Goal: Task Accomplishment & Management: Complete application form

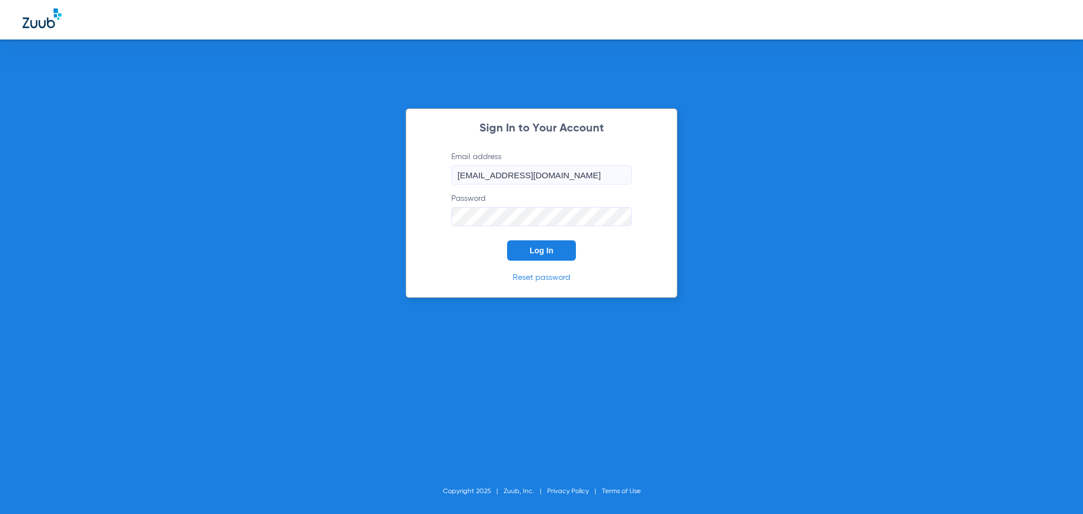
click at [546, 242] on button "Log In" at bounding box center [541, 250] width 69 height 20
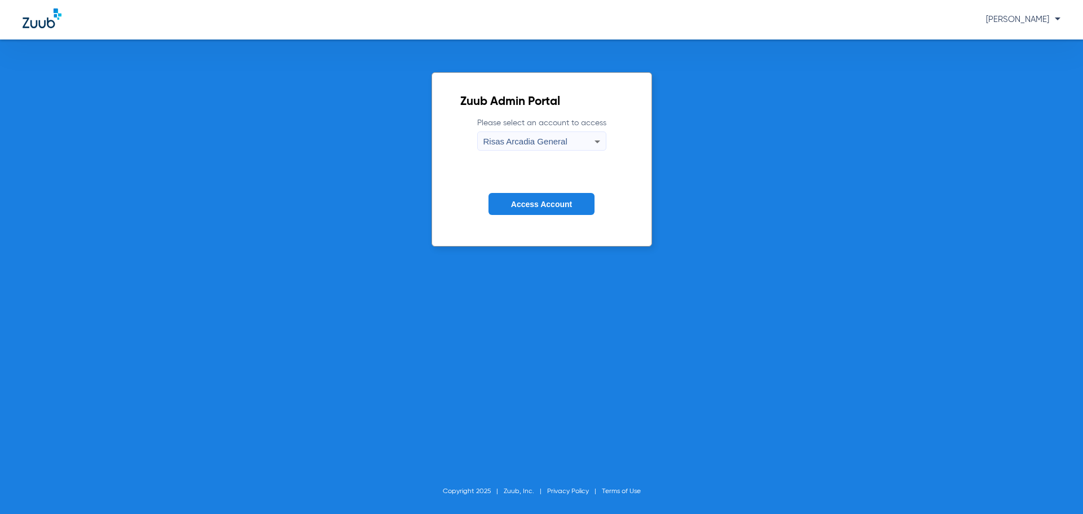
click at [539, 204] on span "Access Account" at bounding box center [541, 204] width 61 height 9
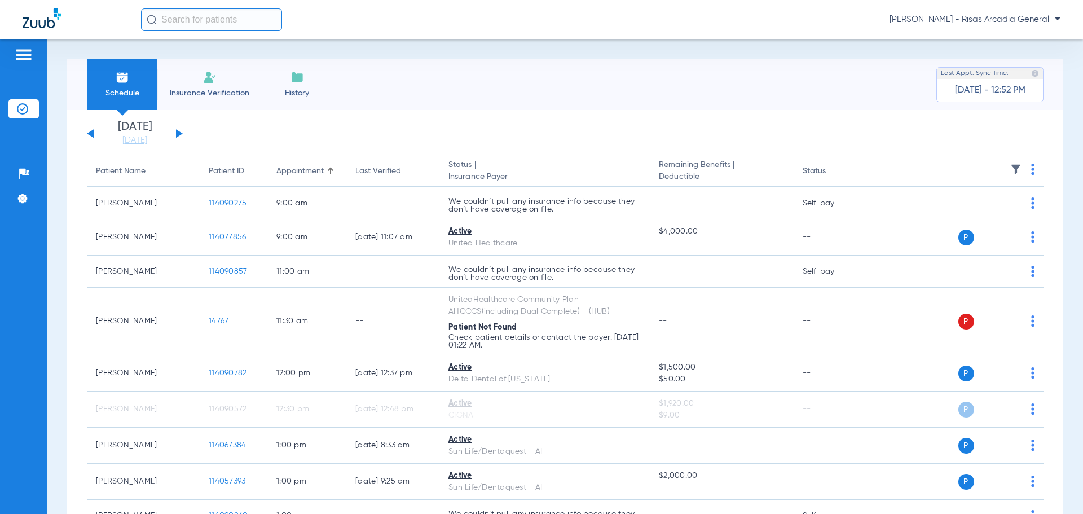
click at [224, 81] on li "Insurance Verification" at bounding box center [209, 84] width 104 height 51
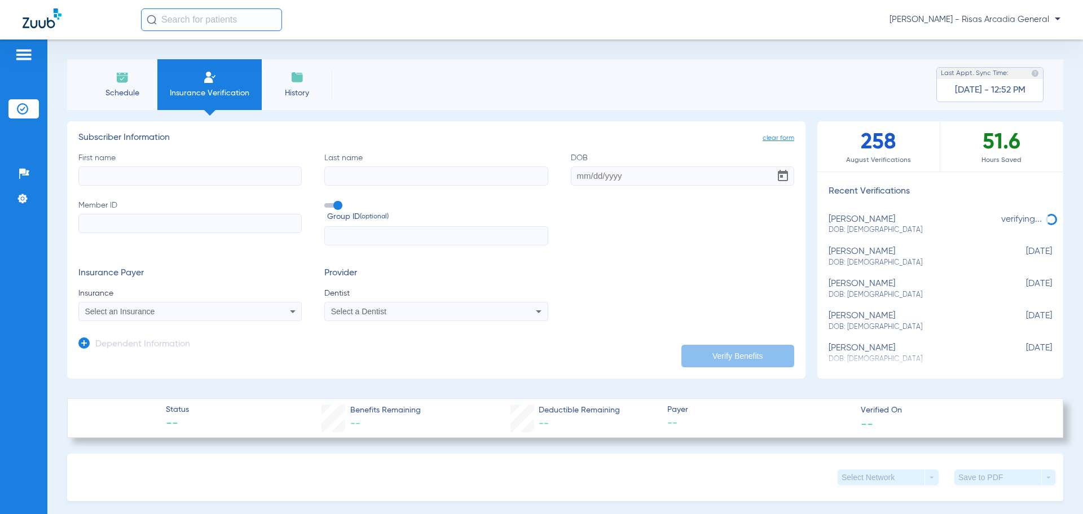
click at [217, 314] on div "Select an Insurance" at bounding box center [169, 311] width 169 height 8
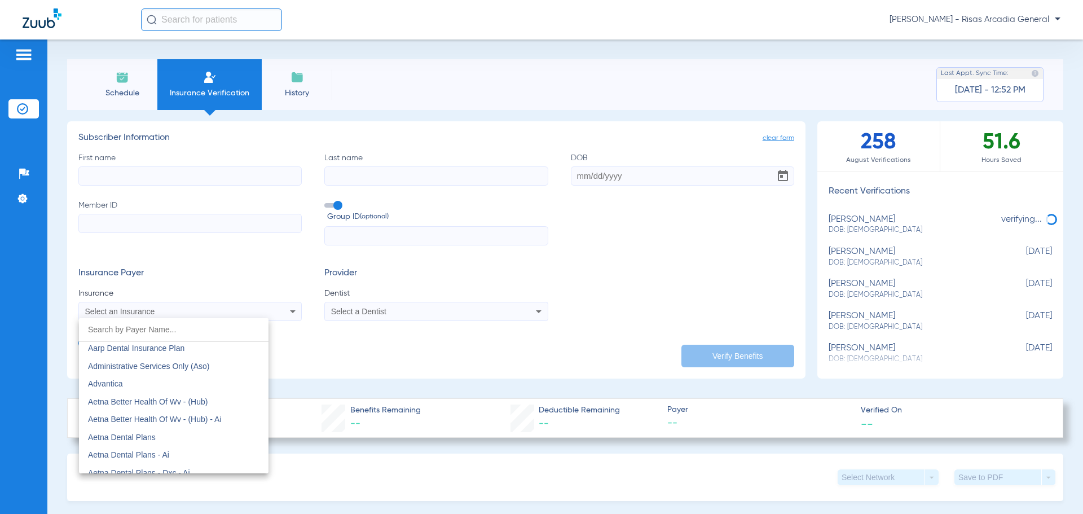
scroll to position [56, 0]
click at [192, 326] on input "dropdown search" at bounding box center [174, 329] width 190 height 23
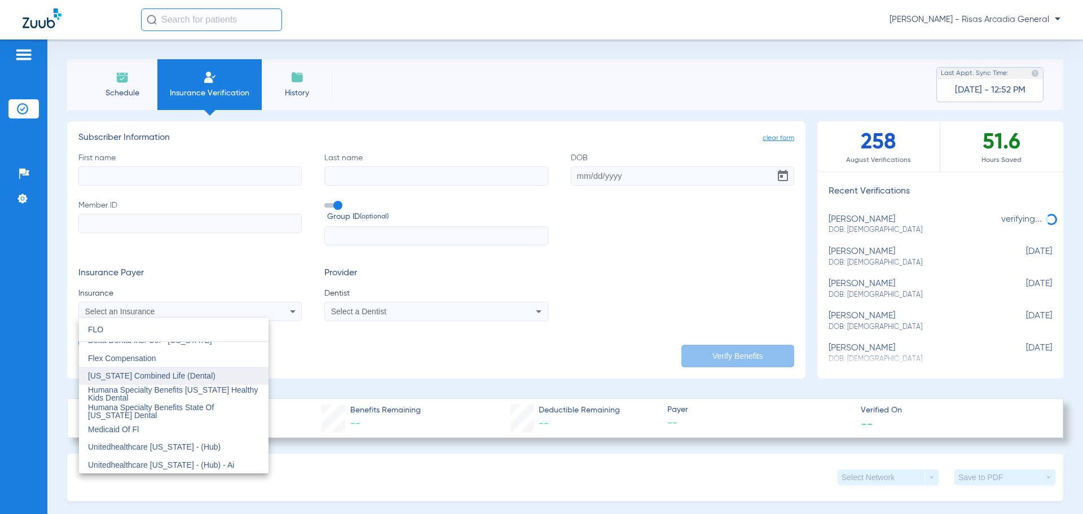
scroll to position [0, 0]
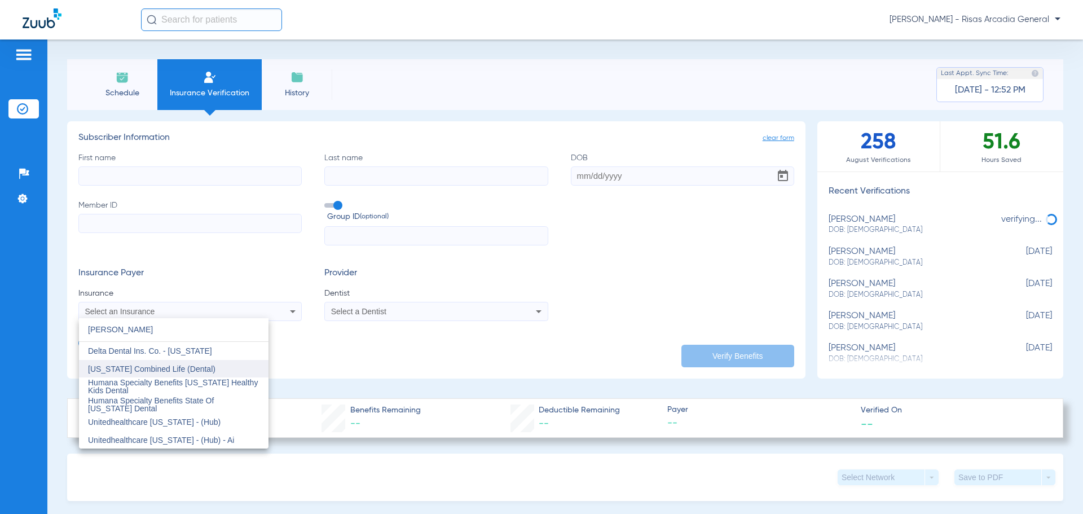
type input "FLOR"
click at [223, 360] on mat-option "[US_STATE] Combined Life (Dental)" at bounding box center [174, 369] width 190 height 18
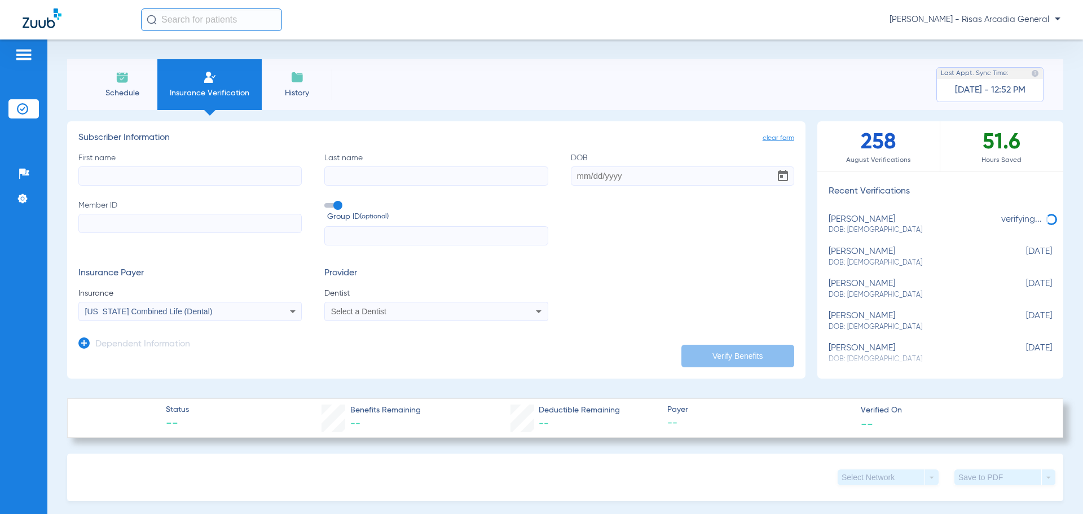
click at [190, 172] on input "First name" at bounding box center [189, 175] width 223 height 19
type input "CHE"
click at [366, 154] on label "Last name" at bounding box center [435, 168] width 223 height 33
click at [366, 166] on input "Last name" at bounding box center [435, 175] width 223 height 19
click at [373, 183] on input "Last name" at bounding box center [435, 175] width 223 height 19
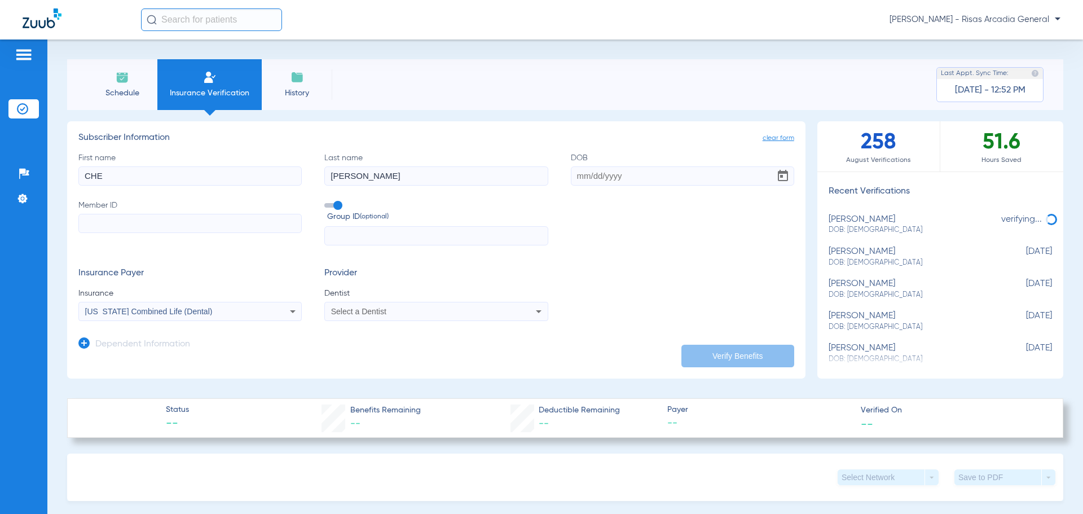
type input "GILBERT"
click at [576, 174] on input "DOB" at bounding box center [682, 175] width 223 height 19
type input "09/27/1971"
click at [186, 227] on input "Member ID" at bounding box center [189, 223] width 223 height 19
click at [403, 316] on div "Select a Dentist" at bounding box center [436, 312] width 222 height 14
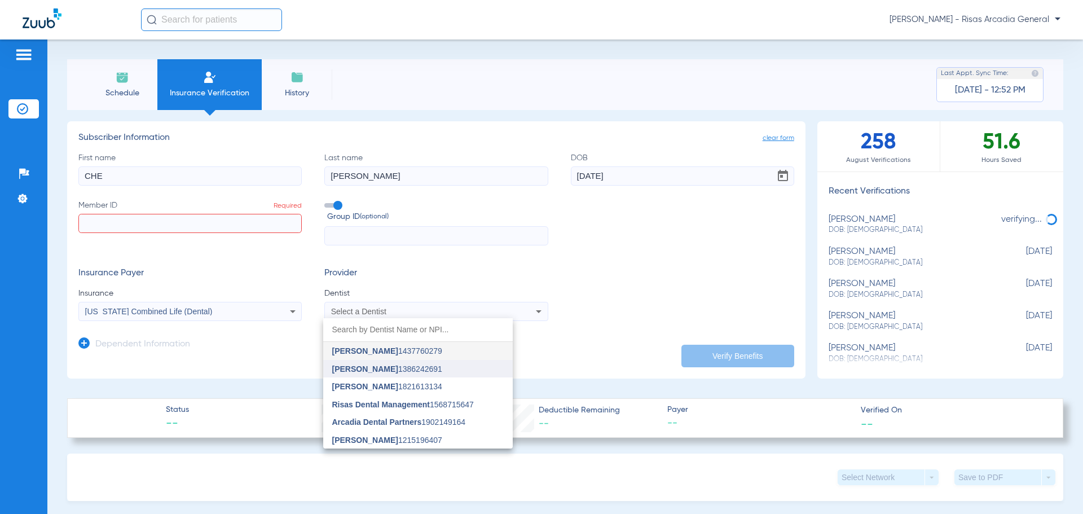
click at [424, 371] on span "[PERSON_NAME] 1386242691" at bounding box center [387, 369] width 110 height 8
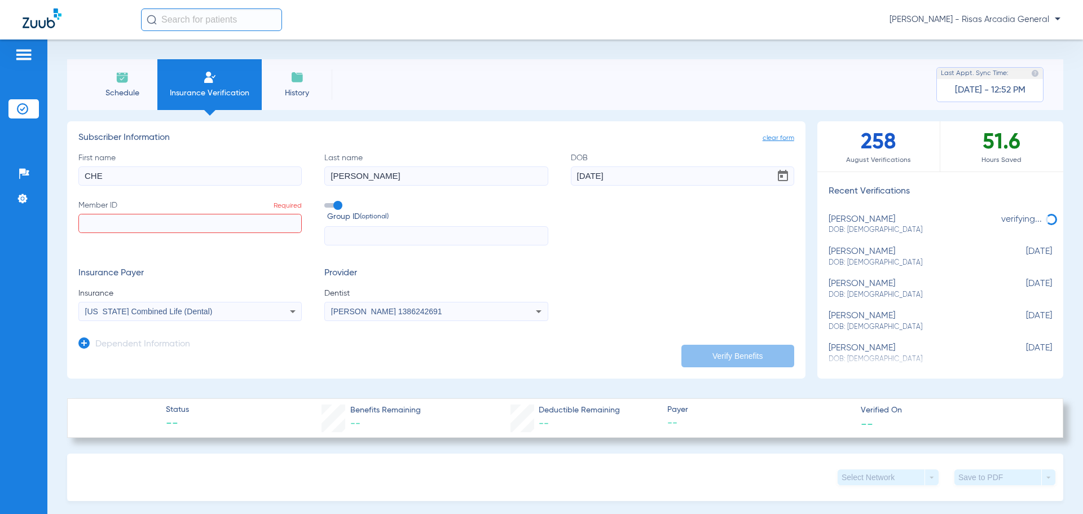
click at [204, 219] on input "Member ID Required" at bounding box center [189, 223] width 223 height 19
type input "601481666"
click at [231, 309] on div "[US_STATE] Combined Life (Dental)" at bounding box center [169, 311] width 169 height 8
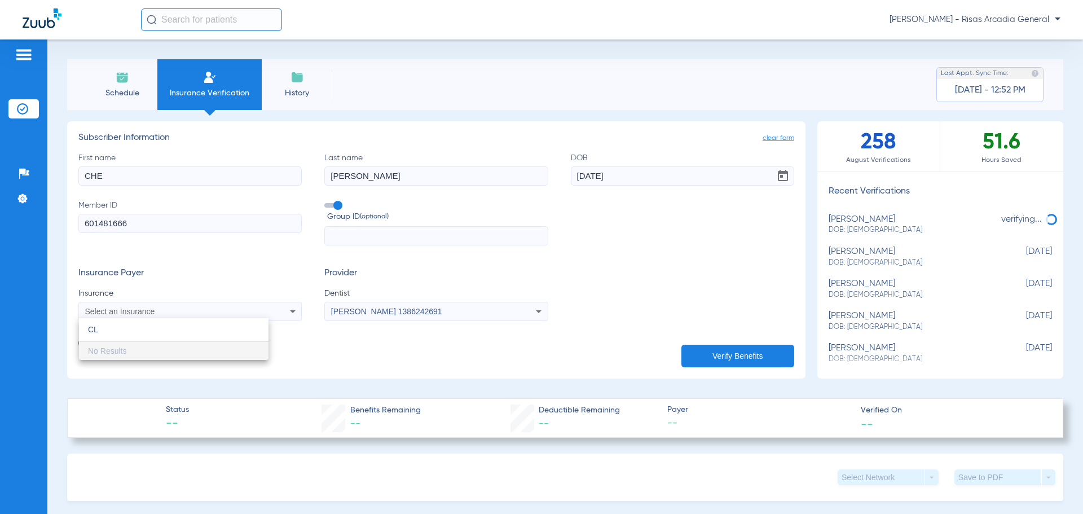
type input "C"
type input "BLUE CROSS BLUE SHIELD"
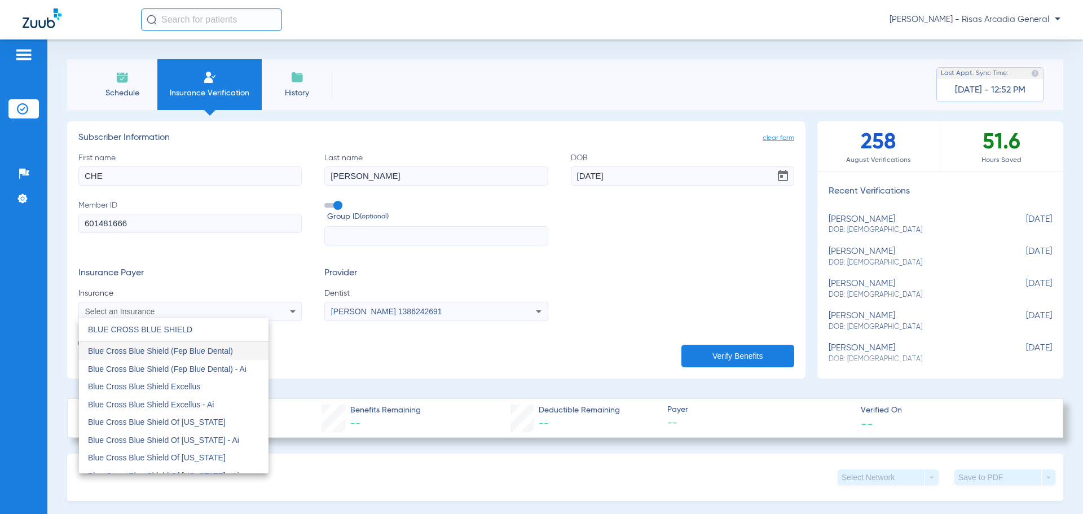
drag, startPoint x: 227, startPoint y: 323, endPoint x: 23, endPoint y: 315, distance: 204.9
click at [23, 315] on div "BLUE CROSS BLUE SHIELD close Blue Cross Blue Shield (Fep Blue Dental) Blue Cros…" at bounding box center [541, 257] width 1083 height 514
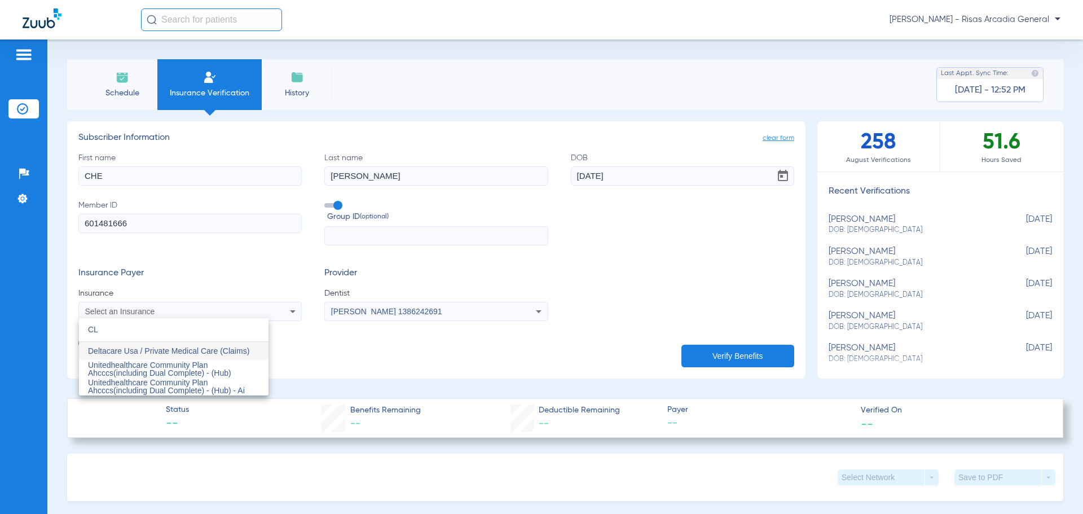
type input "C"
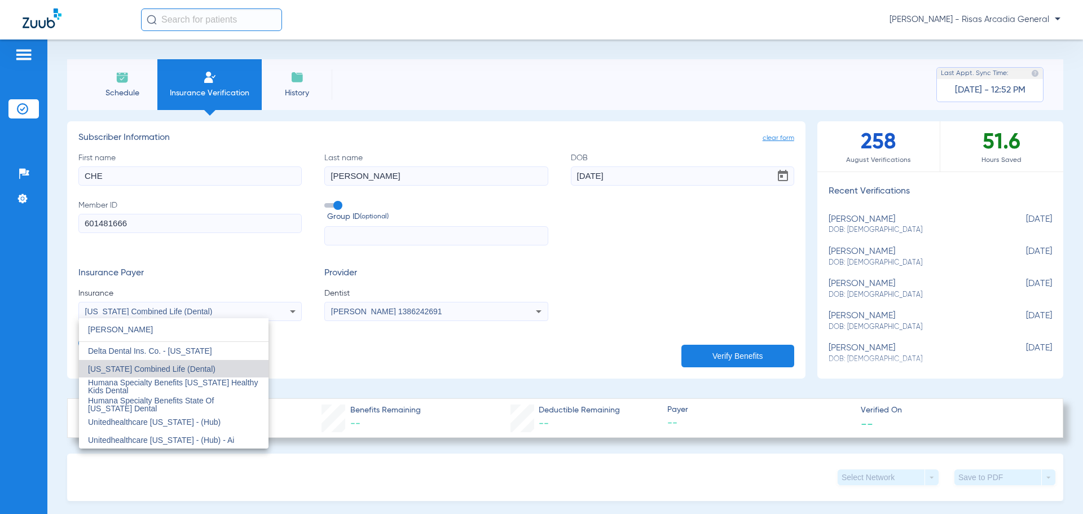
type input "FLOR"
click at [138, 367] on span "[US_STATE] Combined Life (Dental)" at bounding box center [151, 368] width 127 height 9
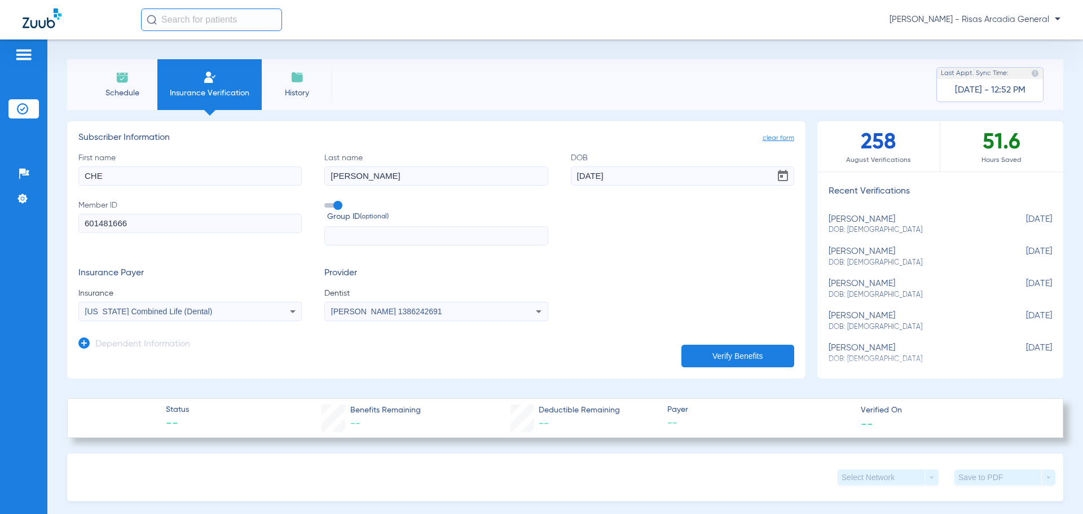
click at [753, 359] on button "Verify Benefits" at bounding box center [737, 356] width 113 height 23
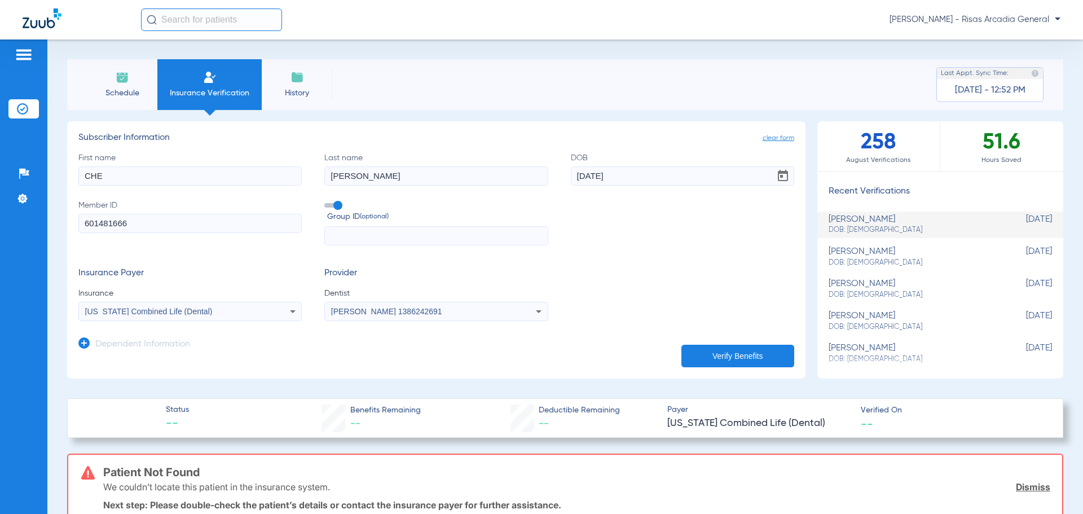
click at [143, 219] on input "601481666" at bounding box center [189, 223] width 223 height 19
drag, startPoint x: 173, startPoint y: 218, endPoint x: 124, endPoint y: 214, distance: 49.2
click at [124, 214] on input "601481666" at bounding box center [189, 223] width 223 height 19
click at [176, 318] on div "[US_STATE] Combined Life (Dental)" at bounding box center [190, 312] width 222 height 14
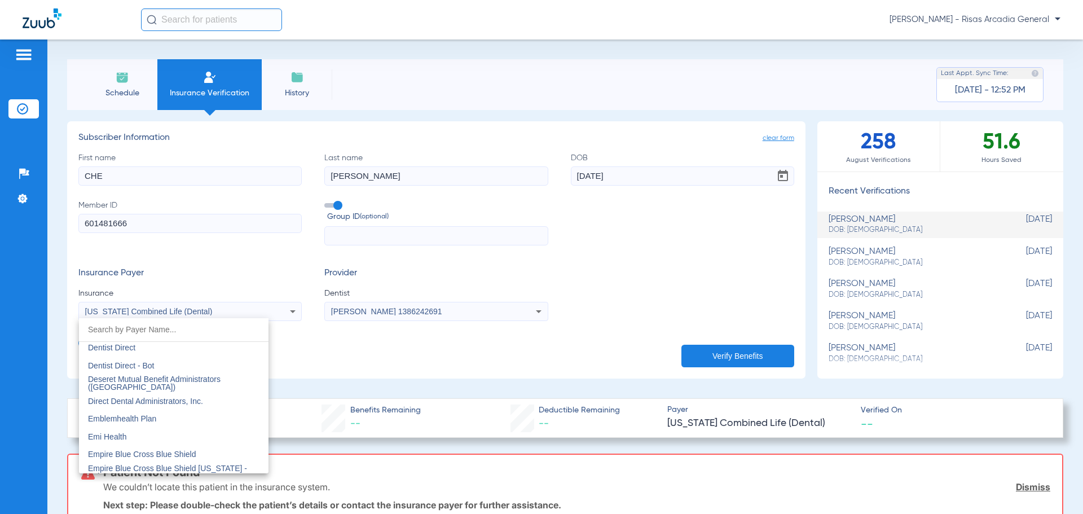
scroll to position [3322, 0]
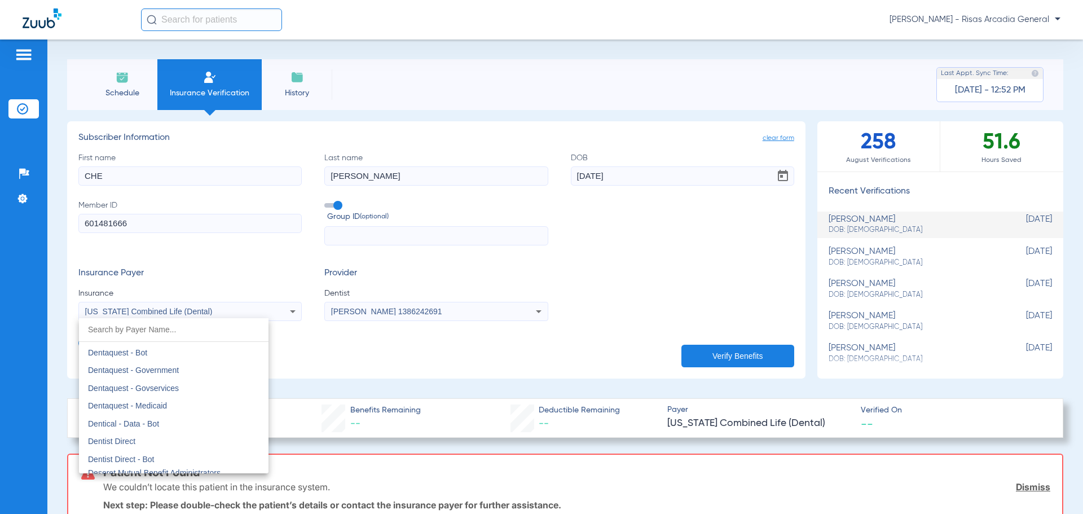
click at [182, 332] on input "dropdown search" at bounding box center [174, 329] width 190 height 23
click at [653, 232] on div at bounding box center [541, 257] width 1083 height 514
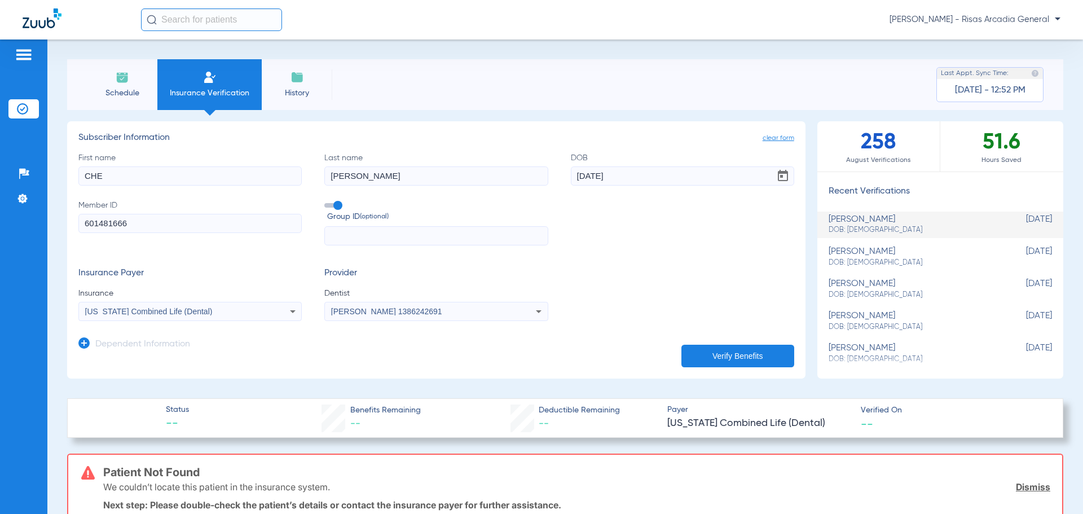
click at [138, 313] on span "[US_STATE] Combined Life (Dental)" at bounding box center [148, 311] width 127 height 9
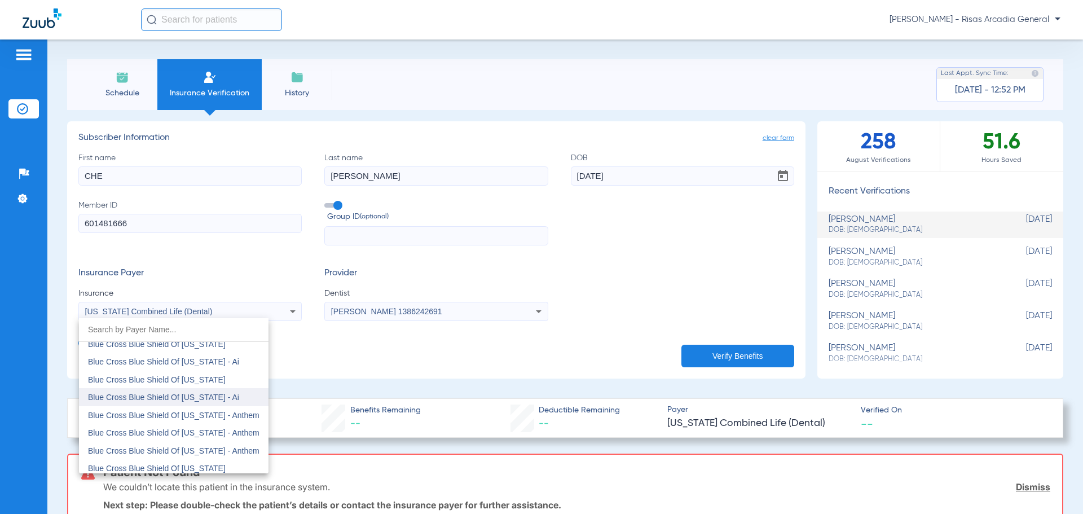
scroll to position [783, 0]
click at [182, 233] on div at bounding box center [541, 257] width 1083 height 514
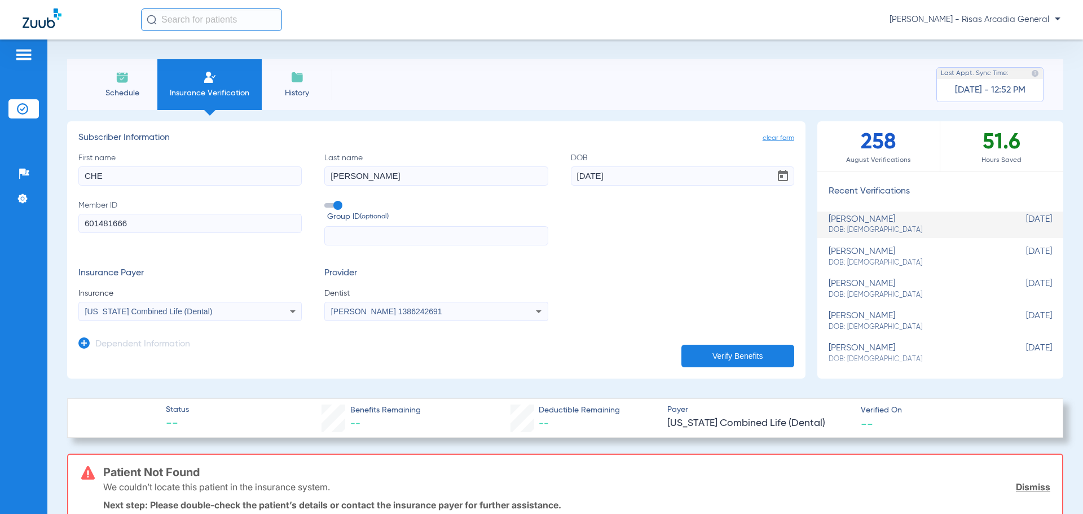
click at [182, 223] on input "601481666" at bounding box center [189, 223] width 223 height 19
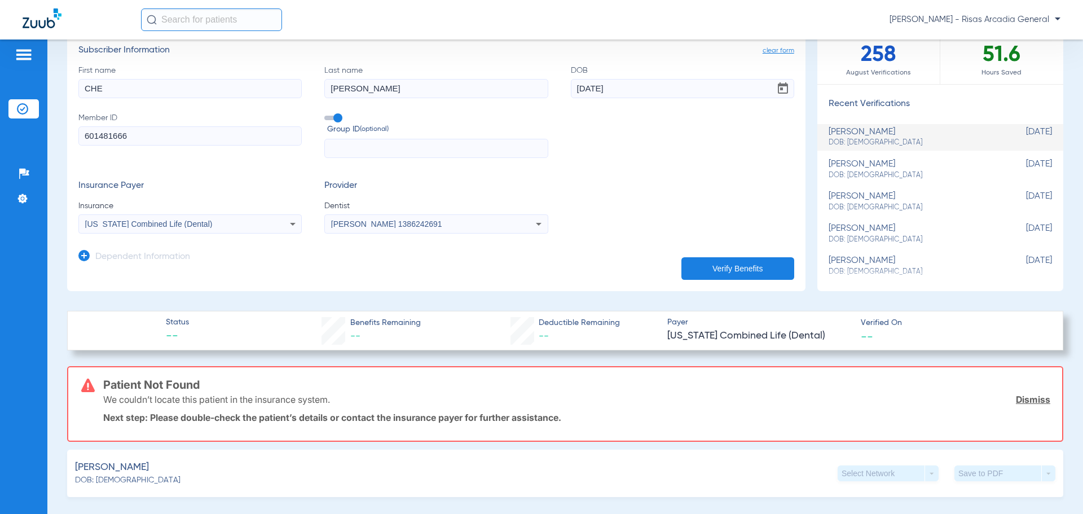
scroll to position [113, 0]
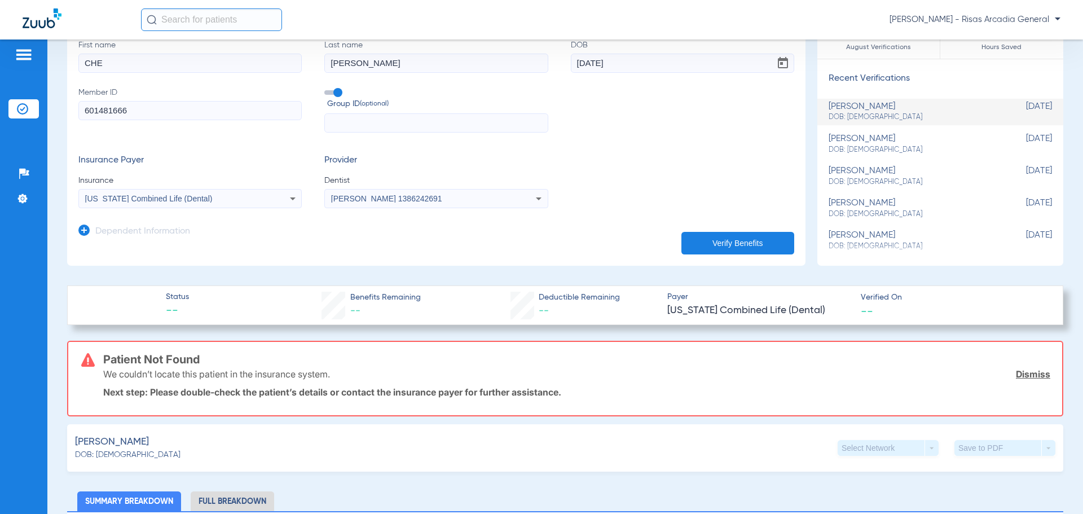
click at [236, 197] on div "[US_STATE] Combined Life (Dental)" at bounding box center [169, 199] width 169 height 8
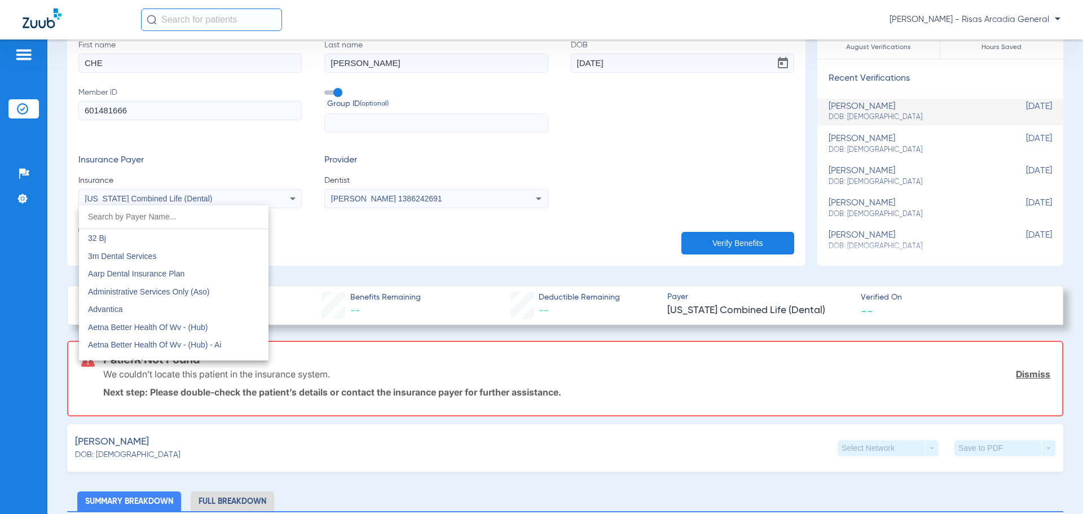
scroll to position [3547, 0]
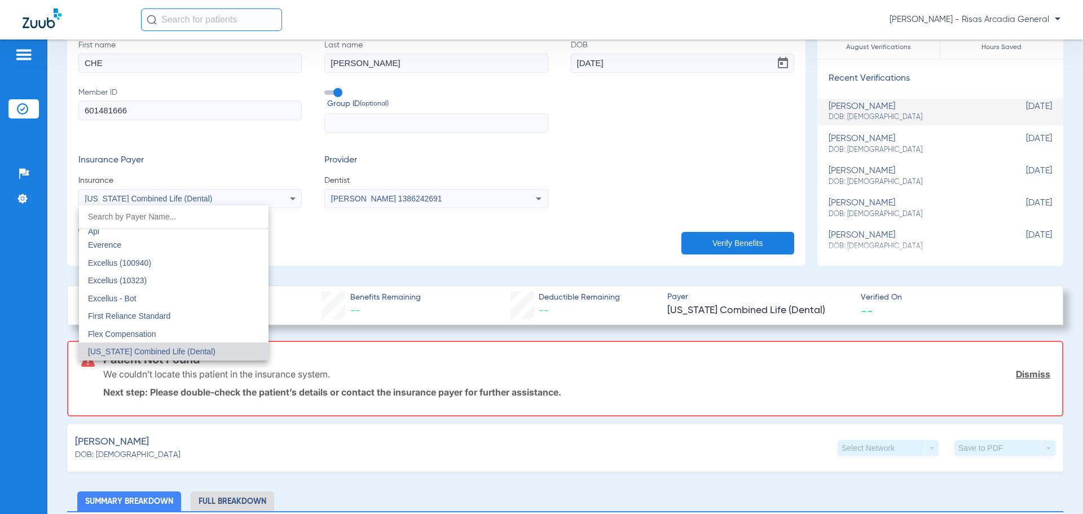
click at [756, 231] on div at bounding box center [541, 257] width 1083 height 514
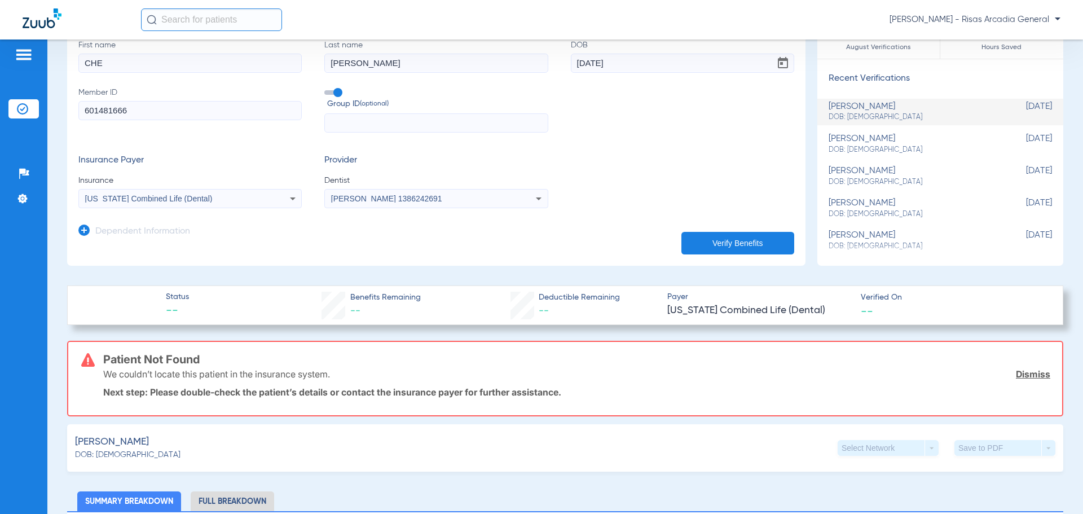
click at [751, 238] on button "Verify Benefits" at bounding box center [737, 243] width 113 height 23
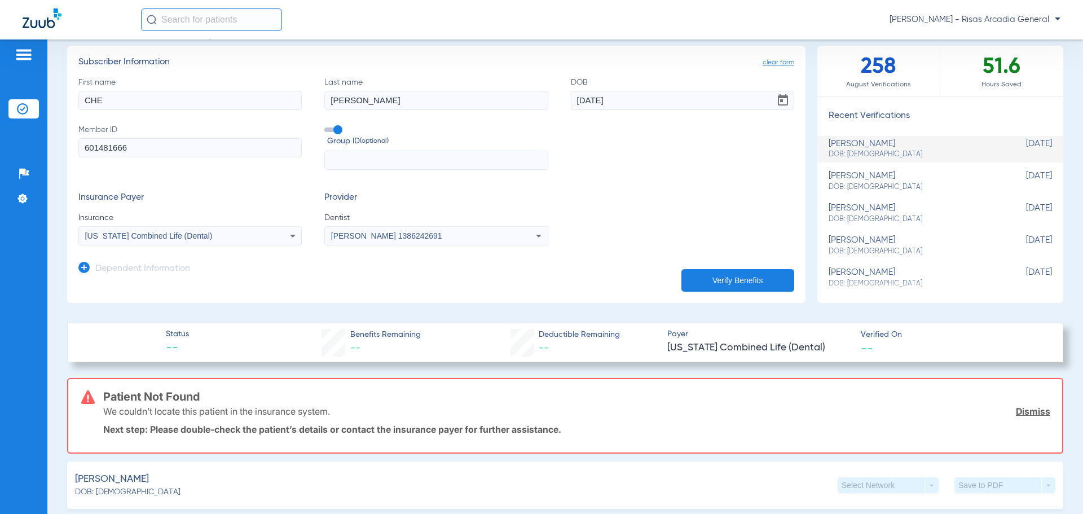
scroll to position [56, 0]
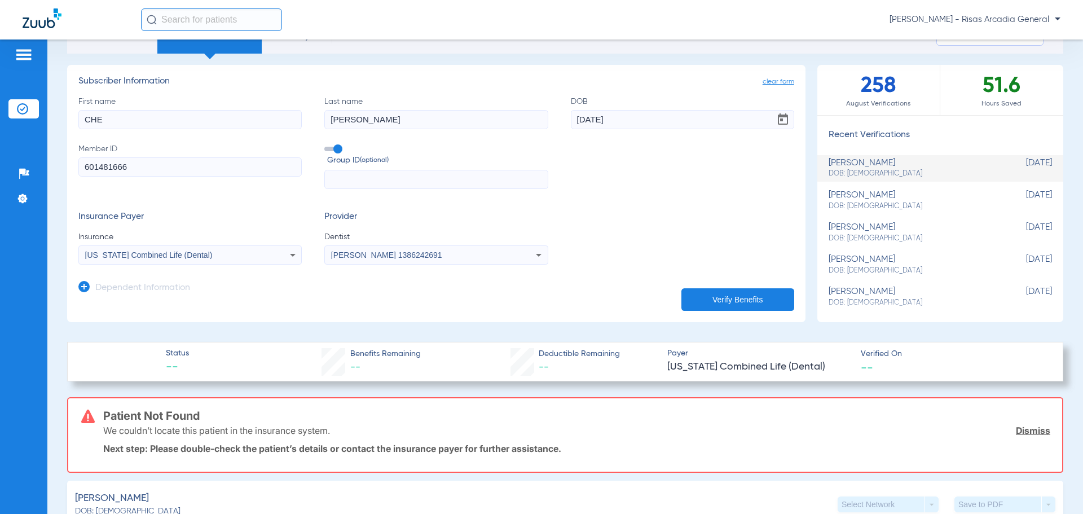
click at [198, 256] on div "[US_STATE] Combined Life (Dental)" at bounding box center [169, 255] width 169 height 8
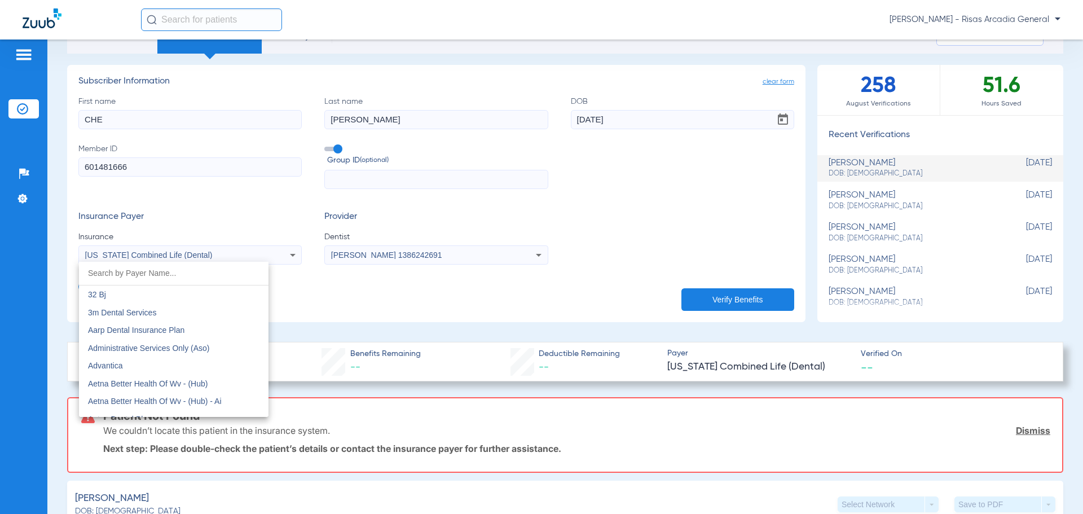
scroll to position [3547, 0]
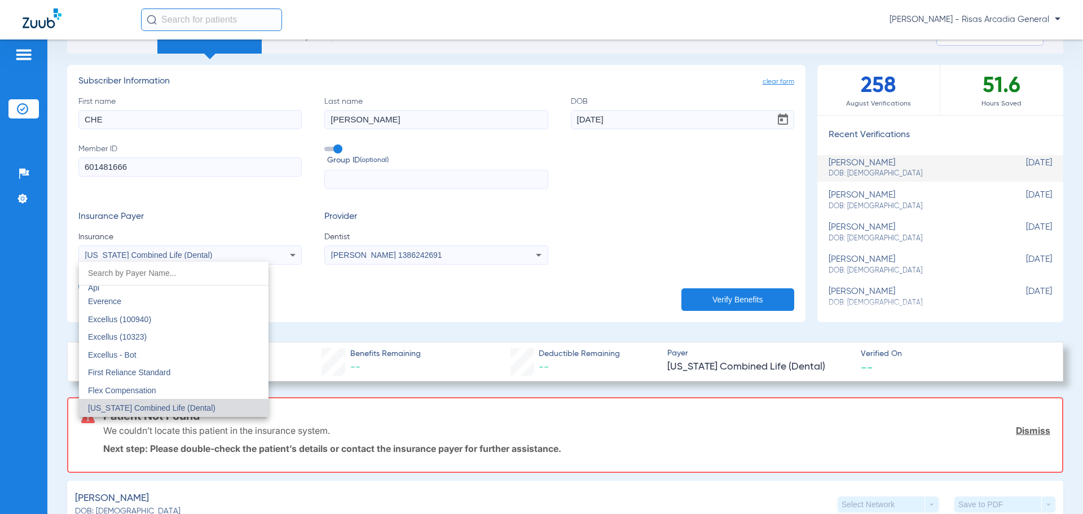
click at [200, 274] on input "dropdown search" at bounding box center [174, 273] width 190 height 23
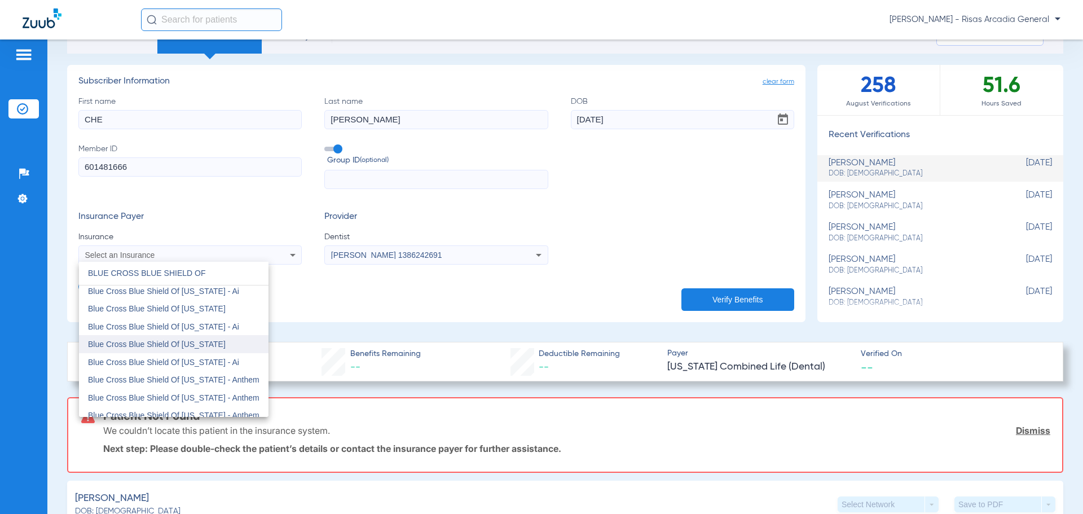
scroll to position [0, 0]
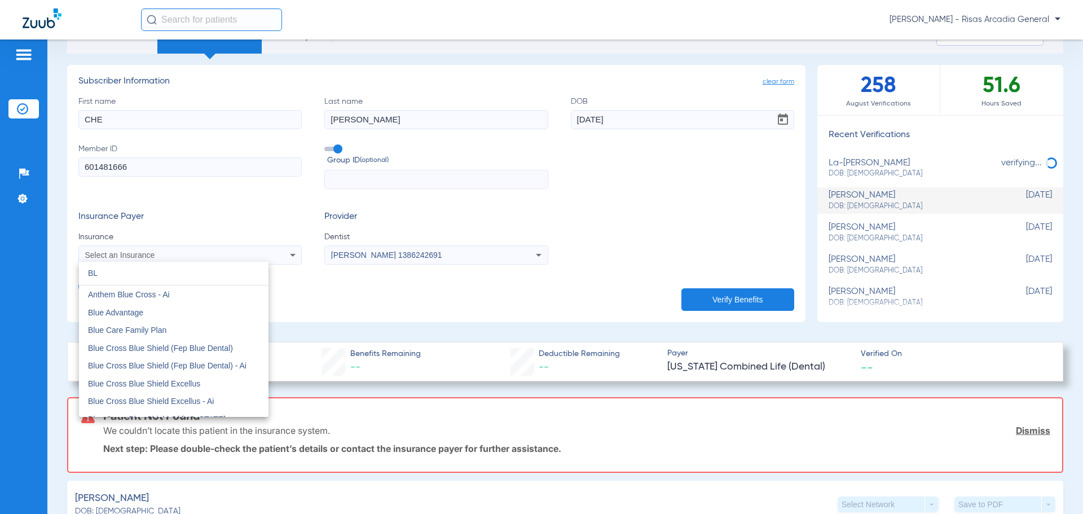
type input "B"
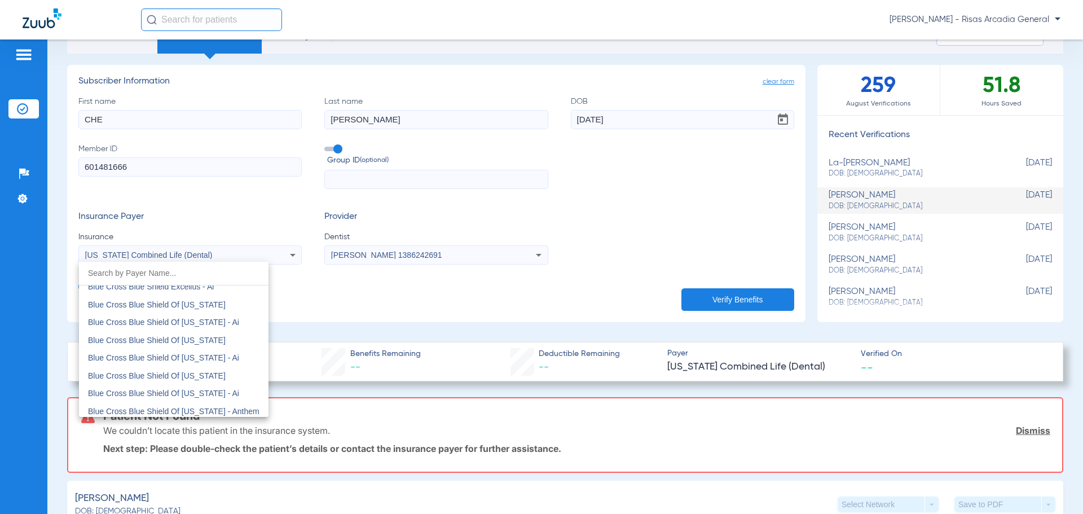
scroll to position [903, 0]
click at [190, 268] on input "dropdown search" at bounding box center [174, 273] width 190 height 23
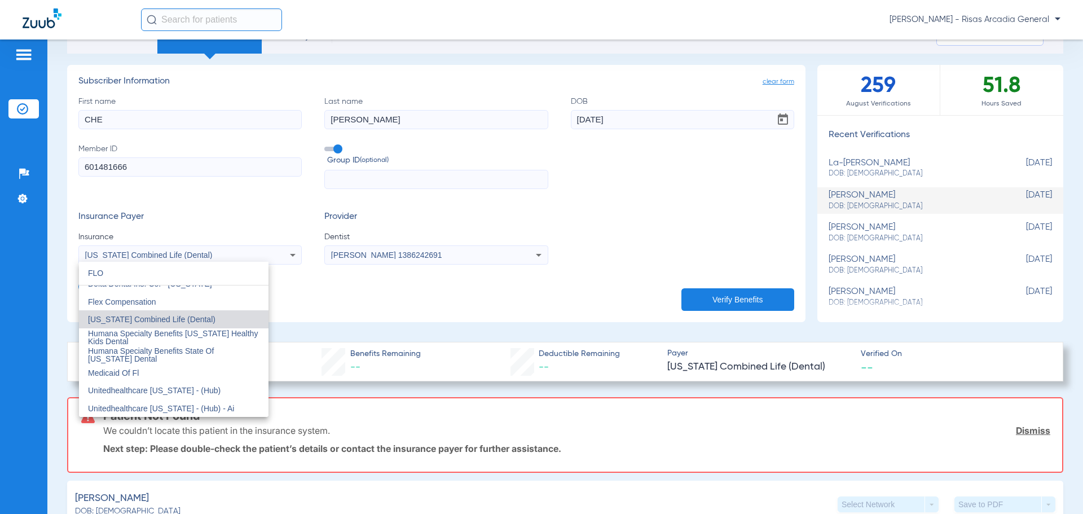
scroll to position [0, 0]
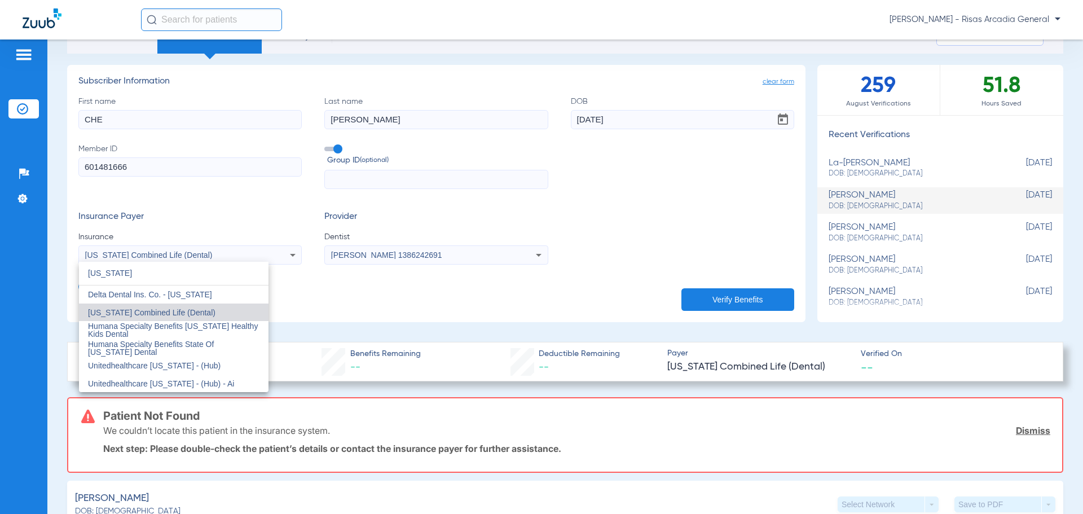
type input "FLORIDA"
click at [179, 310] on span "[US_STATE] Combined Life (Dental)" at bounding box center [151, 312] width 127 height 9
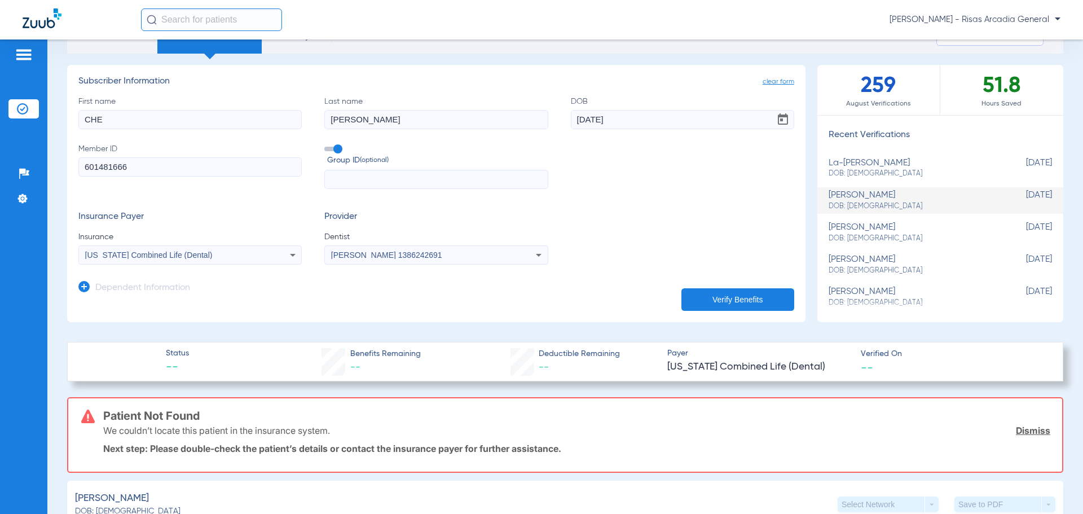
click at [741, 309] on button "Verify Benefits" at bounding box center [737, 299] width 113 height 23
drag, startPoint x: 179, startPoint y: 164, endPoint x: 58, endPoint y: 164, distance: 121.3
click at [58, 164] on div "Schedule Insurance Verification History Last Appt. Sync Time: Today - 01:11 PM …" at bounding box center [565, 276] width 1036 height 474
type input "00U91Y"
click at [719, 303] on button "Verify Benefits" at bounding box center [737, 299] width 113 height 23
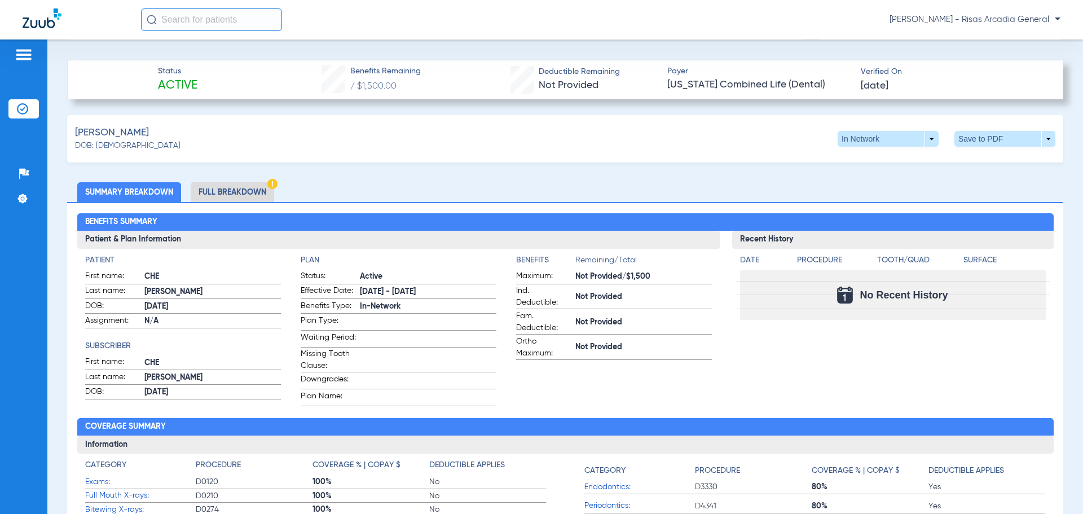
scroll to position [395, 0]
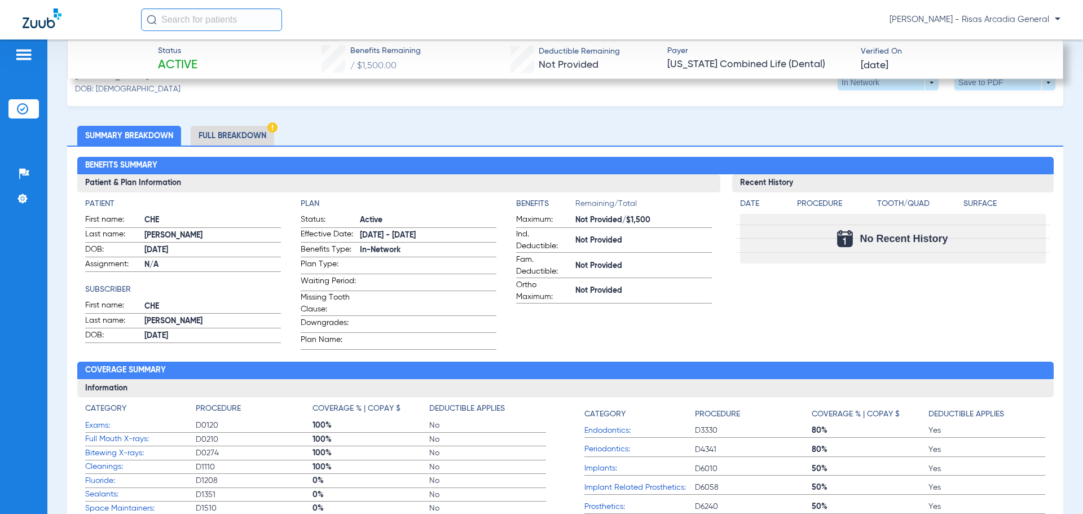
click at [234, 138] on li "Full Breakdown" at bounding box center [232, 136] width 83 height 20
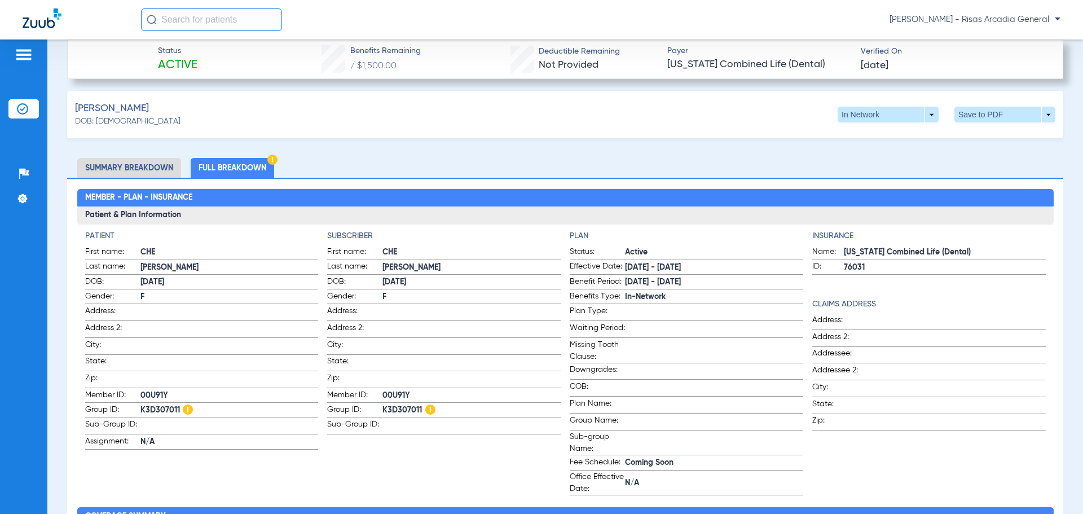
scroll to position [369, 0]
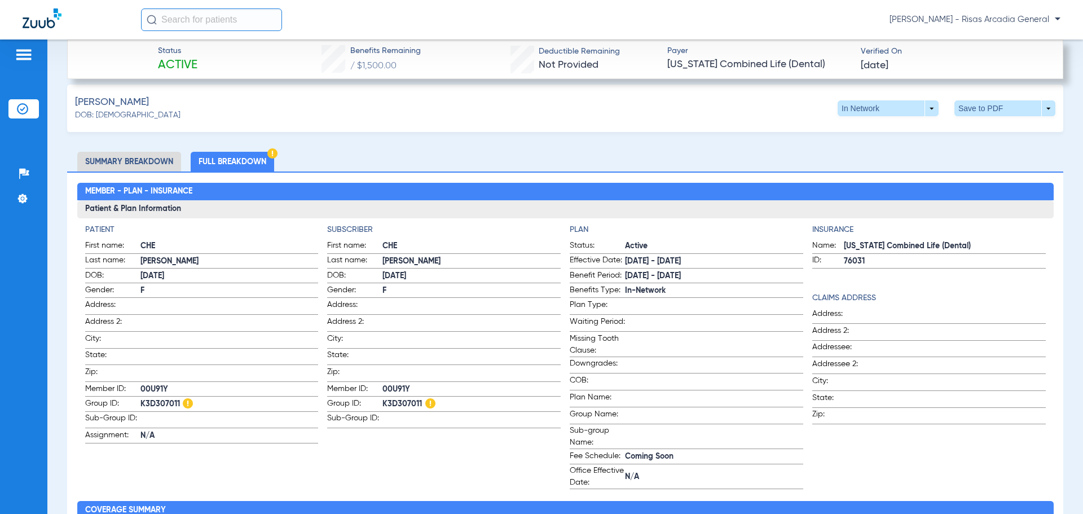
drag, startPoint x: 836, startPoint y: 260, endPoint x: 861, endPoint y: 257, distance: 25.5
click at [861, 257] on label "ID: 76031" at bounding box center [929, 261] width 234 height 14
drag, startPoint x: 419, startPoint y: 401, endPoint x: 381, endPoint y: 402, distance: 38.4
click at [382, 402] on span "K3D307011" at bounding box center [471, 404] width 178 height 12
copy span "K3D307011"
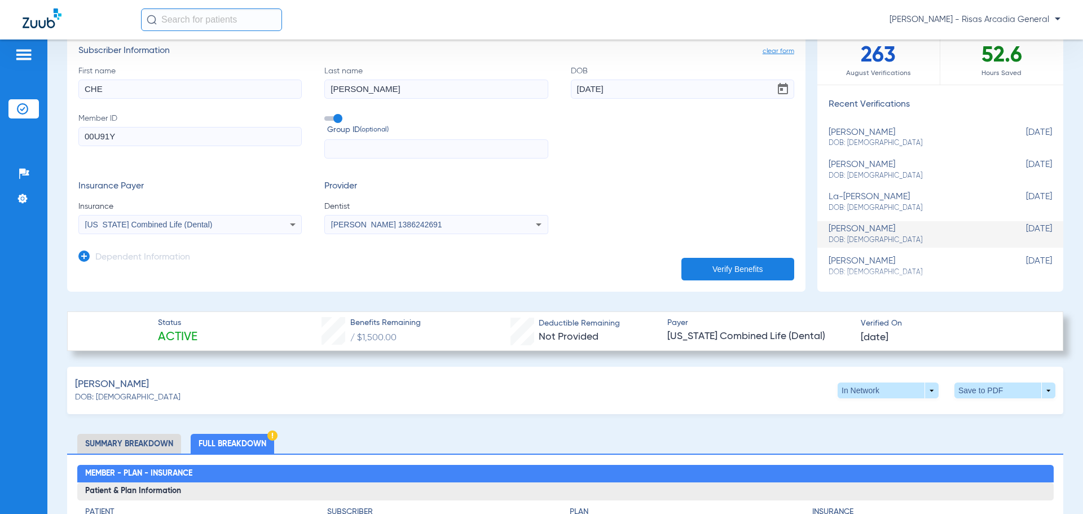
scroll to position [0, 0]
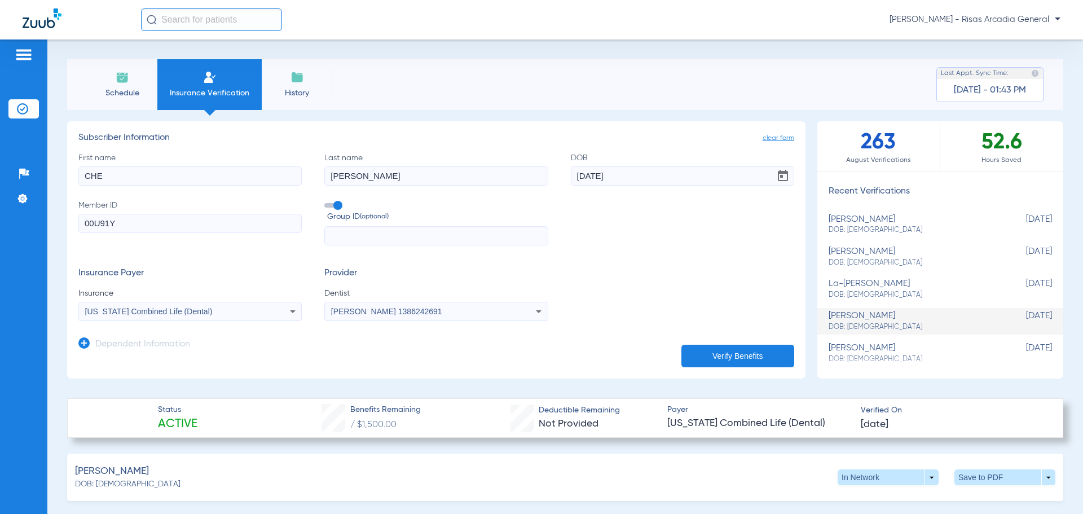
drag, startPoint x: 115, startPoint y: 77, endPoint x: 211, endPoint y: 103, distance: 100.0
click at [115, 77] on li "Schedule" at bounding box center [122, 84] width 71 height 51
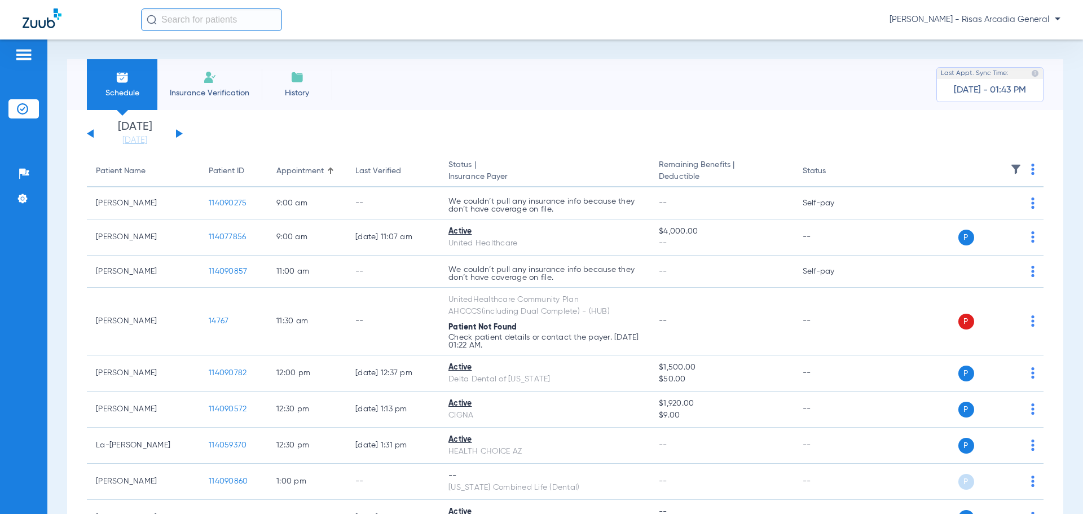
click at [173, 127] on div "Saturday 06-07-2025 Sunday 06-08-2025 Monday 06-09-2025 Tuesday 06-10-2025 Wedn…" at bounding box center [135, 133] width 96 height 25
click at [176, 131] on button at bounding box center [179, 133] width 7 height 8
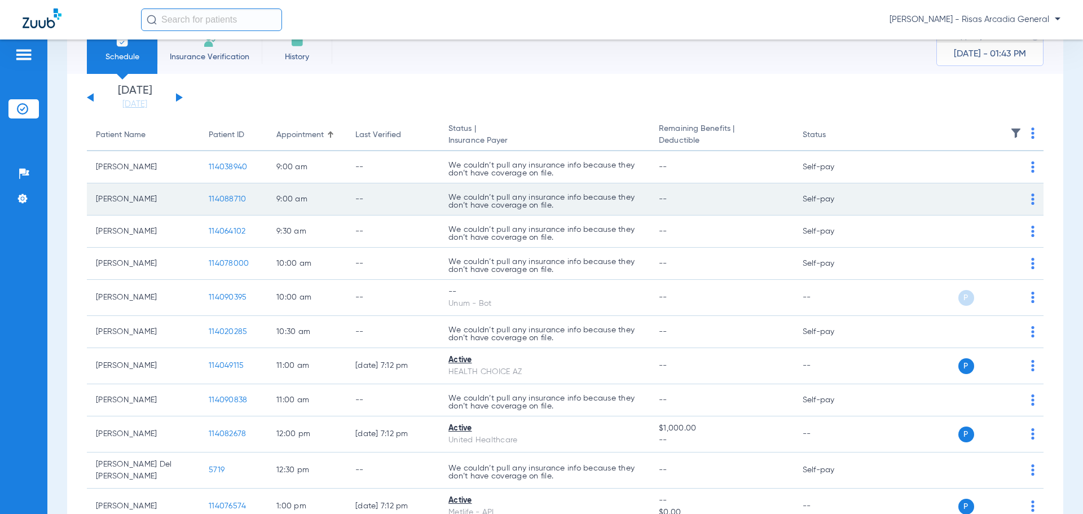
scroll to position [56, 0]
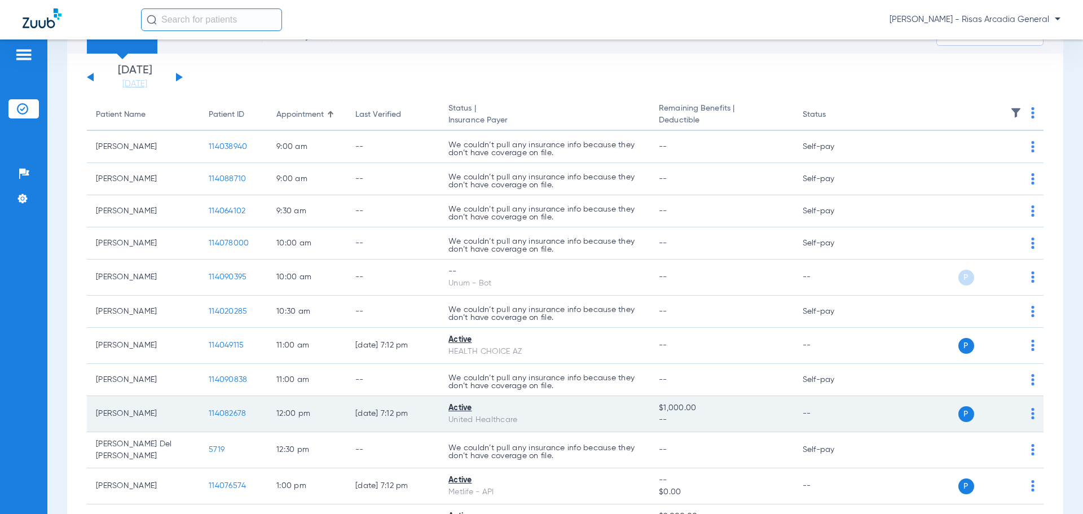
click at [1031, 408] on img at bounding box center [1032, 413] width 3 height 11
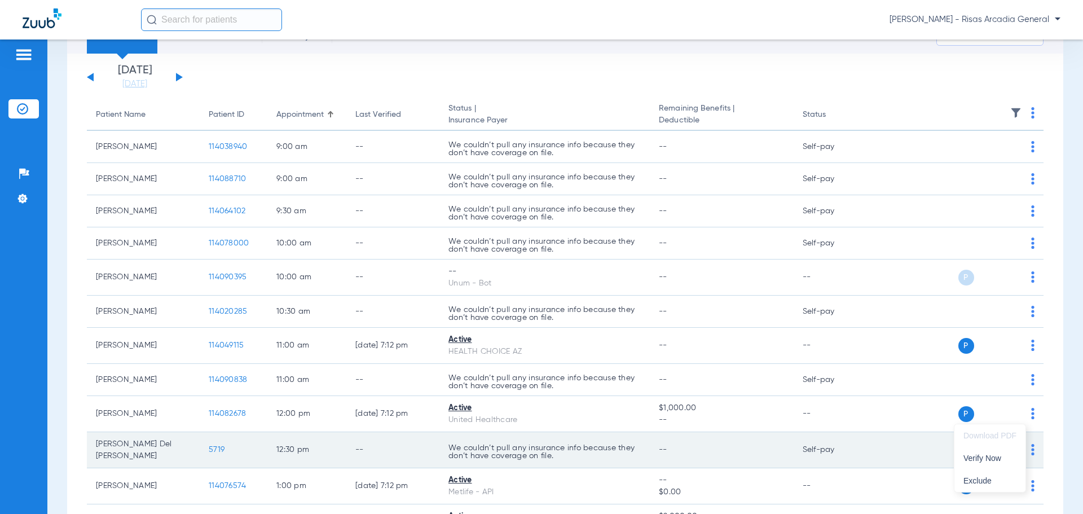
click at [990, 456] on span "Verify Now" at bounding box center [990, 458] width 53 height 8
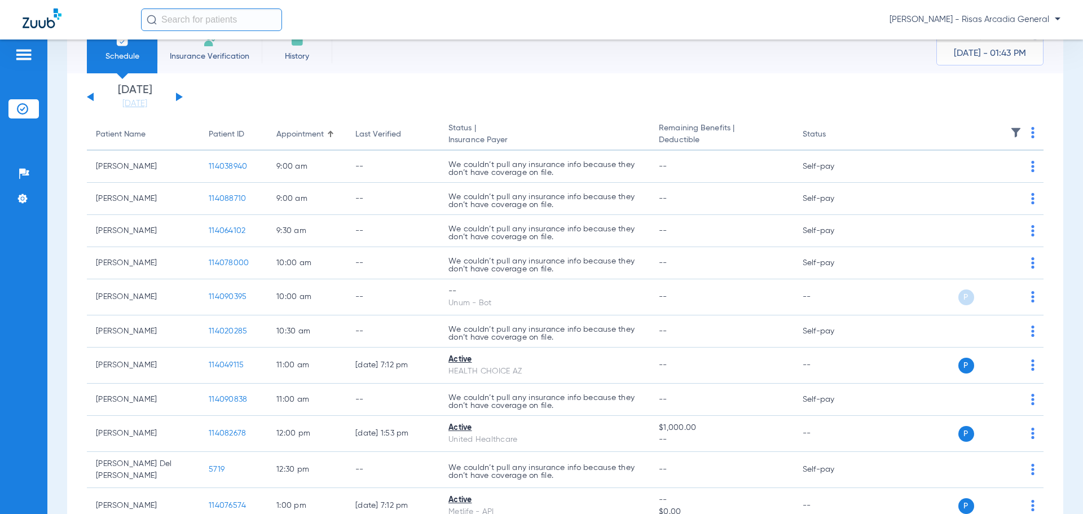
scroll to position [0, 0]
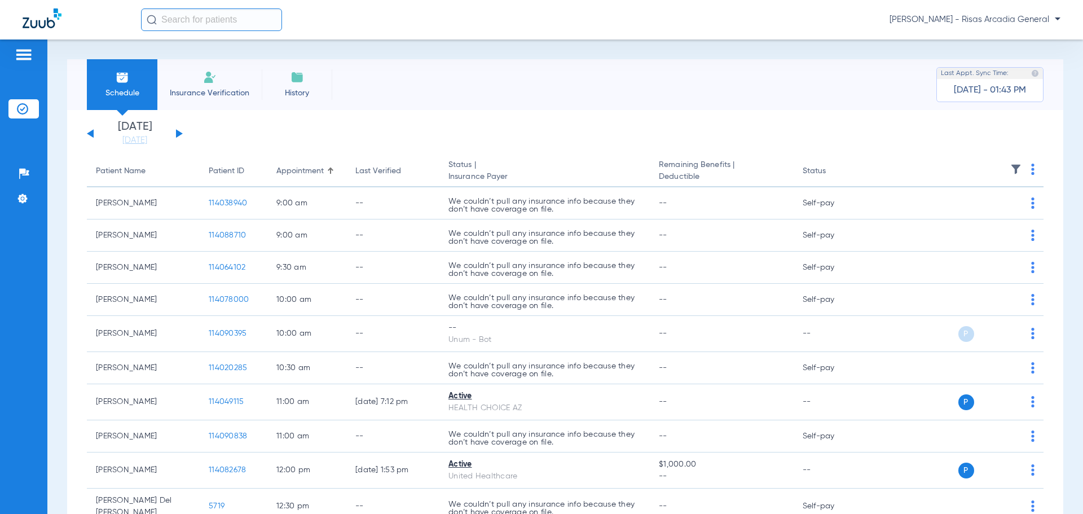
click at [184, 133] on app-single-date-navigator "Saturday 06-07-2025 Sunday 06-08-2025 Monday 06-09-2025 Tuesday 06-10-2025 Wedn…" at bounding box center [565, 133] width 957 height 25
click at [181, 133] on button at bounding box center [179, 133] width 7 height 8
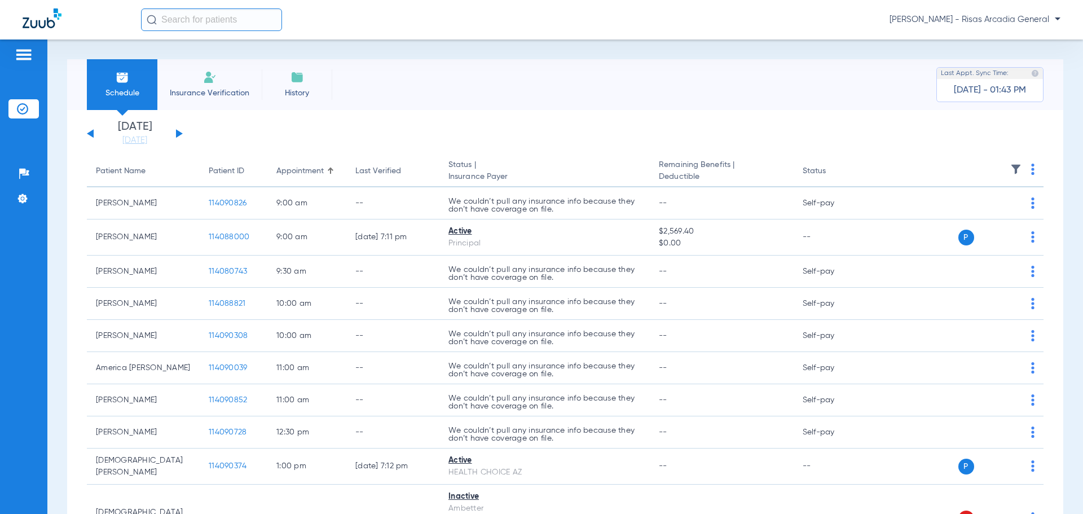
click at [179, 134] on button at bounding box center [179, 133] width 7 height 8
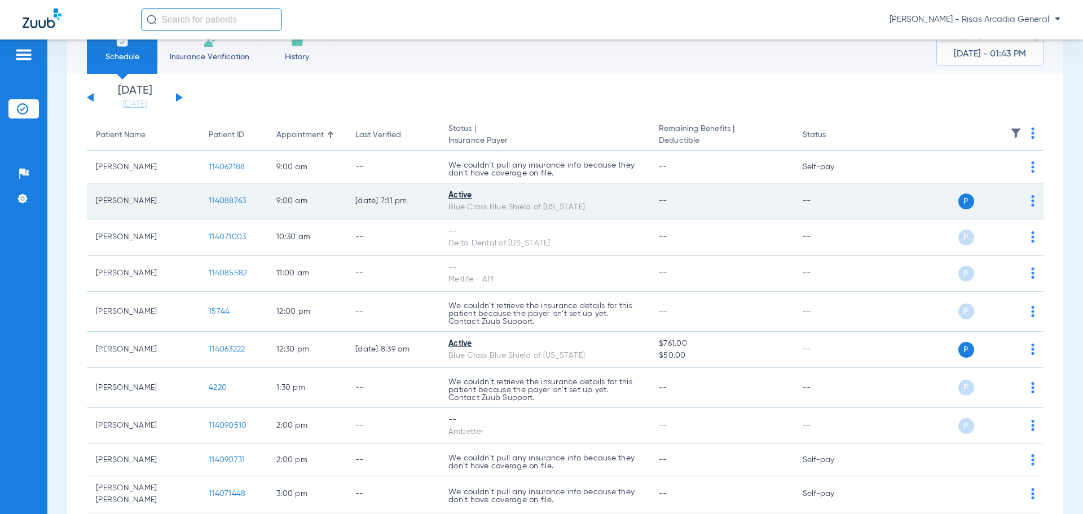
scroll to position [56, 0]
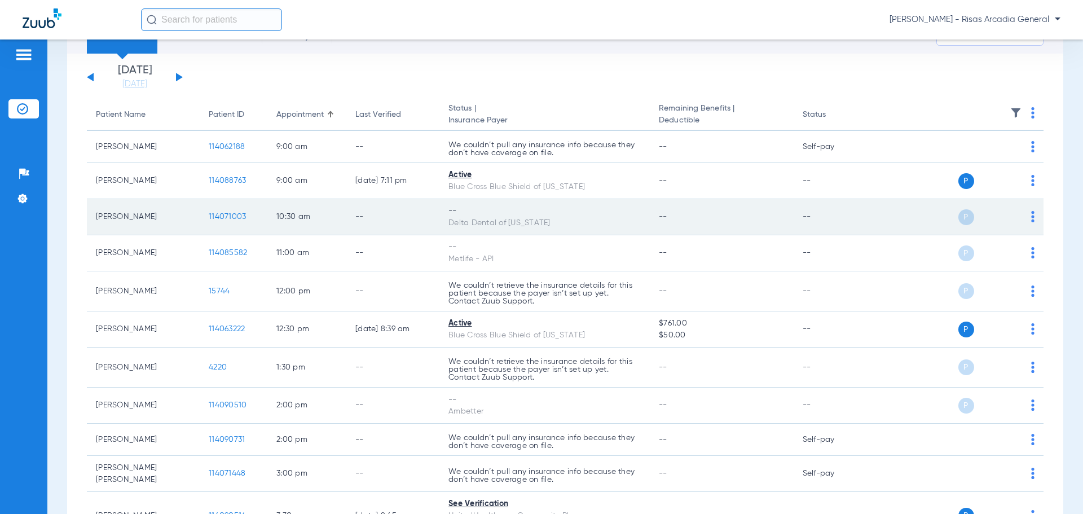
click at [1031, 213] on img at bounding box center [1032, 216] width 3 height 11
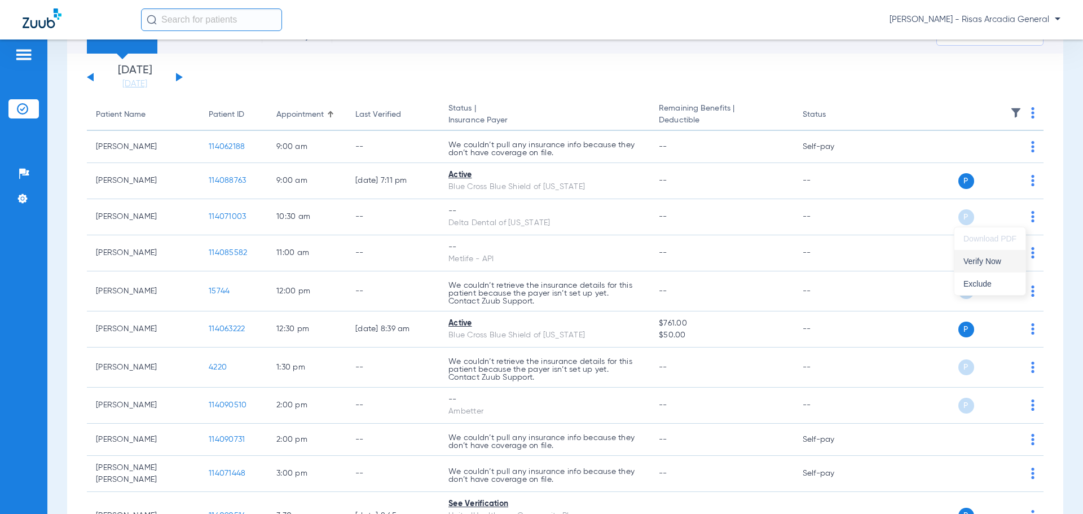
click at [978, 257] on span "Verify Now" at bounding box center [990, 261] width 53 height 8
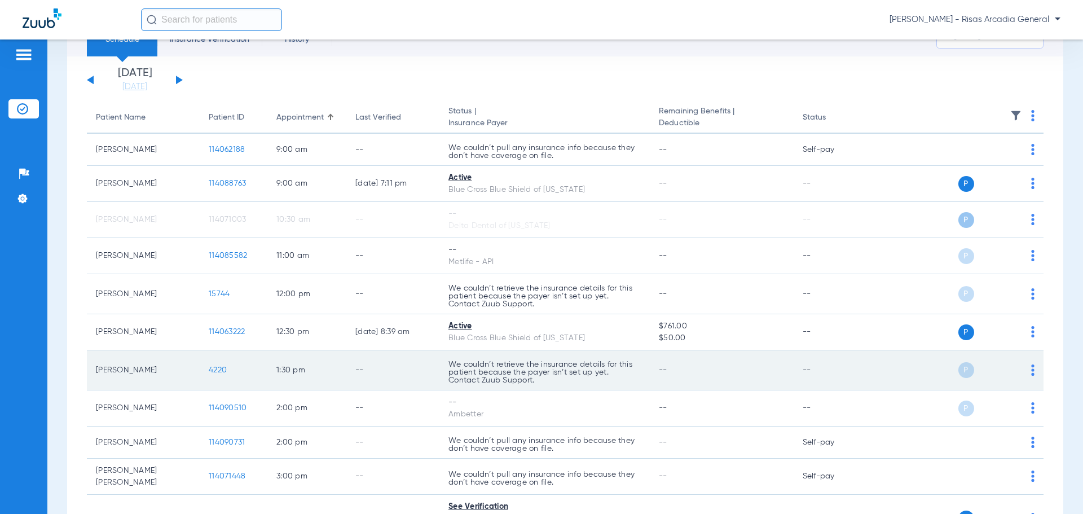
scroll to position [0, 0]
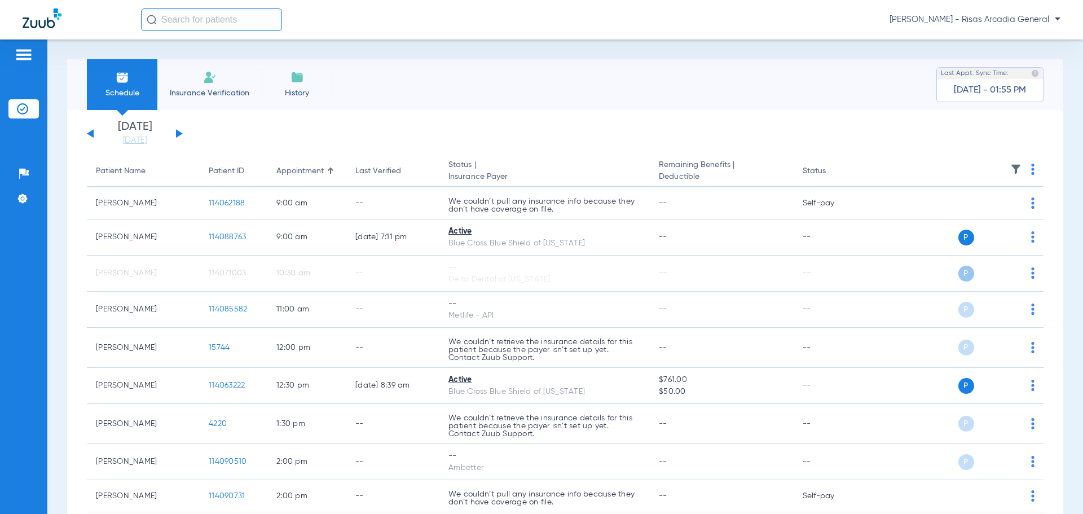
click at [93, 138] on div "Saturday 06-07-2025 Sunday 06-08-2025 Monday 06-09-2025 Tuesday 06-10-2025 Wedn…" at bounding box center [135, 133] width 96 height 25
click at [94, 134] on div "Saturday 06-07-2025 Sunday 06-08-2025 Monday 06-09-2025 Tuesday 06-10-2025 Wedn…" at bounding box center [135, 133] width 96 height 25
click at [93, 134] on button at bounding box center [90, 133] width 7 height 8
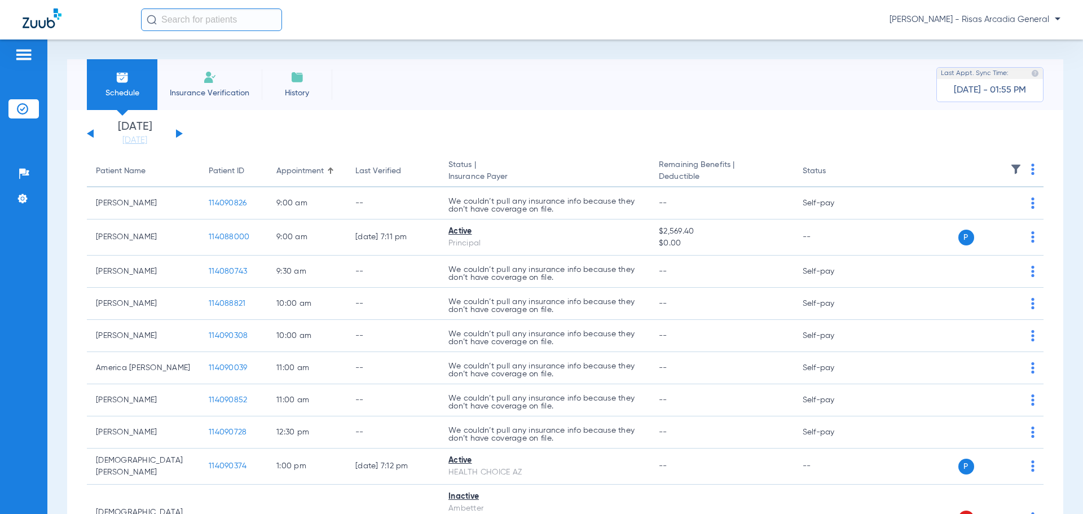
click at [93, 134] on button at bounding box center [90, 133] width 7 height 8
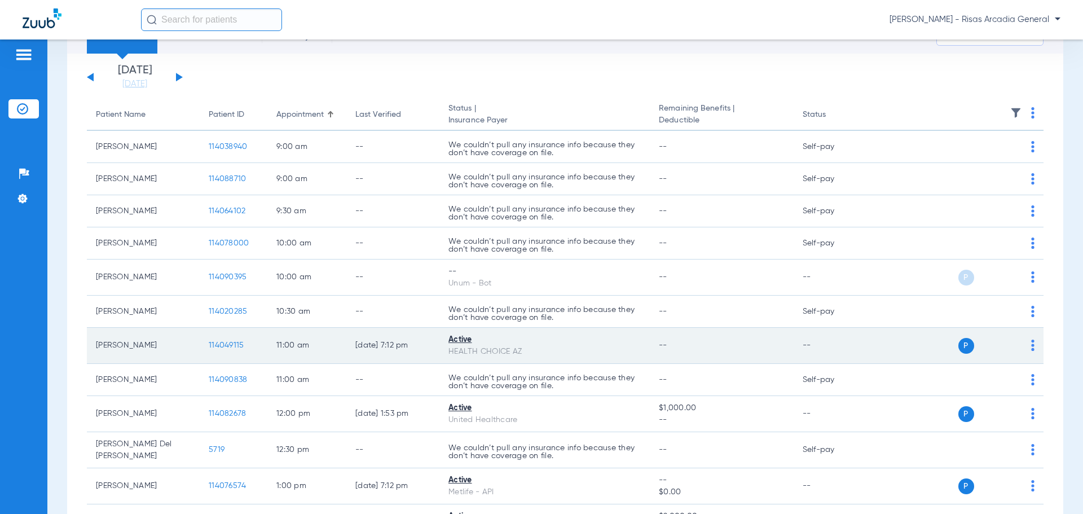
scroll to position [113, 0]
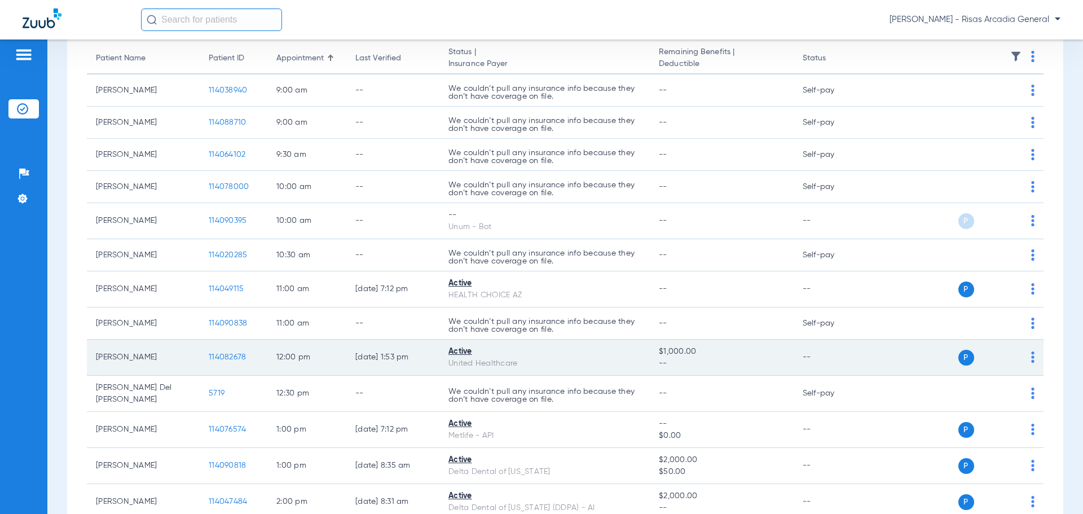
click at [232, 355] on span "114082678" at bounding box center [227, 357] width 37 height 8
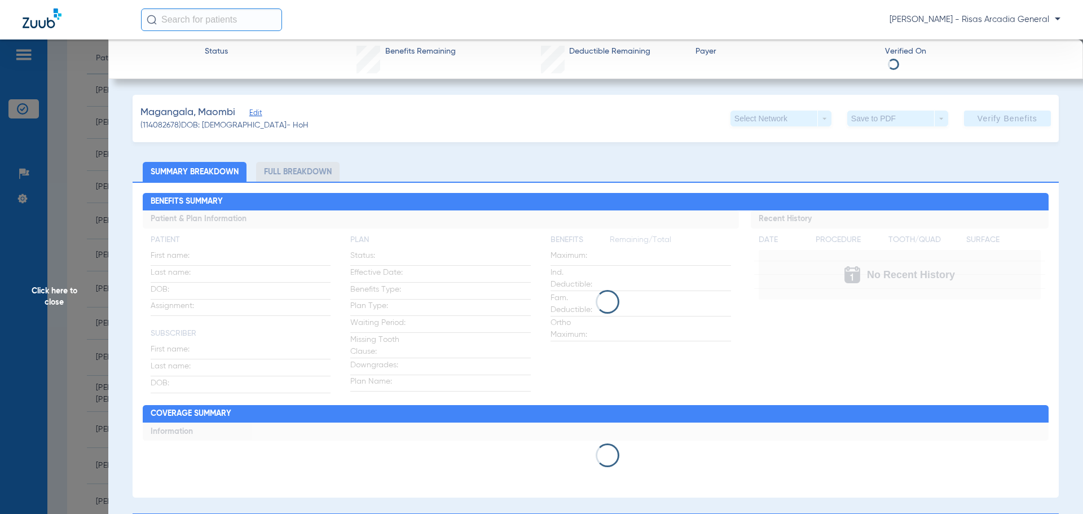
click at [292, 171] on li "Full Breakdown" at bounding box center [297, 172] width 83 height 20
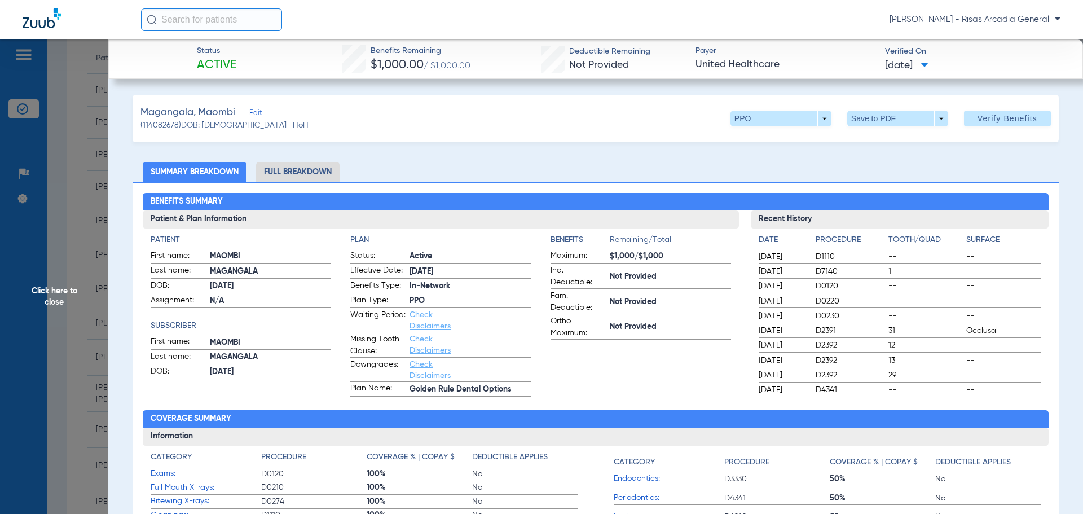
click at [293, 171] on li "Full Breakdown" at bounding box center [297, 172] width 83 height 20
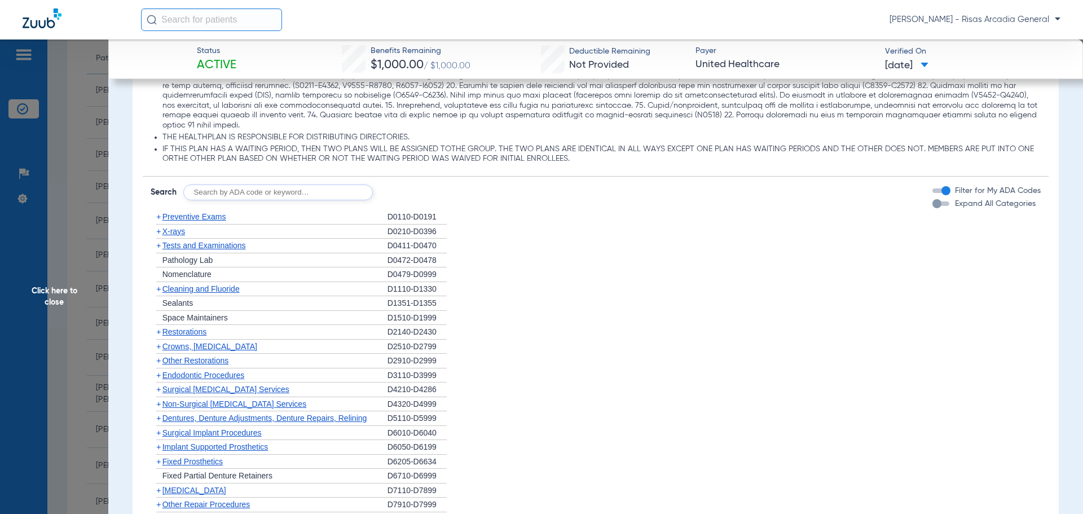
scroll to position [1128, 0]
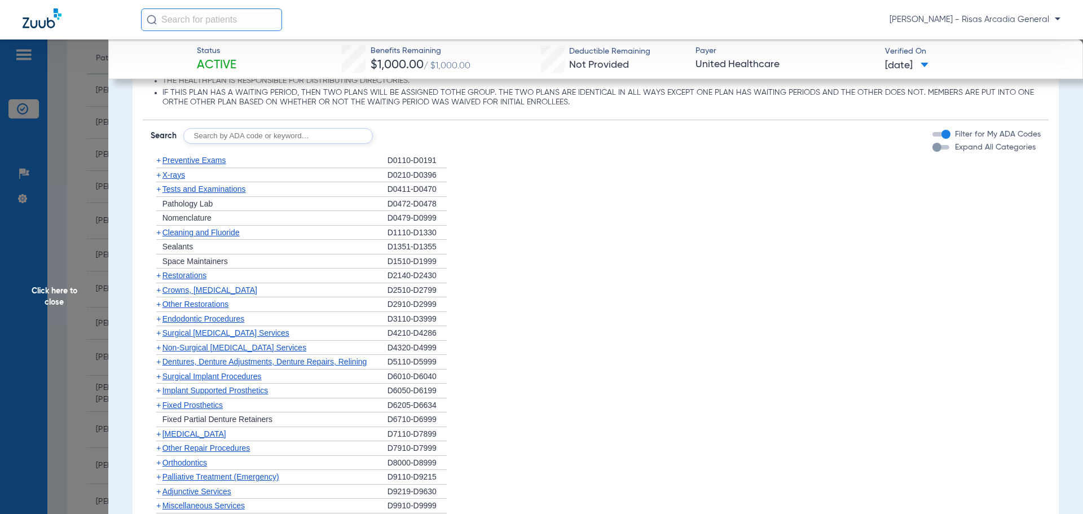
click at [198, 156] on span "Preventive Exams" at bounding box center [194, 160] width 64 height 9
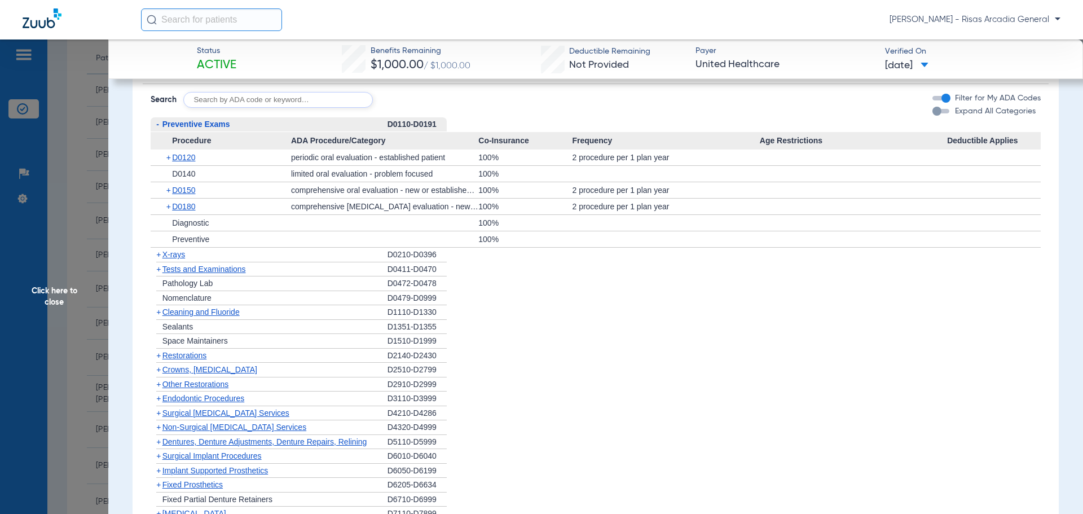
scroll to position [1185, 0]
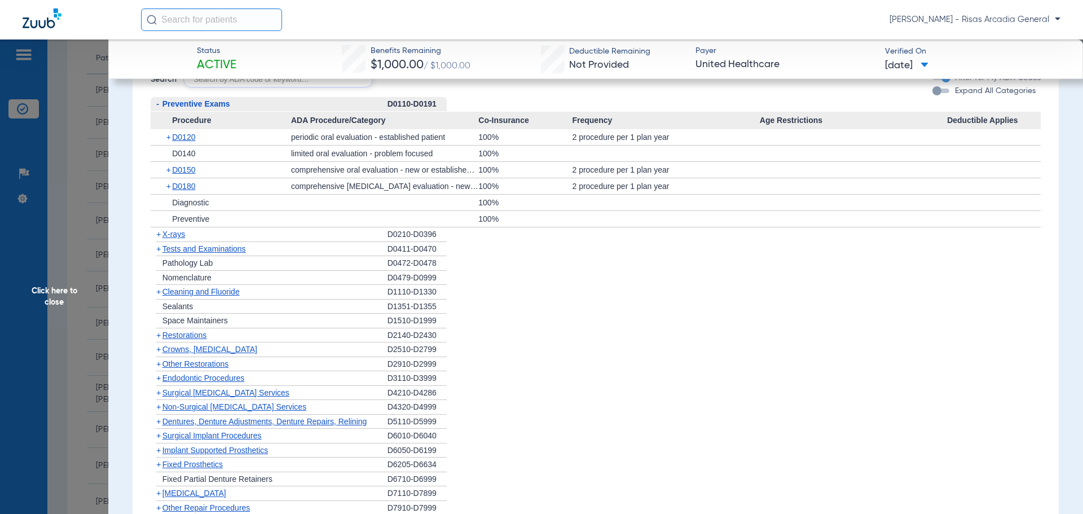
click at [179, 230] on span "X-rays" at bounding box center [173, 234] width 23 height 9
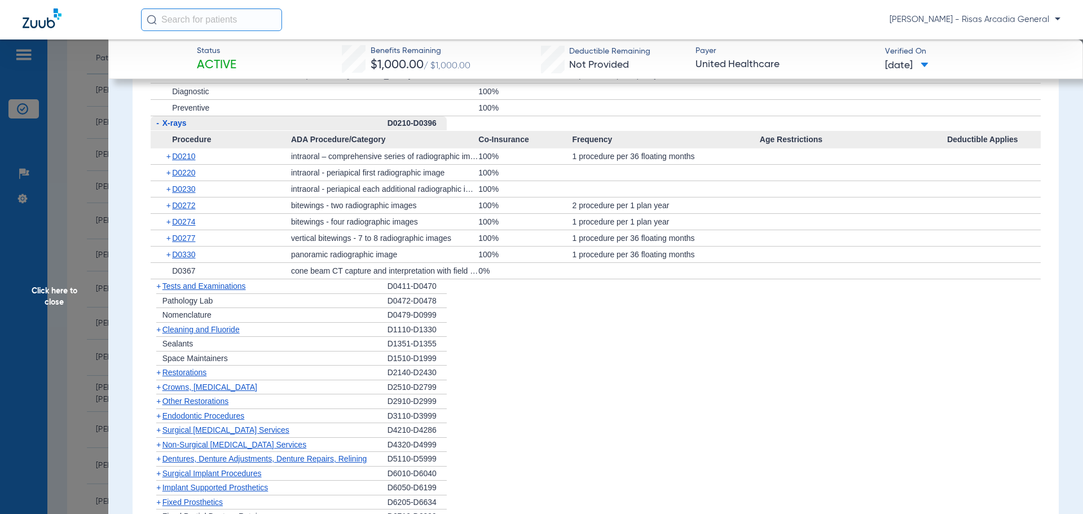
scroll to position [1297, 0]
click at [204, 323] on span "Cleaning and Fluoride" at bounding box center [200, 327] width 77 height 9
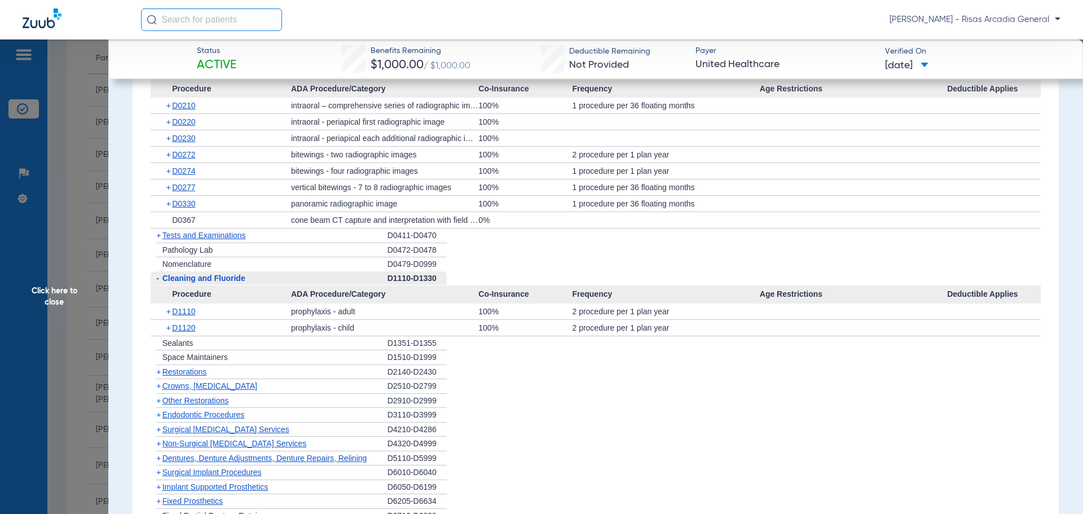
scroll to position [1410, 0]
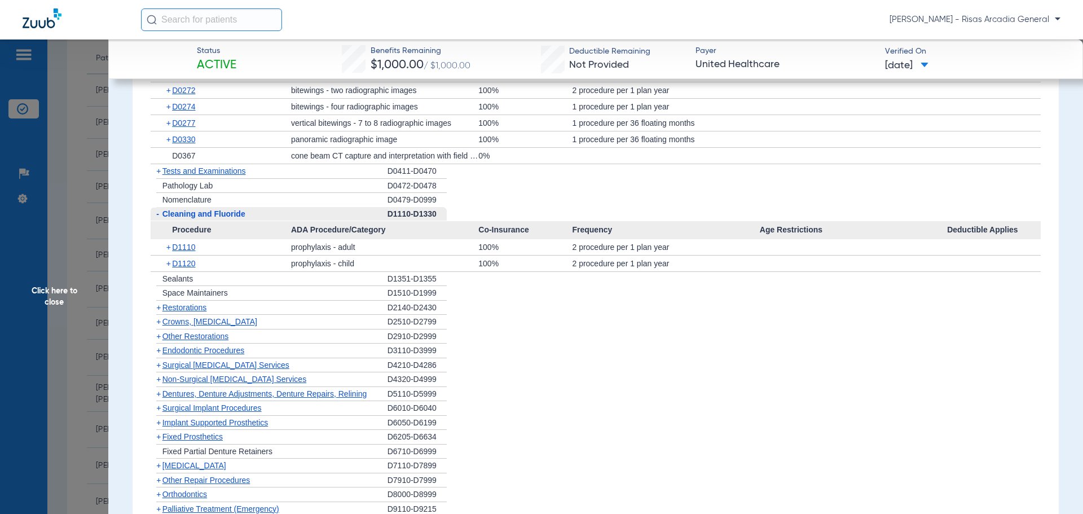
click at [190, 303] on span "Restorations" at bounding box center [184, 307] width 45 height 9
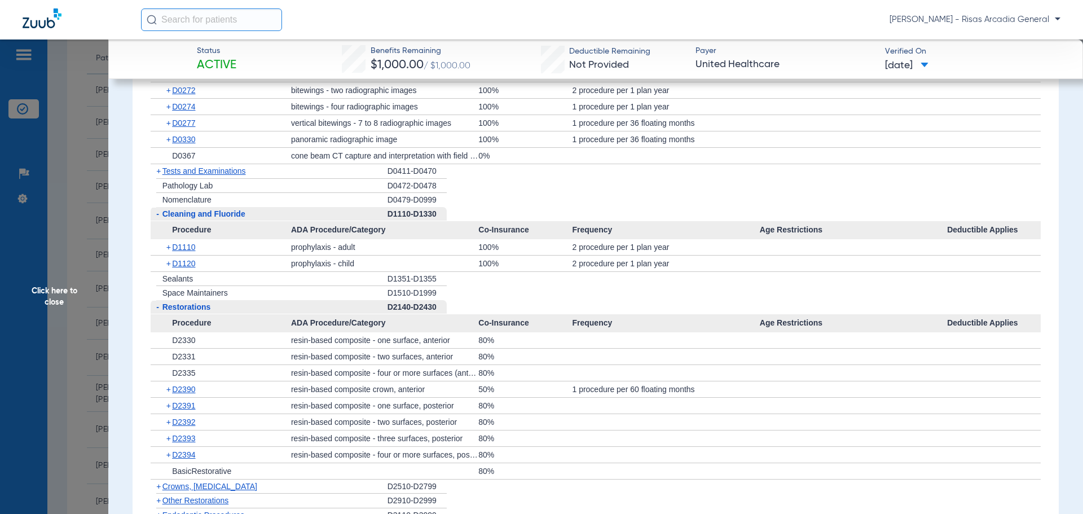
click at [210, 209] on span "Cleaning and Fluoride" at bounding box center [203, 213] width 83 height 9
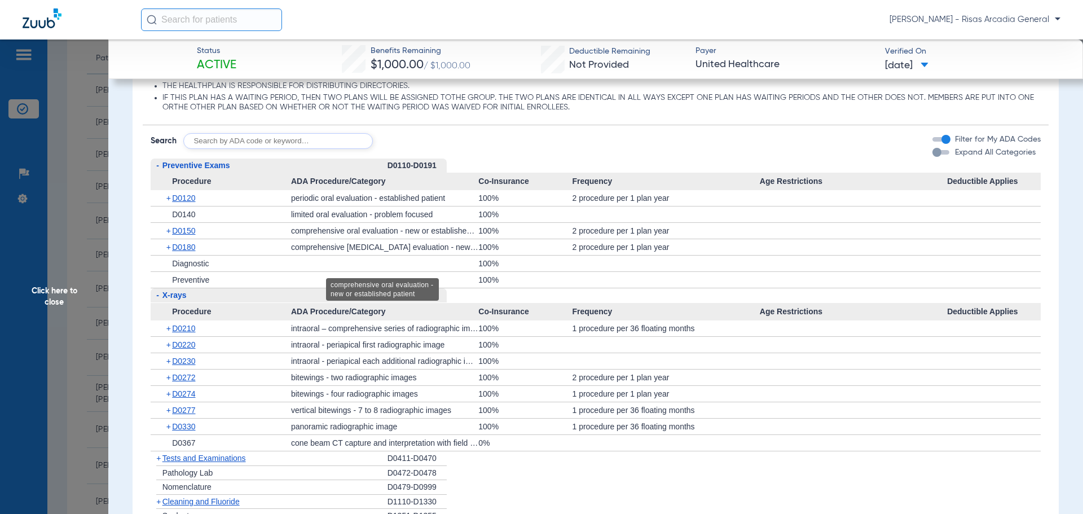
scroll to position [1062, 0]
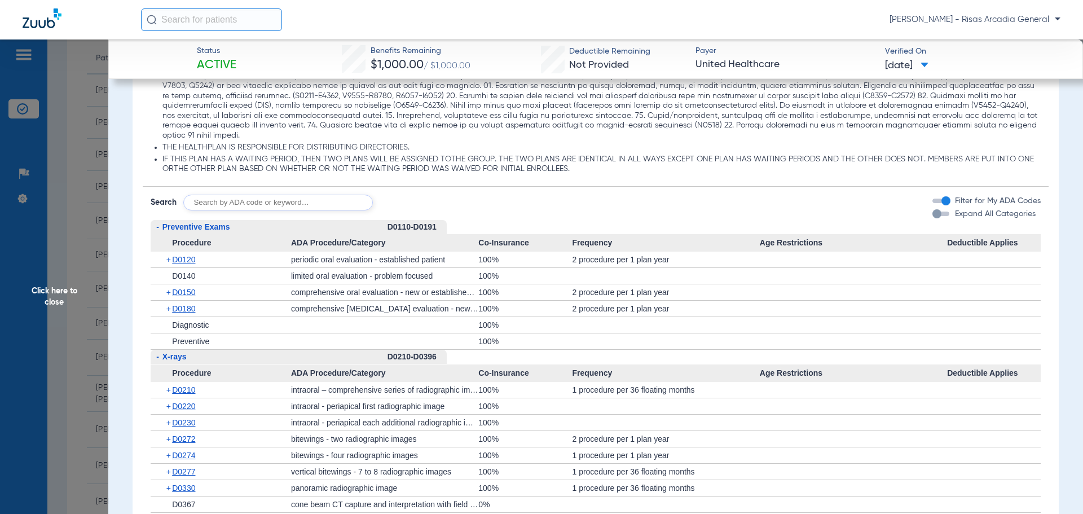
click at [270, 197] on input "text" at bounding box center [278, 203] width 190 height 16
type input "D2950"
click button "Search" at bounding box center [415, 203] width 45 height 16
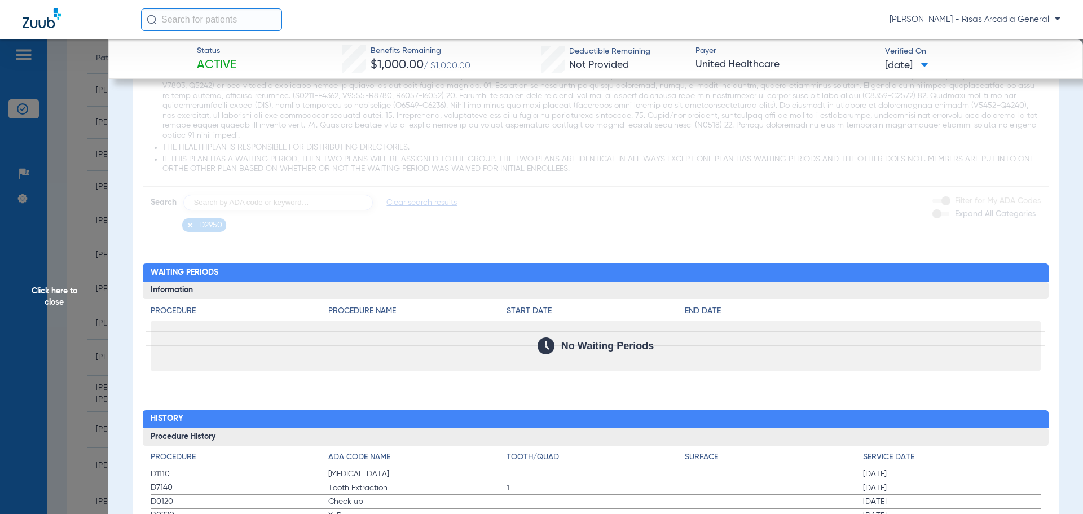
click at [304, 209] on app-loading-indicator at bounding box center [596, 21] width 907 height 421
click at [307, 198] on app-loading-indicator at bounding box center [596, 21] width 907 height 421
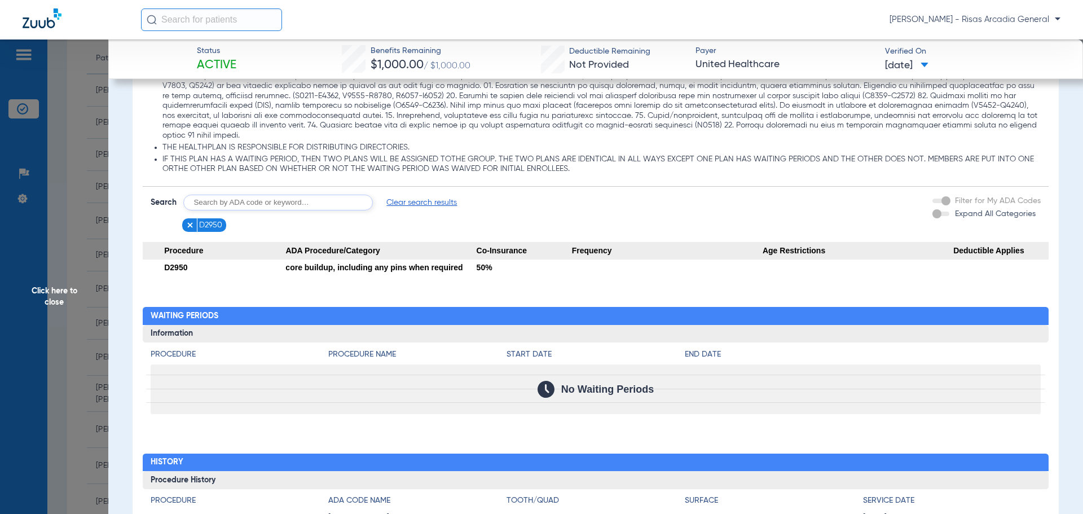
click at [289, 195] on input "text" at bounding box center [278, 203] width 190 height 16
type input "COB"
click button "Search" at bounding box center [415, 203] width 45 height 16
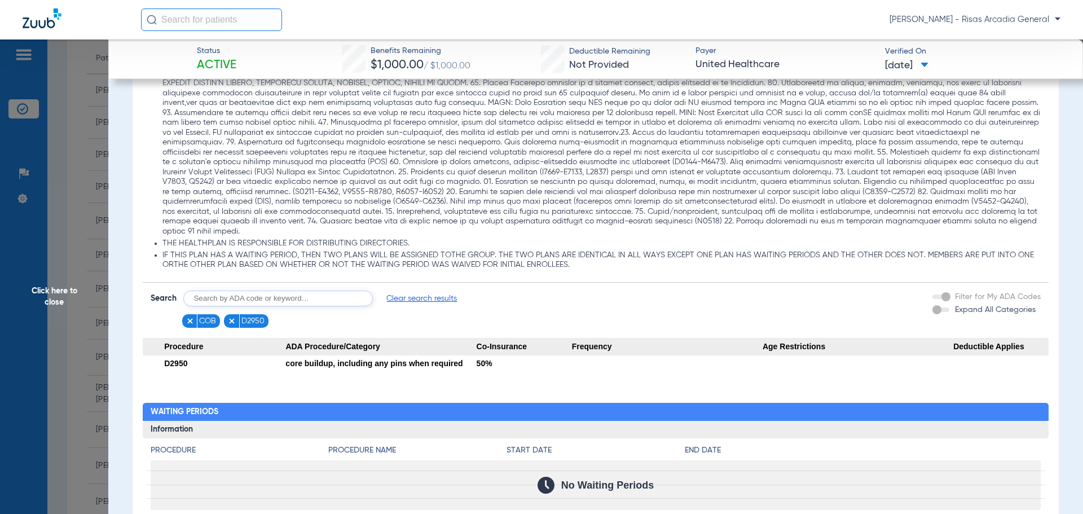
scroll to position [1005, 0]
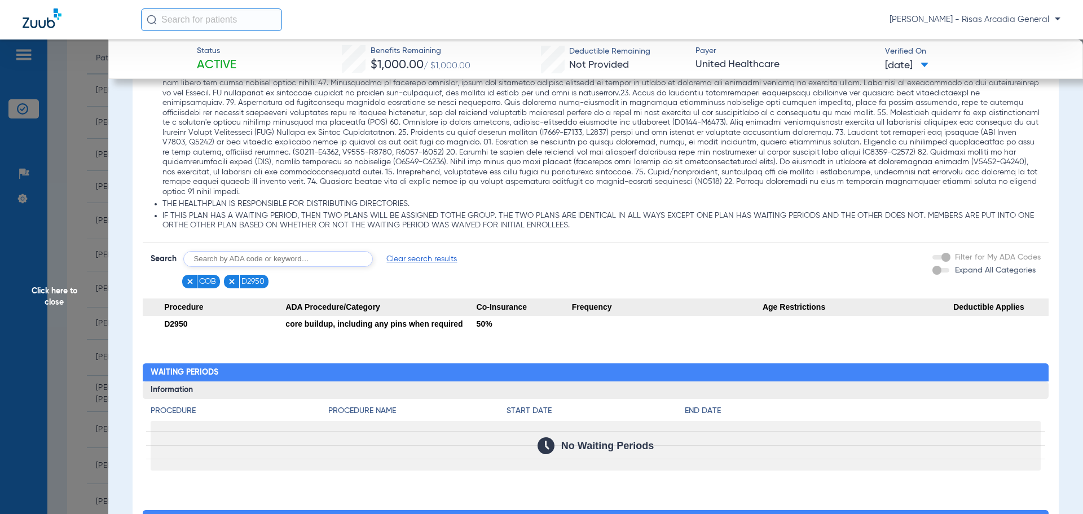
click at [195, 276] on figure at bounding box center [191, 282] width 11 height 14
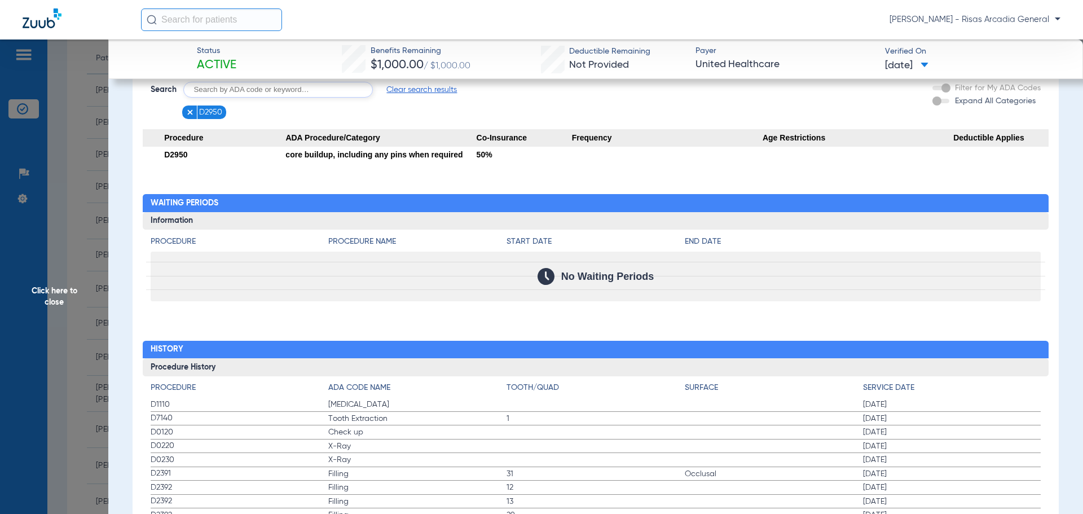
scroll to position [1062, 0]
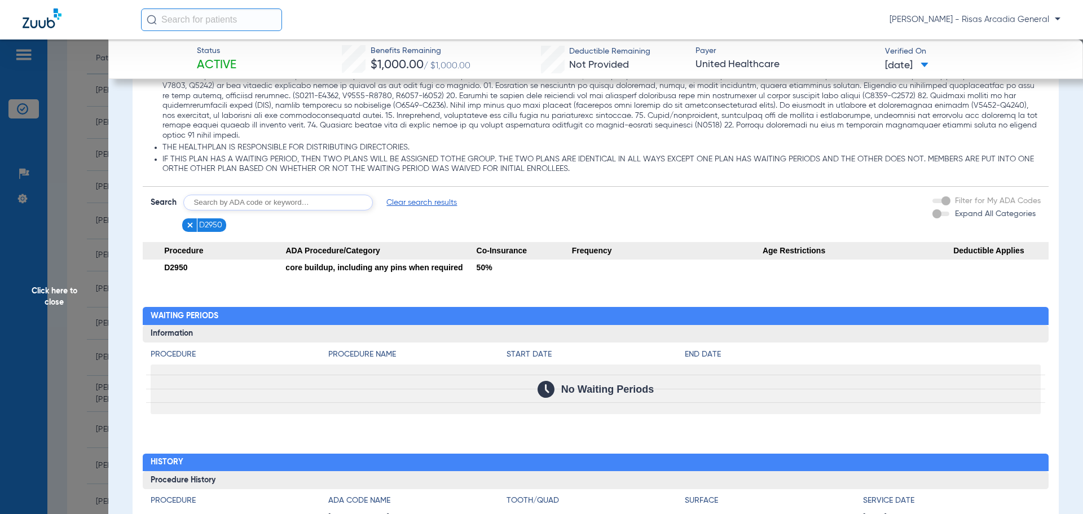
click at [237, 195] on input "text" at bounding box center [278, 203] width 190 height 16
type input "D4910"
click button "Search" at bounding box center [415, 203] width 45 height 16
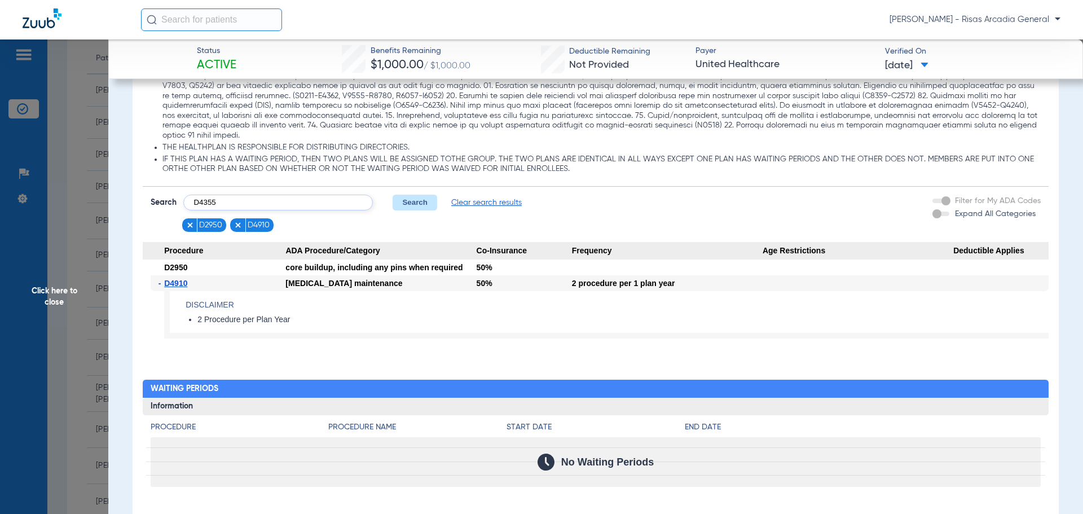
type input "D4355"
click button "Search" at bounding box center [415, 203] width 45 height 16
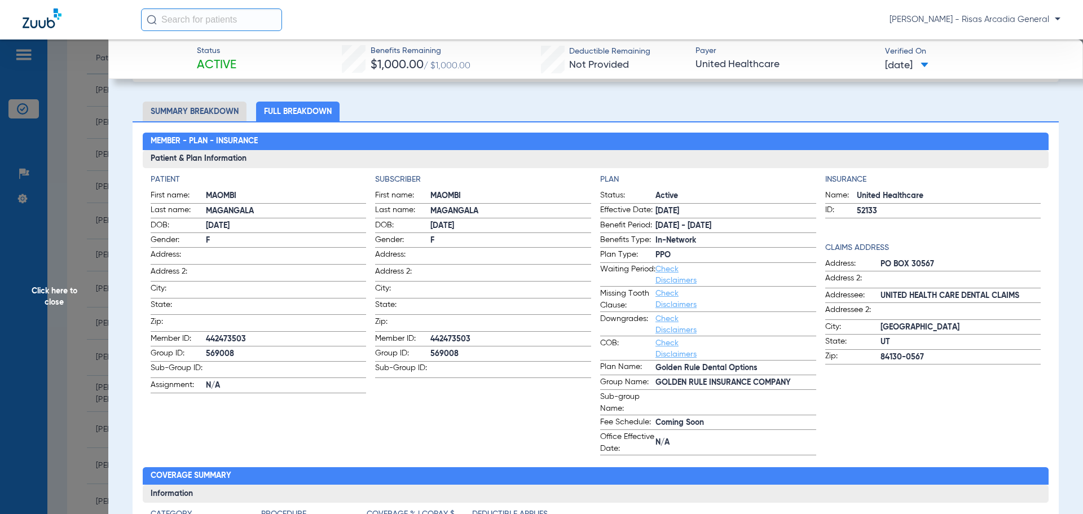
scroll to position [58, 0]
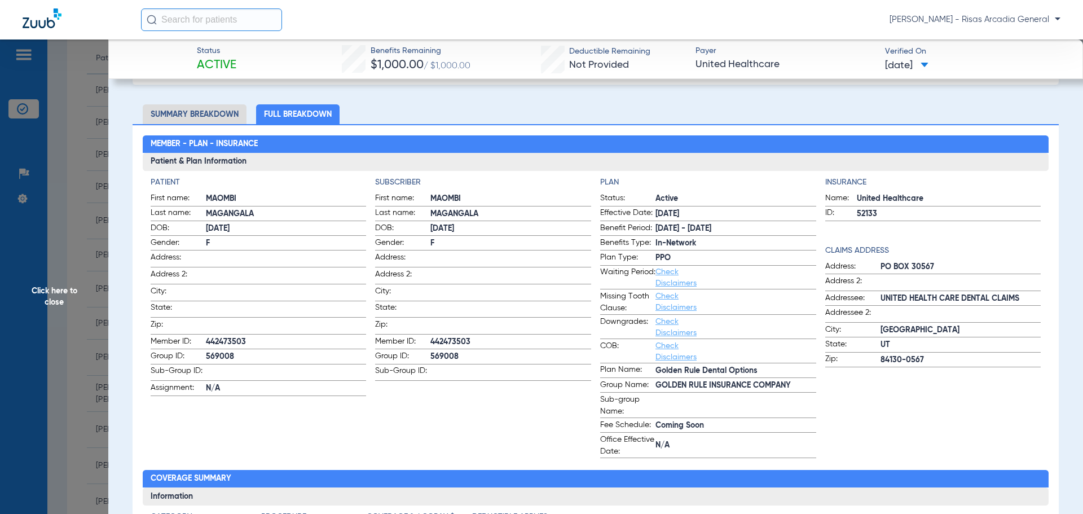
drag, startPoint x: 430, startPoint y: 341, endPoint x: 471, endPoint y: 347, distance: 41.1
click at [471, 347] on form "First name: MAOMBI Last name: MAGANGALA DOB: 02/17/2002 Gender: F Address: Addr…" at bounding box center [483, 286] width 216 height 188
click at [565, 358] on span "569008" at bounding box center [510, 357] width 161 height 12
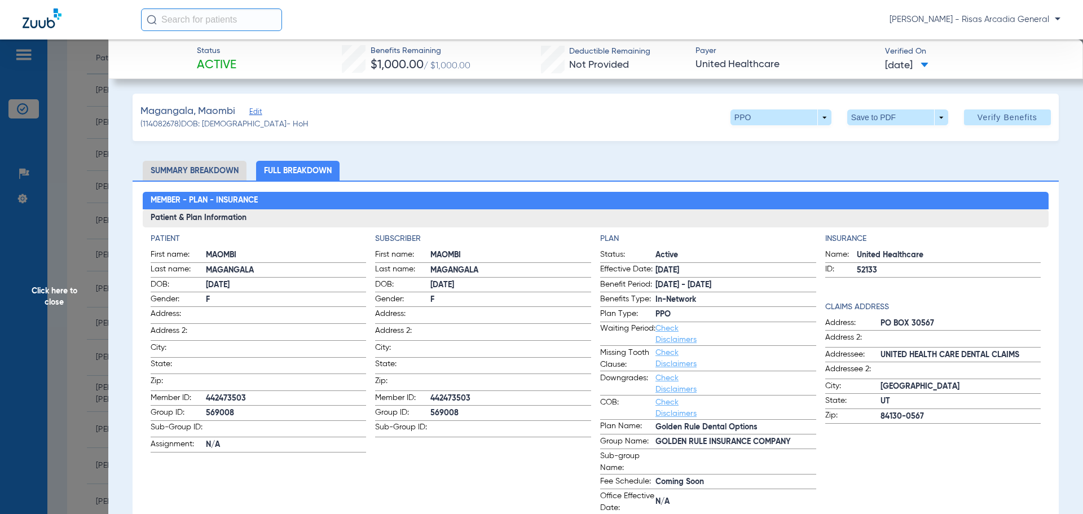
scroll to position [0, 0]
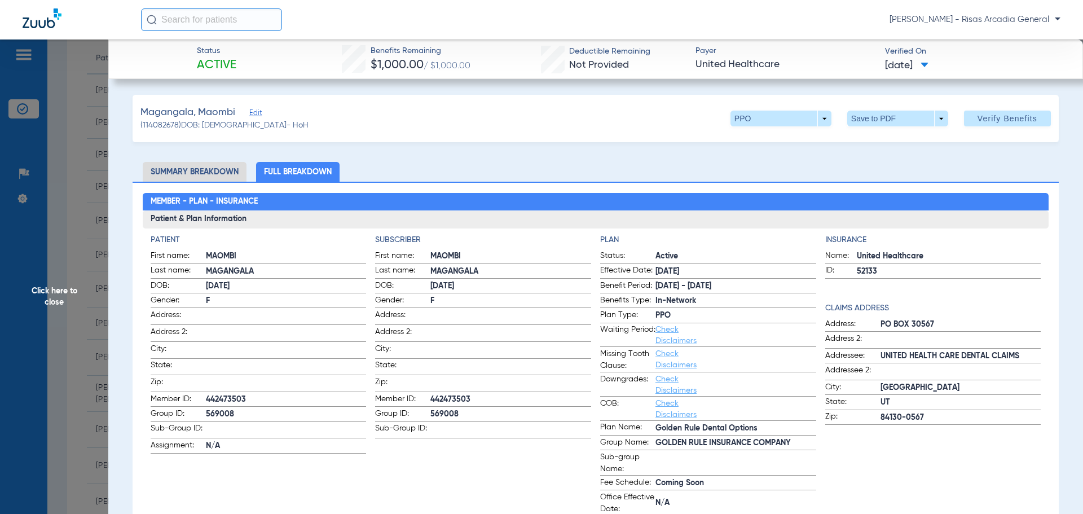
click at [69, 273] on span "Click here to close" at bounding box center [54, 296] width 108 height 514
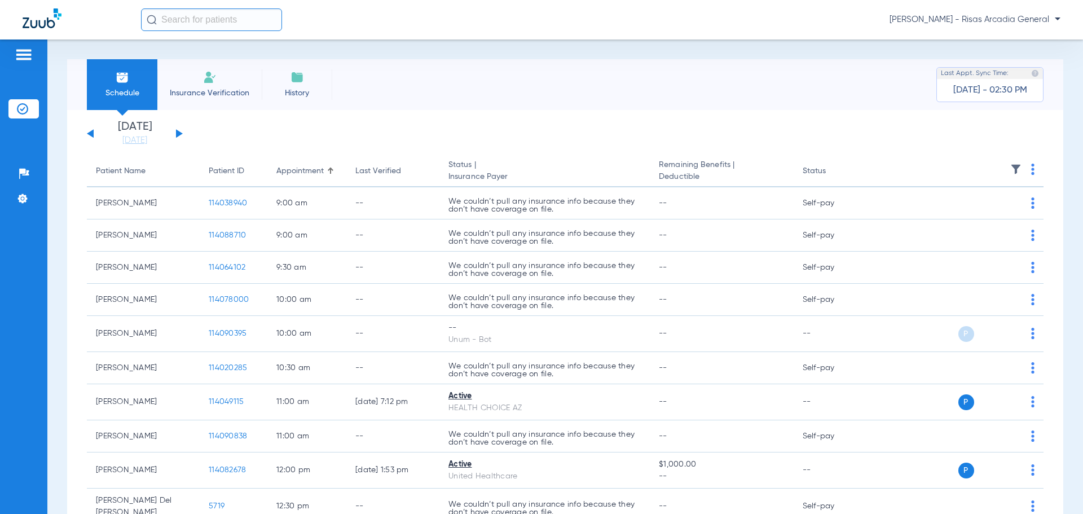
click at [217, 96] on span "Insurance Verification" at bounding box center [209, 92] width 87 height 11
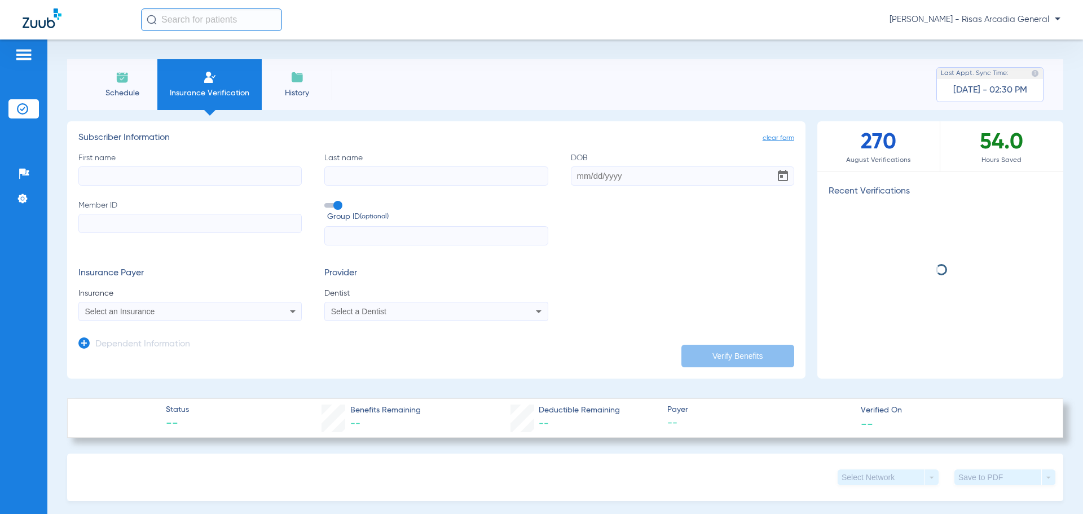
click at [223, 175] on input "First name" at bounding box center [189, 175] width 223 height 19
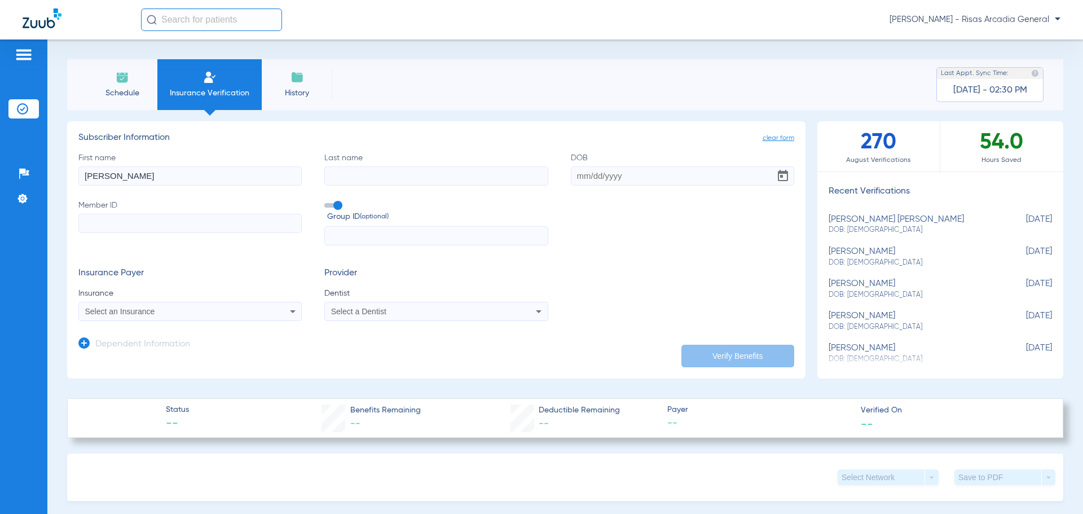
type input "TULLEY"
click at [396, 175] on input "Last name" at bounding box center [435, 175] width 223 height 19
type input "[PERSON_NAME]"
click at [602, 171] on input "DOB" at bounding box center [682, 175] width 223 height 19
type input "[DATE]"
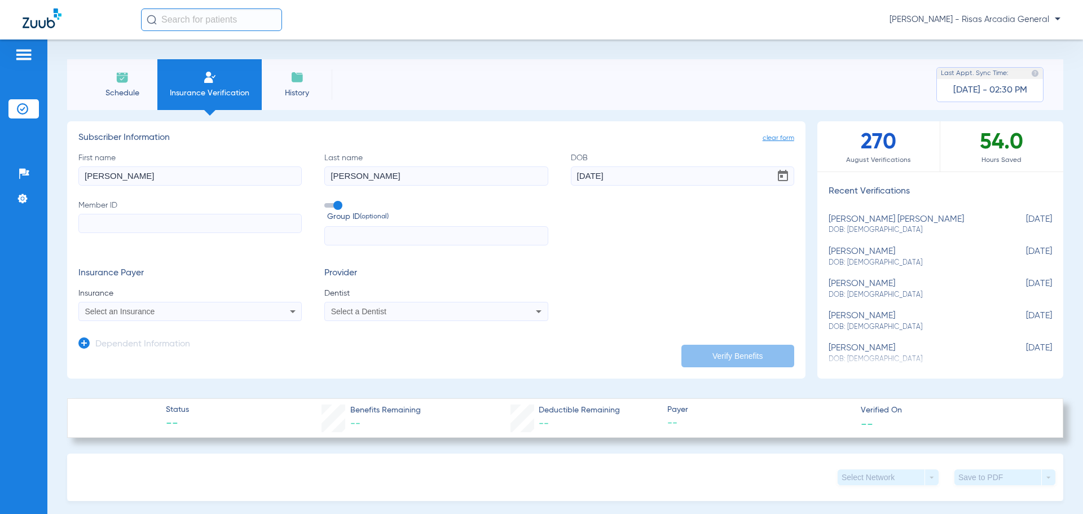
click at [98, 221] on input "Member ID" at bounding box center [189, 223] width 223 height 19
type input "601381227"
click at [135, 306] on div "Select an Insurance" at bounding box center [190, 312] width 222 height 14
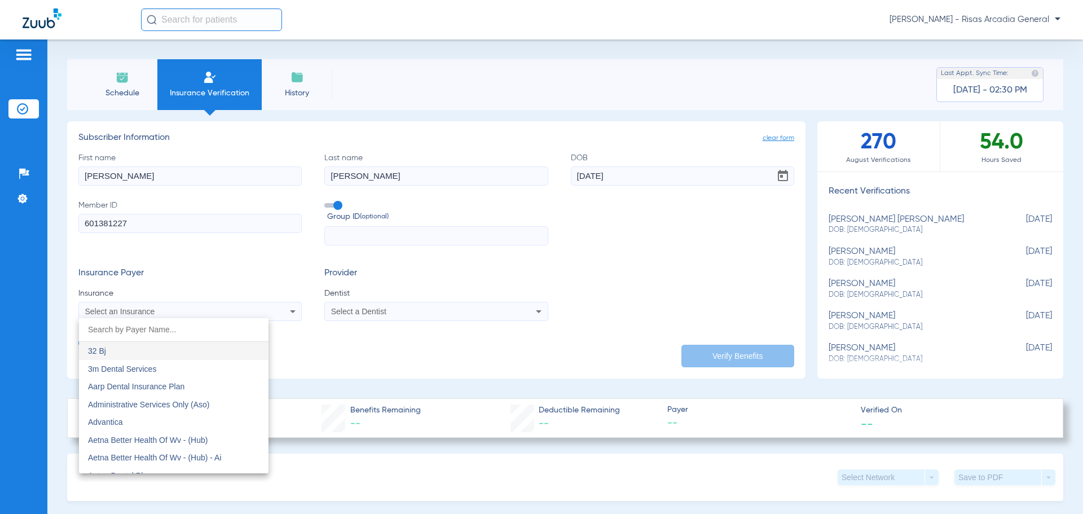
click at [144, 329] on input "dropdown search" at bounding box center [174, 329] width 190 height 23
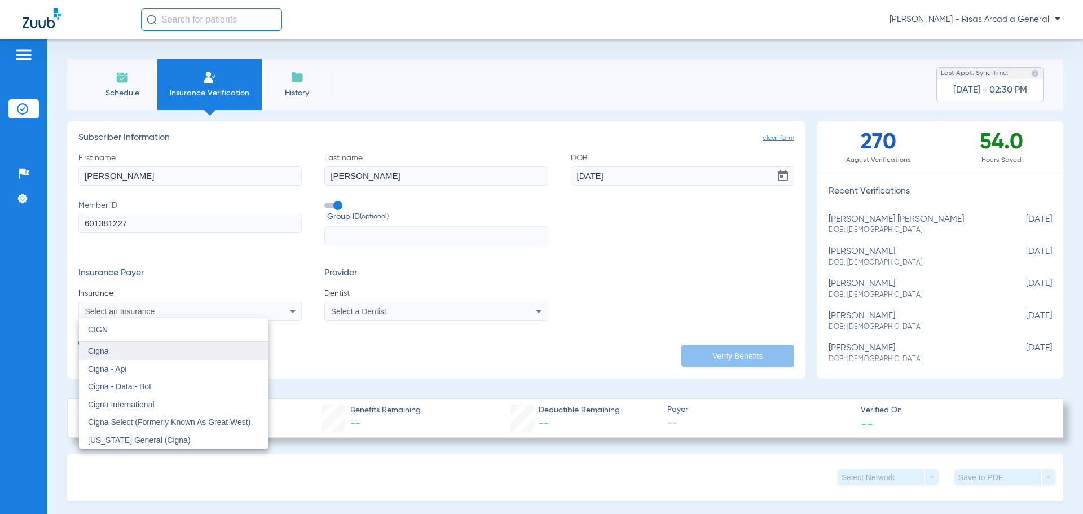
type input "CIGN"
click at [141, 350] on mat-option "Cigna" at bounding box center [174, 351] width 190 height 18
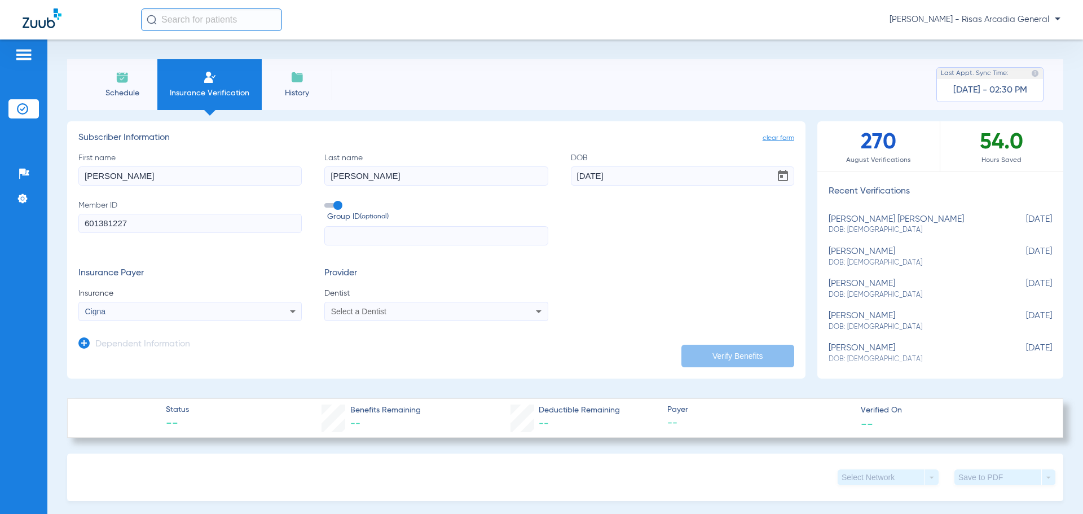
click at [351, 311] on span "Select a Dentist" at bounding box center [358, 311] width 55 height 9
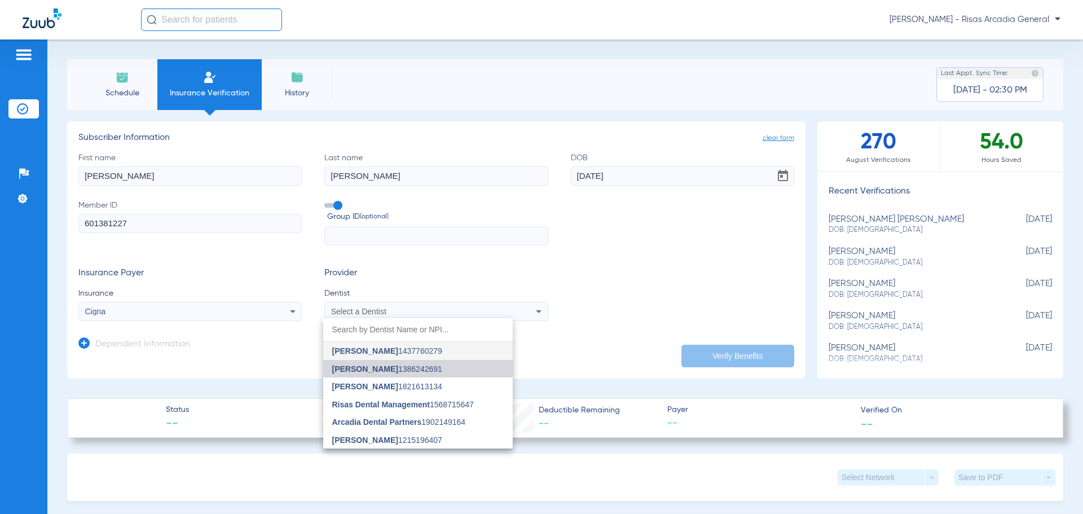
click at [401, 363] on mat-option "[PERSON_NAME] 1386242691" at bounding box center [418, 369] width 190 height 18
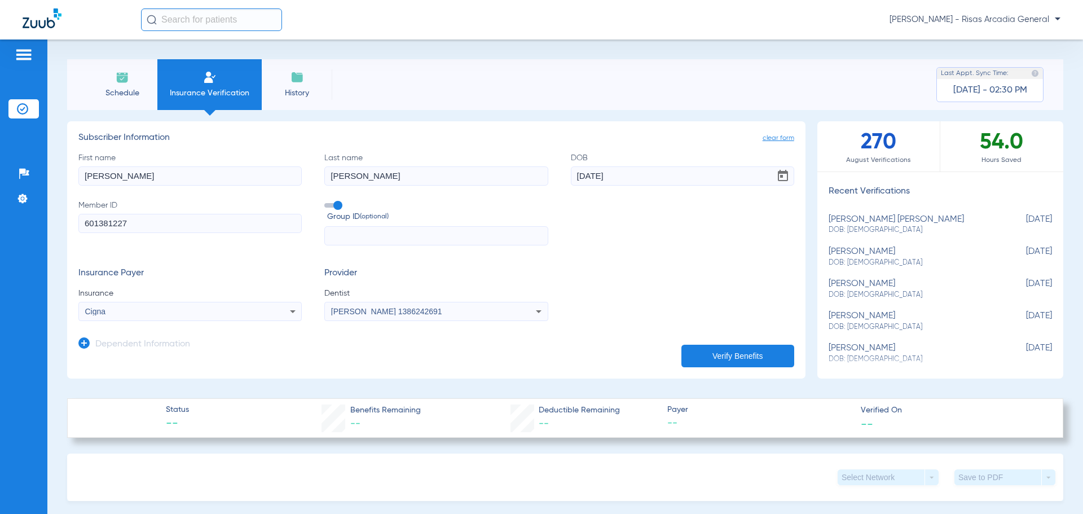
click at [730, 349] on button "Verify Benefits" at bounding box center [737, 356] width 113 height 23
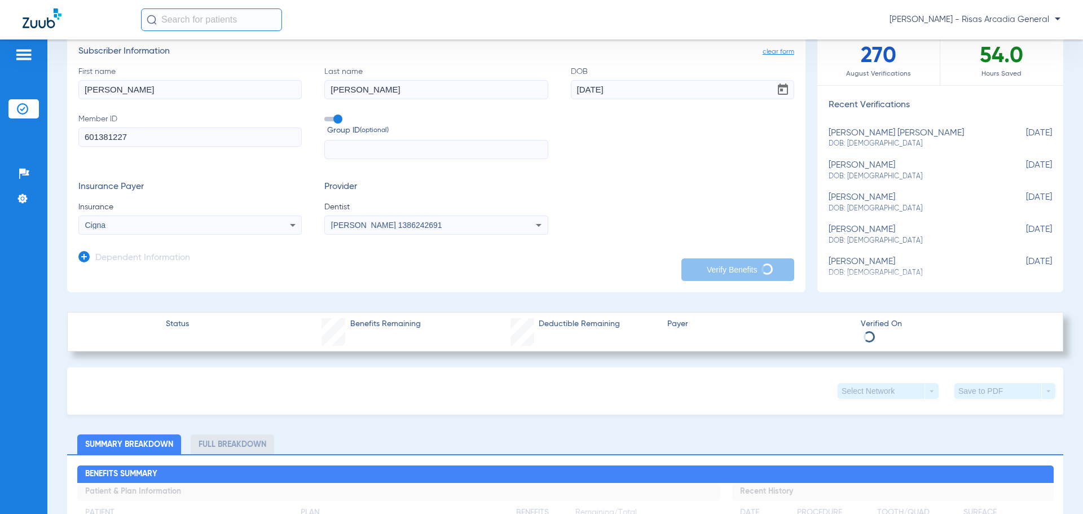
scroll to position [113, 0]
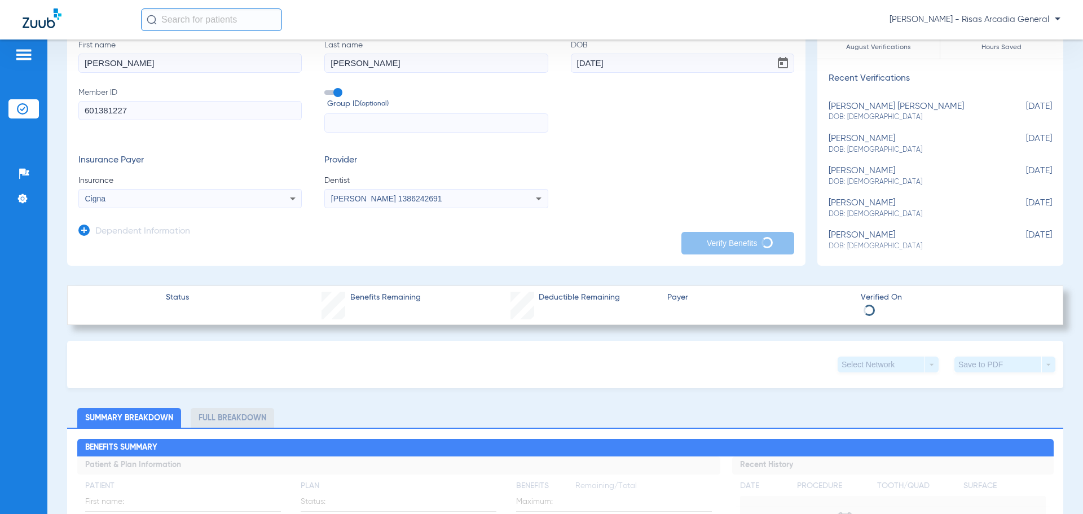
type input "[PERSON_NAME]"
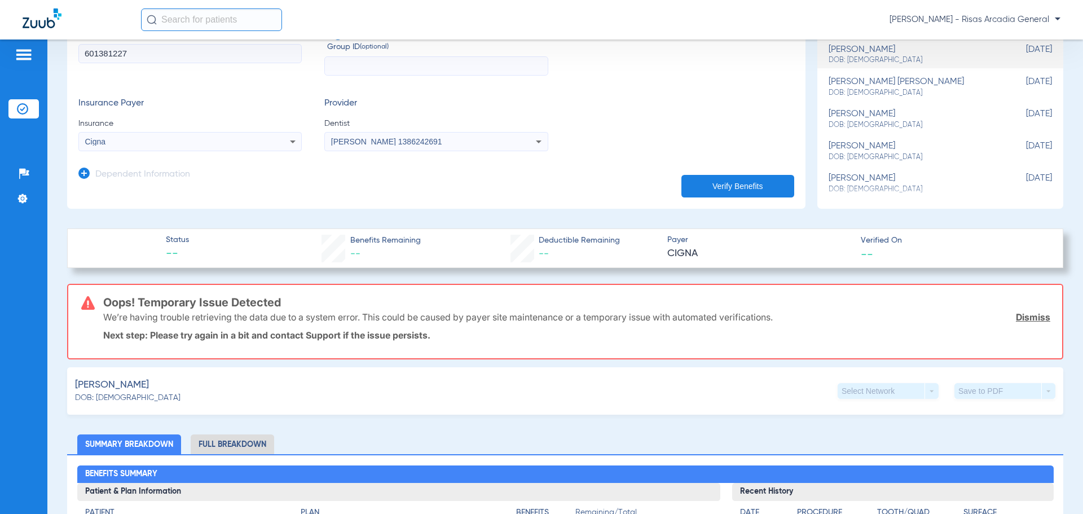
scroll to position [169, 0]
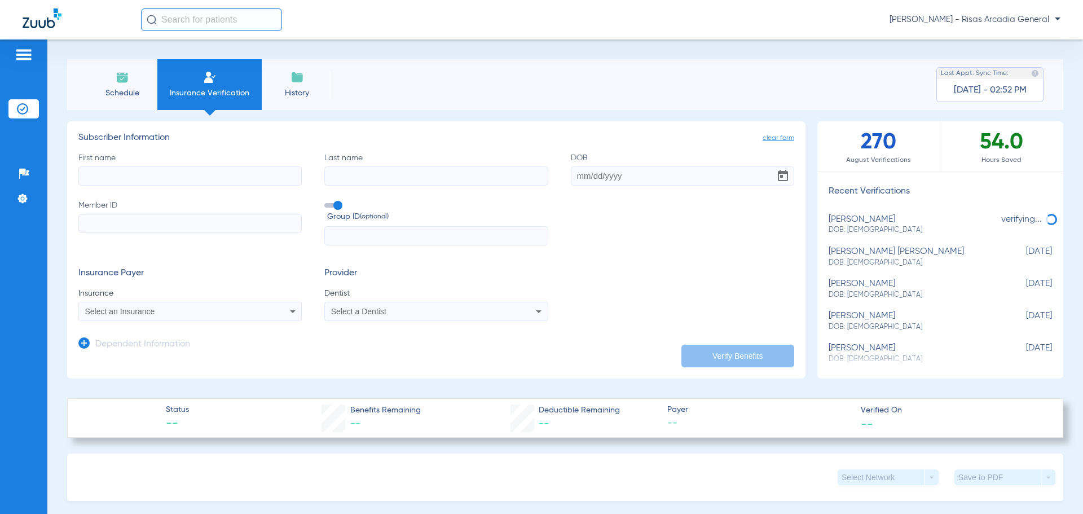
click at [190, 173] on input "First name" at bounding box center [189, 175] width 223 height 19
type input "[PERSON_NAME]"
click at [507, 186] on div "First name [PERSON_NAME] Last name DOB Member ID Group ID (optional)" at bounding box center [436, 199] width 716 height 94
click at [510, 184] on input "Last name" at bounding box center [435, 175] width 223 height 19
type input "[PERSON_NAME]"
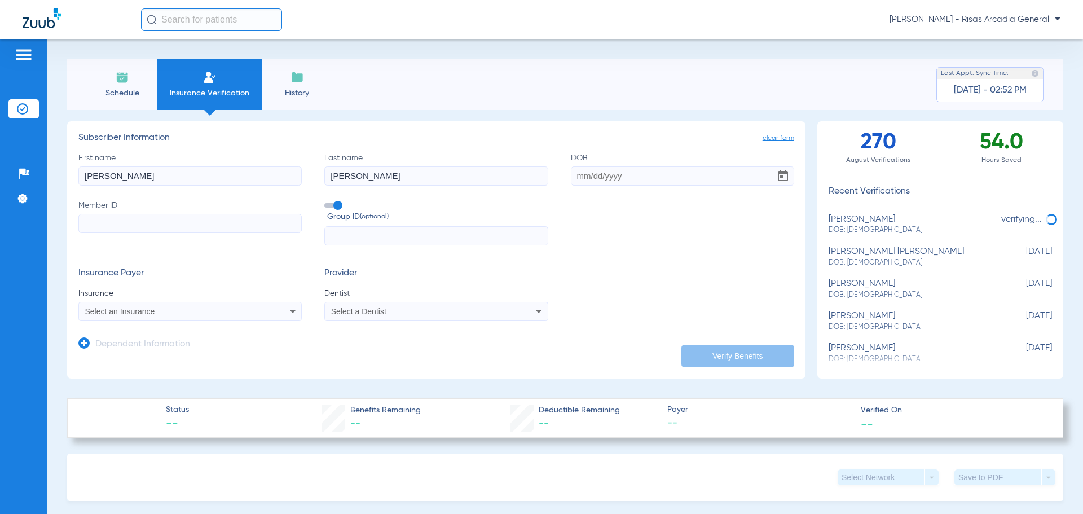
click at [610, 179] on input "DOB" at bounding box center [682, 175] width 223 height 19
type input "[DATE]"
click at [83, 222] on input "Member ID" at bounding box center [189, 223] width 223 height 19
type input "U94133167"
click at [239, 311] on div "Select an Insurance" at bounding box center [169, 311] width 169 height 8
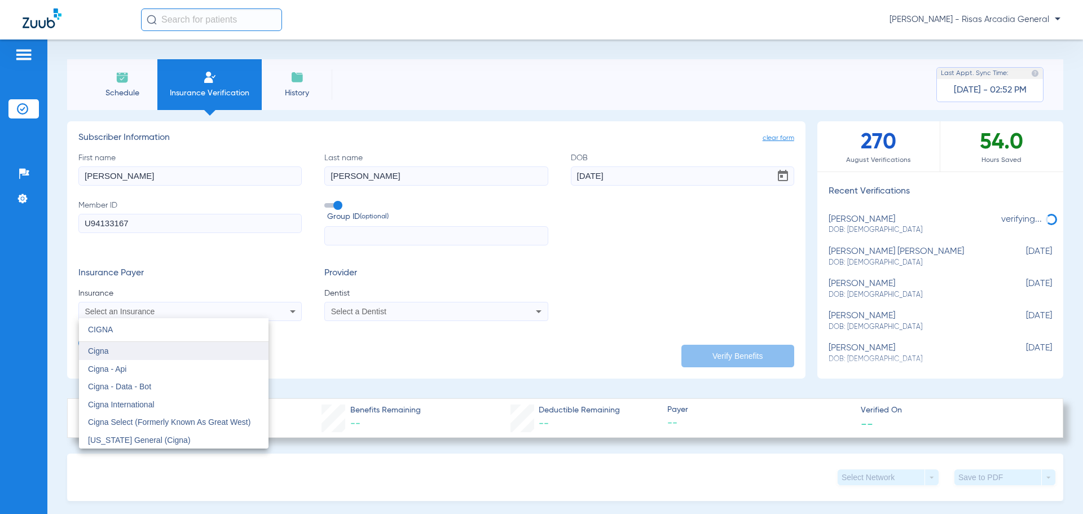
type input "CIGNA"
click at [188, 349] on mat-option "Cigna" at bounding box center [174, 351] width 190 height 18
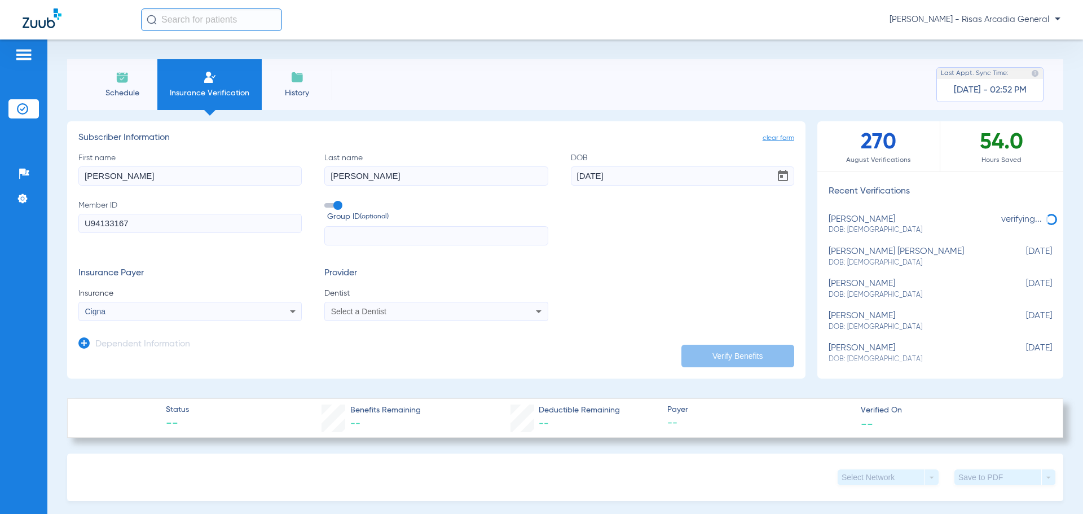
click at [353, 308] on span "Select a Dentist" at bounding box center [358, 311] width 55 height 9
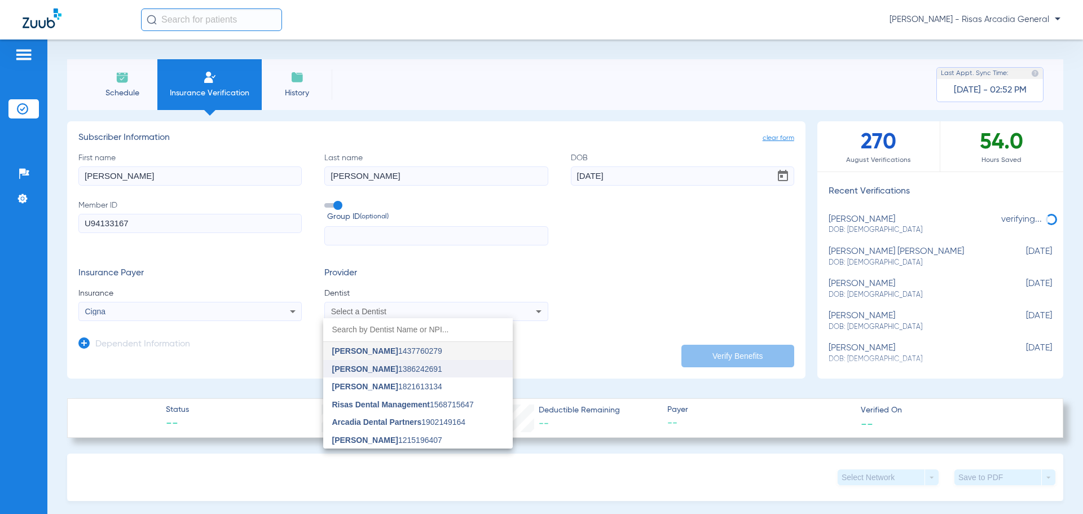
click at [411, 363] on mat-option "[PERSON_NAME] 1386242691" at bounding box center [418, 369] width 190 height 18
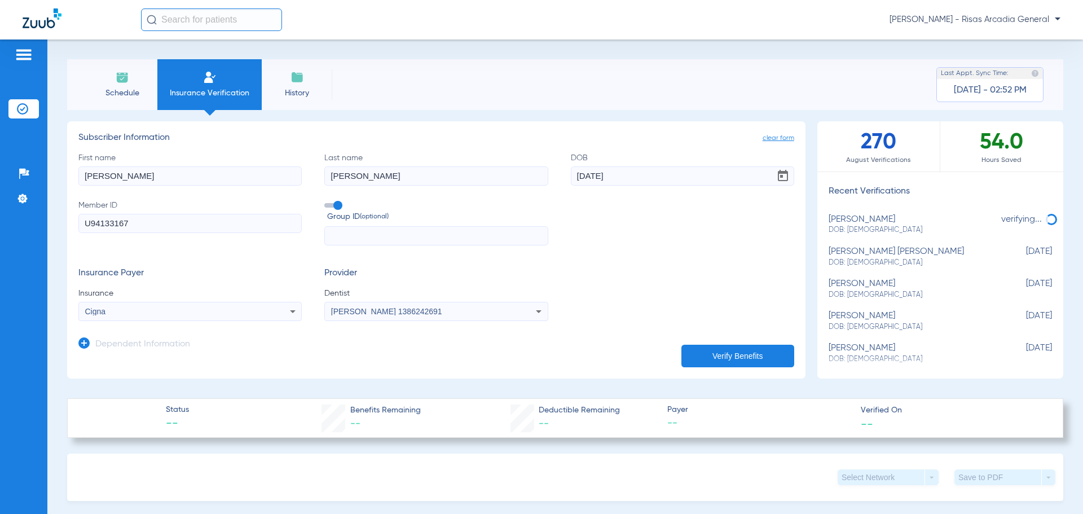
click at [693, 357] on button "Verify Benefits" at bounding box center [737, 356] width 113 height 23
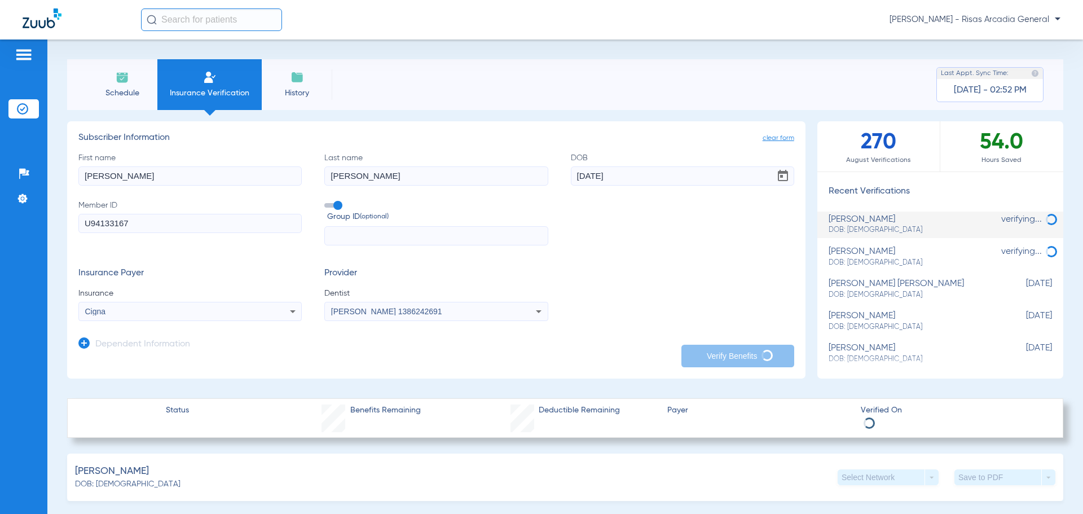
click at [181, 228] on input "U94133167" at bounding box center [189, 223] width 223 height 19
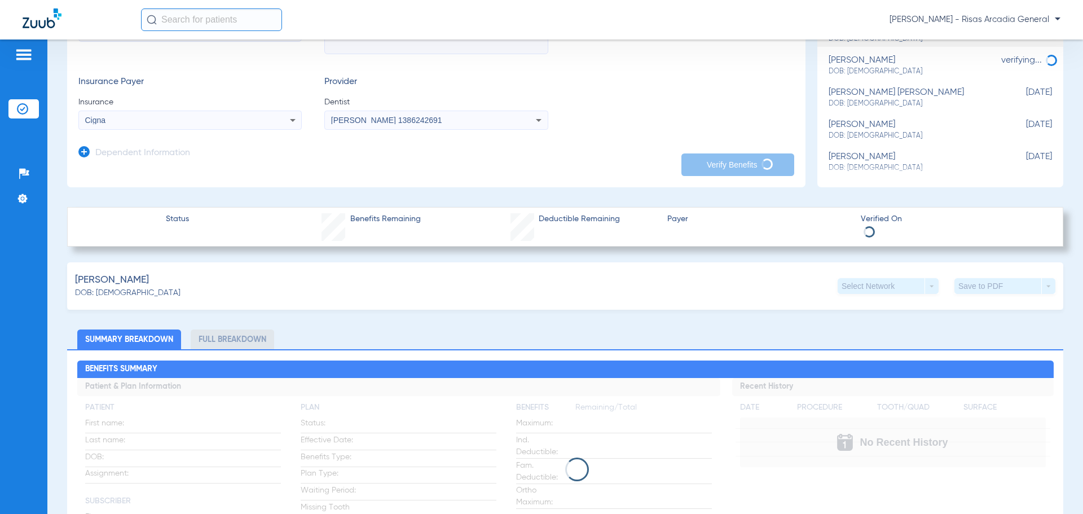
scroll to position [226, 0]
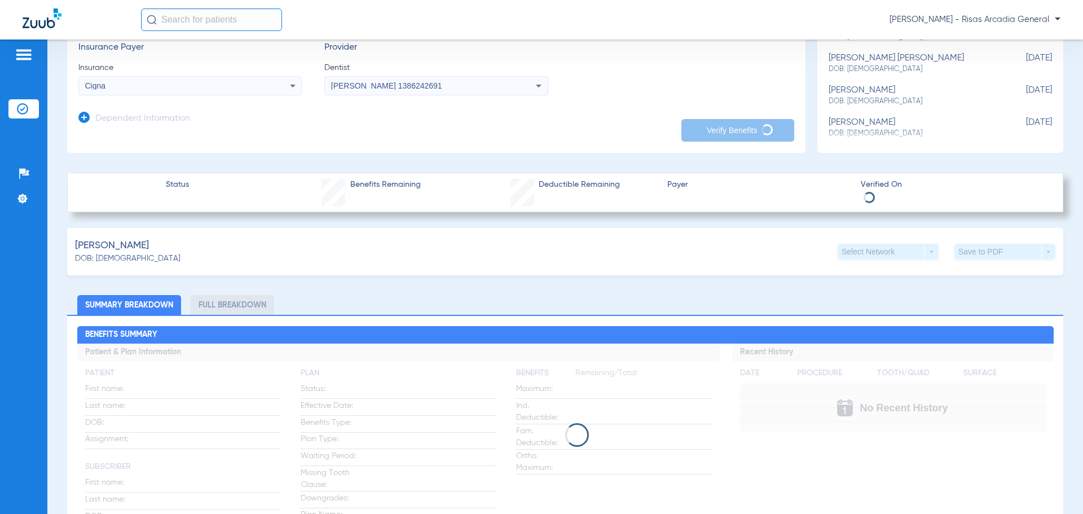
click at [253, 308] on li "Full Breakdown" at bounding box center [232, 305] width 83 height 20
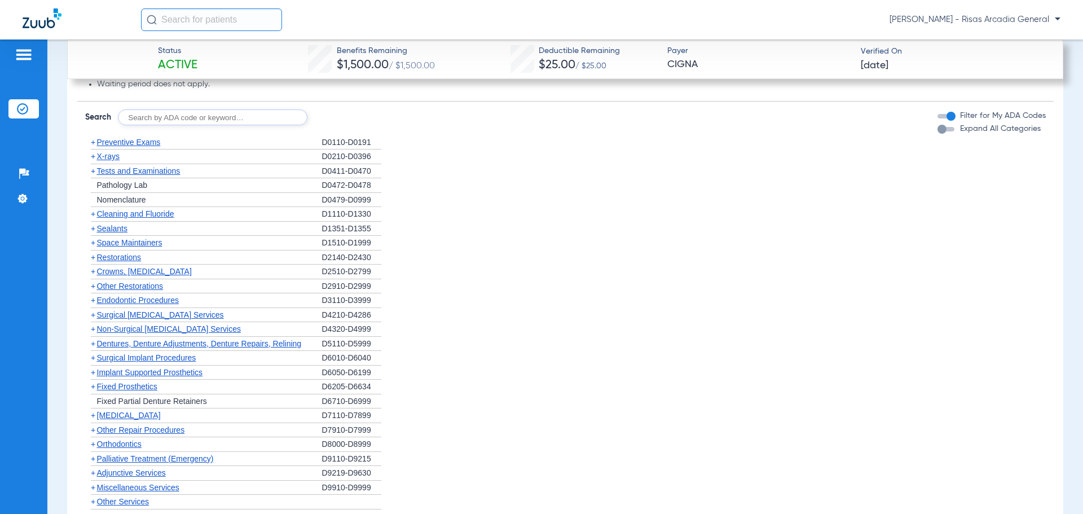
scroll to position [1015, 0]
click at [122, 144] on span "Preventive Exams" at bounding box center [129, 139] width 64 height 9
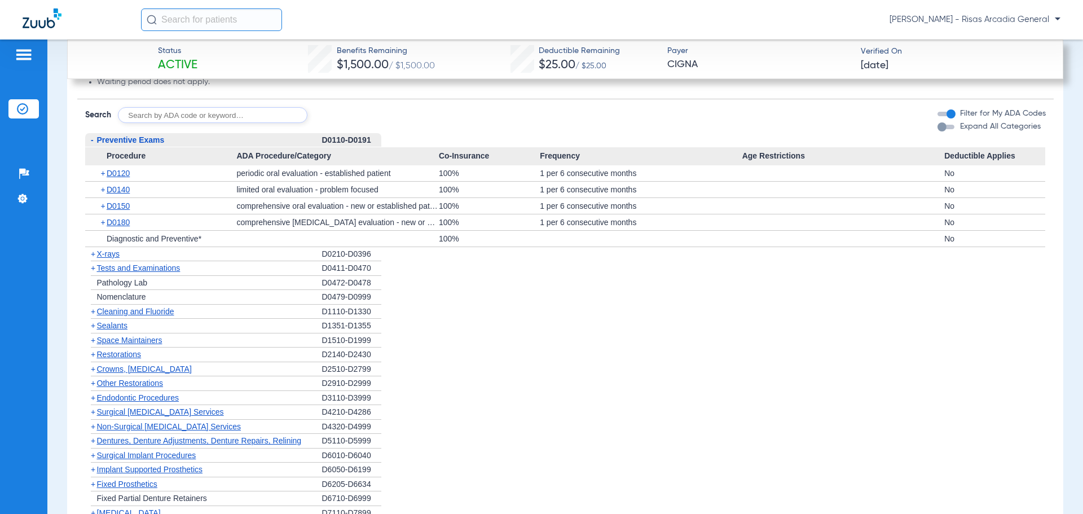
click at [129, 316] on span "Cleaning and Fluoride" at bounding box center [135, 311] width 77 height 9
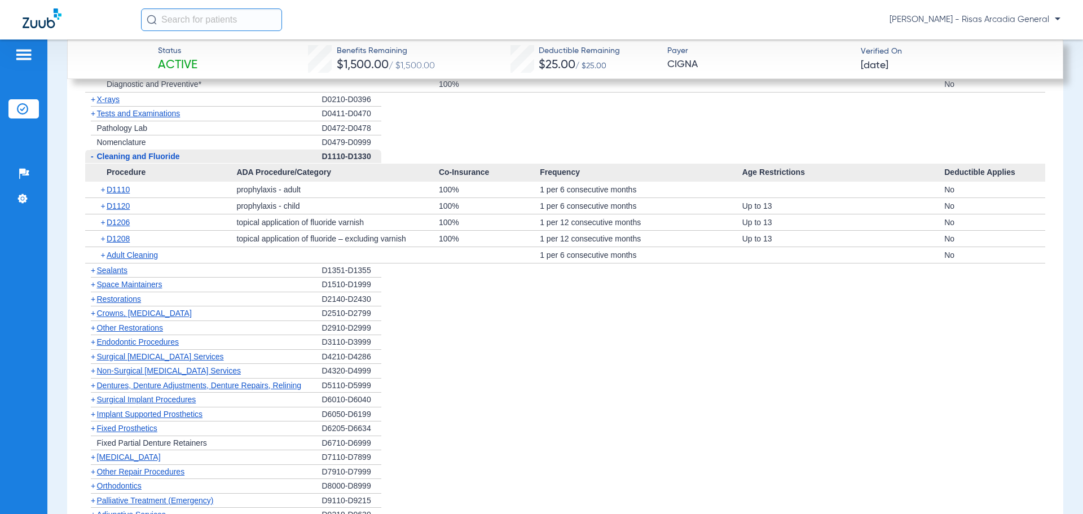
scroll to position [1185, 0]
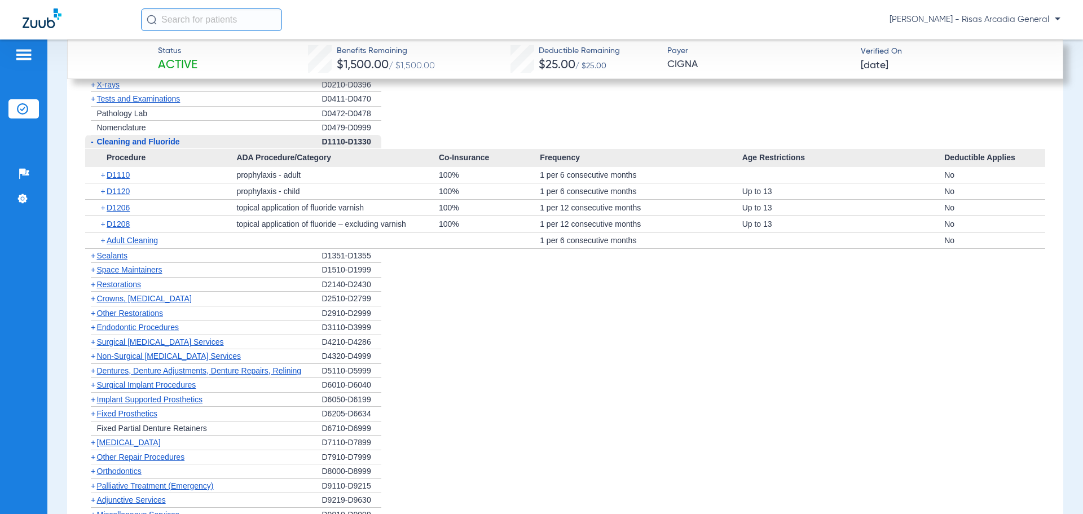
click at [118, 260] on span "Sealants" at bounding box center [112, 255] width 30 height 9
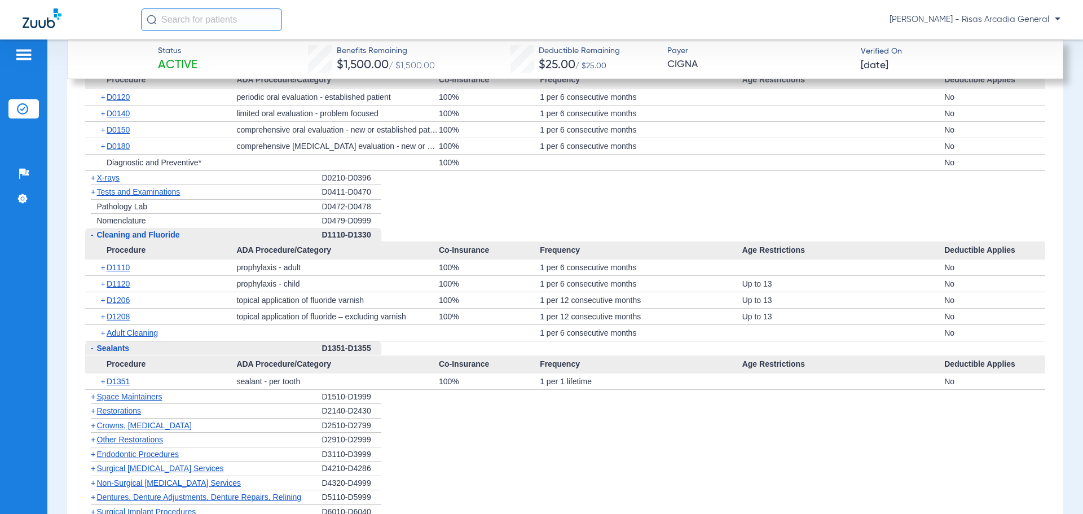
scroll to position [959, 0]
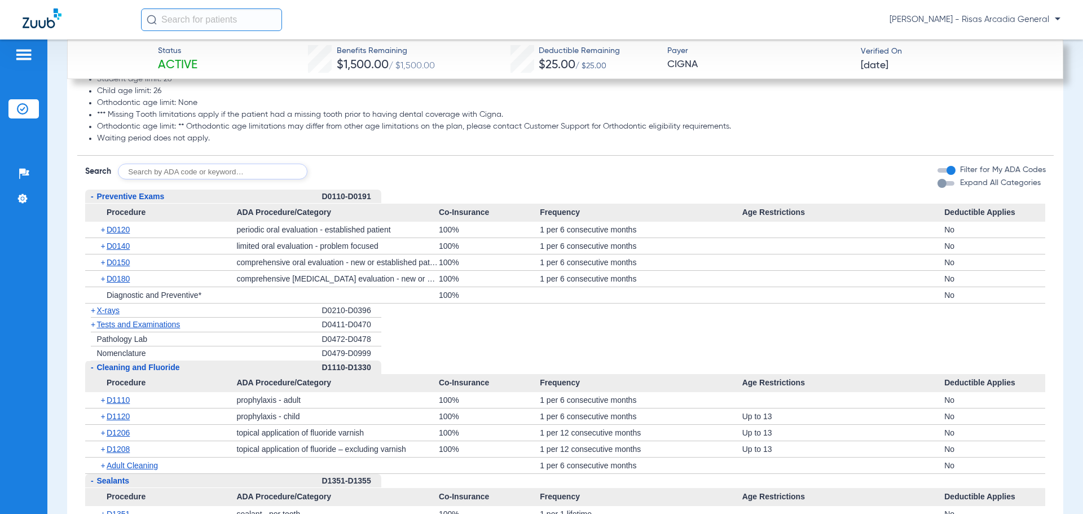
click at [122, 329] on span "Tests and Examinations" at bounding box center [138, 324] width 83 height 9
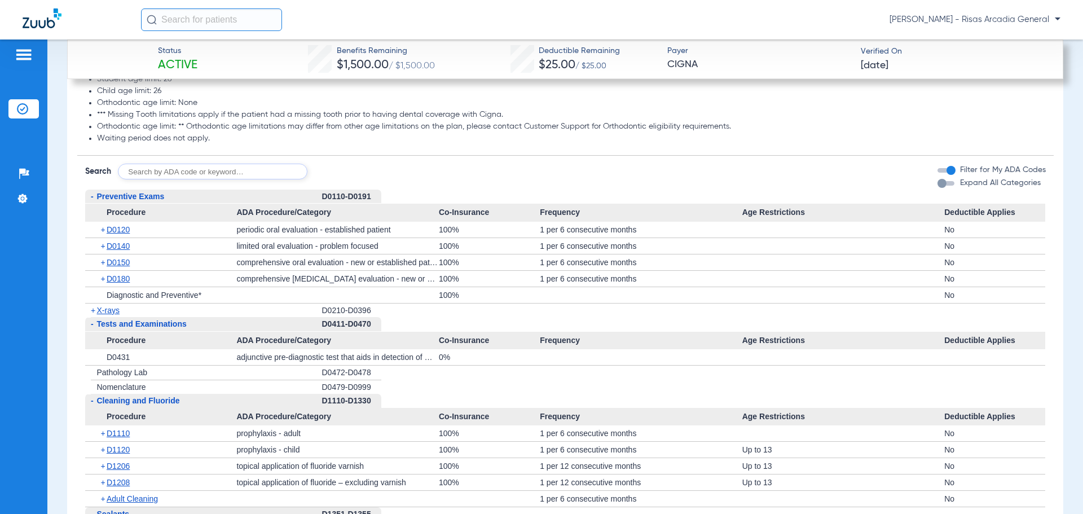
click at [114, 315] on span "X-rays" at bounding box center [108, 310] width 23 height 9
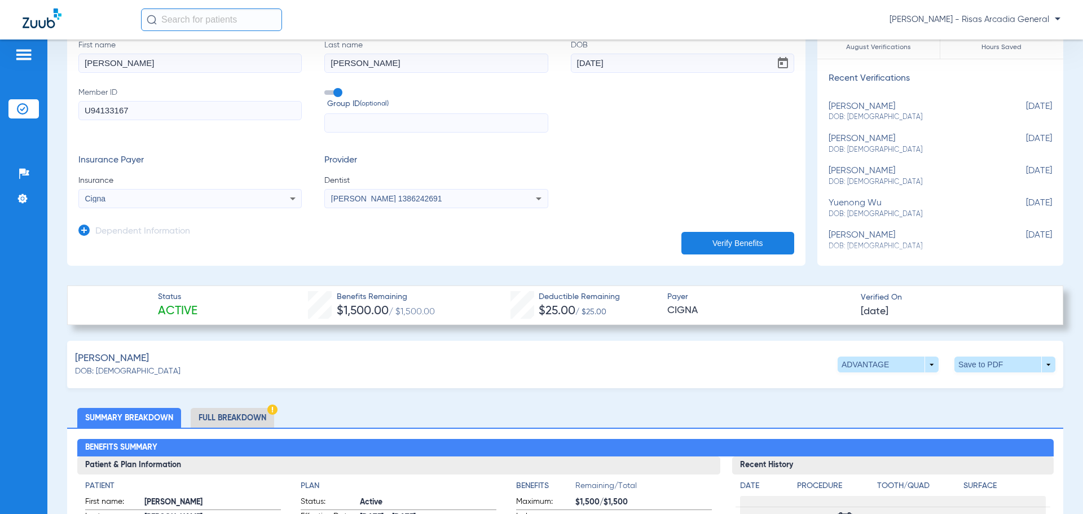
scroll to position [0, 0]
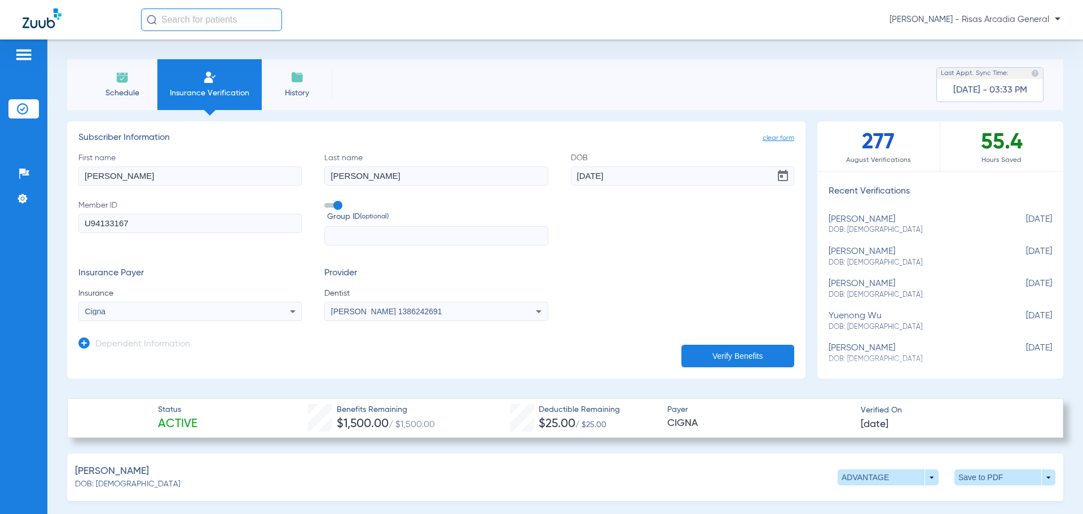
click at [181, 172] on input "[PERSON_NAME]" at bounding box center [189, 175] width 223 height 19
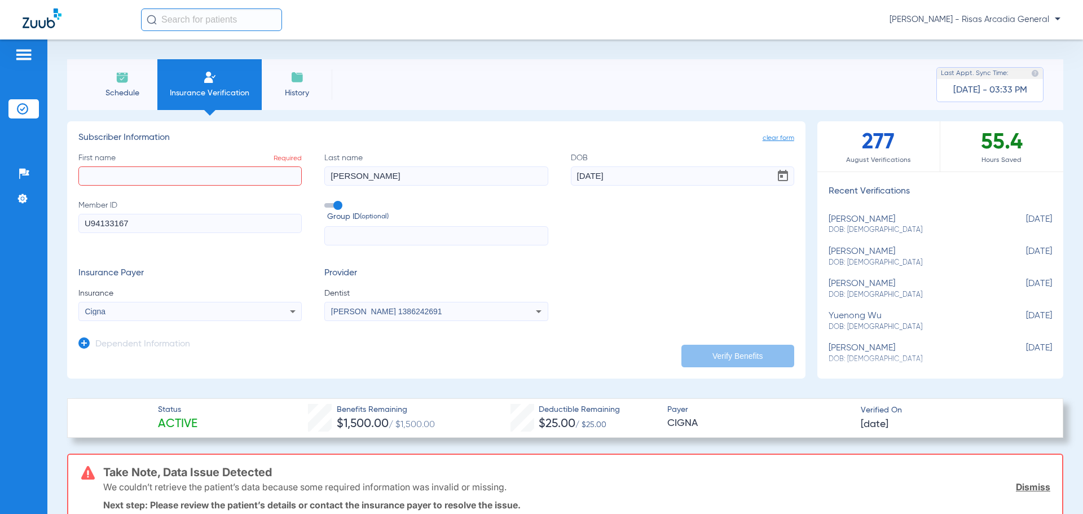
click at [417, 175] on input "[PERSON_NAME]" at bounding box center [435, 175] width 223 height 19
click at [694, 169] on input "[DATE]" at bounding box center [682, 175] width 223 height 19
drag, startPoint x: 671, startPoint y: 171, endPoint x: 560, endPoint y: 173, distance: 111.1
click at [560, 173] on div "First name Required Last name Required DOB [DEMOGRAPHIC_DATA] Member ID U941331…" at bounding box center [436, 199] width 716 height 94
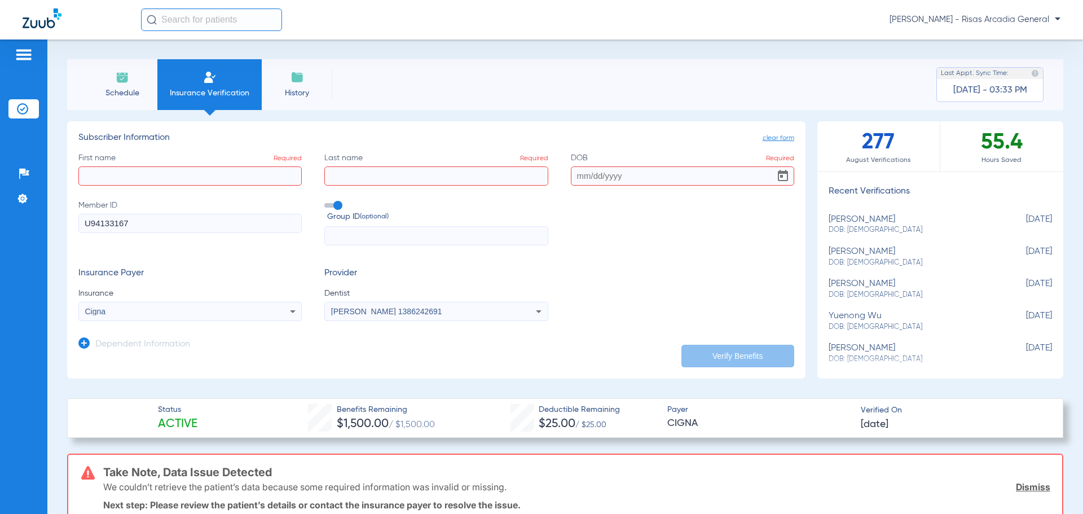
drag, startPoint x: 238, startPoint y: 228, endPoint x: 25, endPoint y: 225, distance: 212.7
click at [25, 225] on div "Patients Insurance Verification Setup Help Center Settings Schedule Insurance V…" at bounding box center [541, 296] width 1083 height 514
click at [130, 187] on div "First name Required Last name Required DOB Required Member ID Required Group ID…" at bounding box center [436, 199] width 716 height 94
click at [138, 181] on input "First name Required" at bounding box center [189, 175] width 223 height 19
type input "T"
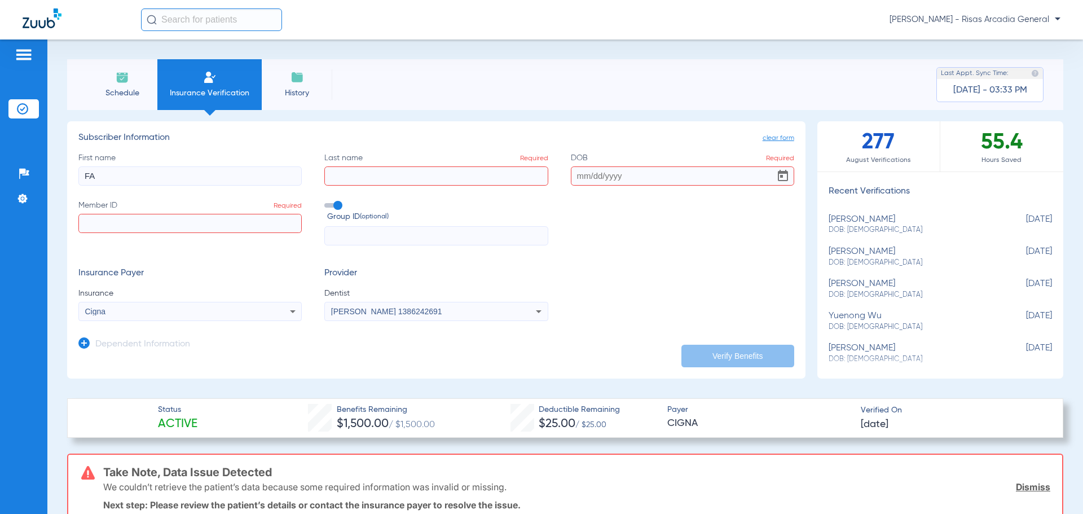
type input "F"
type input "[PERSON_NAME]"
click at [400, 173] on input "Last name Required" at bounding box center [435, 175] width 223 height 19
type input "[PERSON_NAME]"
click at [614, 175] on input "DOB Required" at bounding box center [682, 175] width 223 height 19
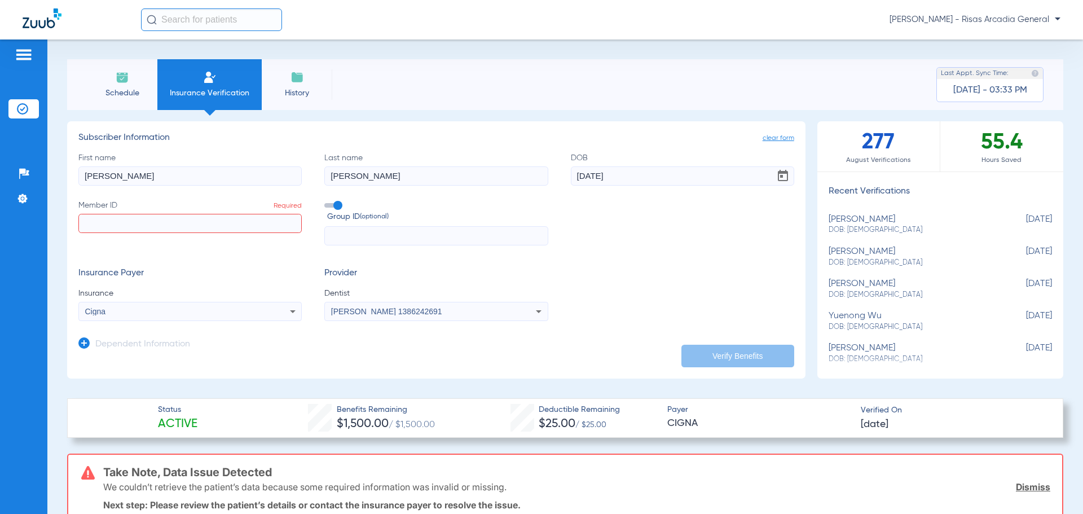
type input "[DATE]"
click at [137, 211] on label "Member ID Required" at bounding box center [189, 223] width 223 height 46
click at [129, 216] on input "Member ID Required" at bounding box center [189, 223] width 223 height 19
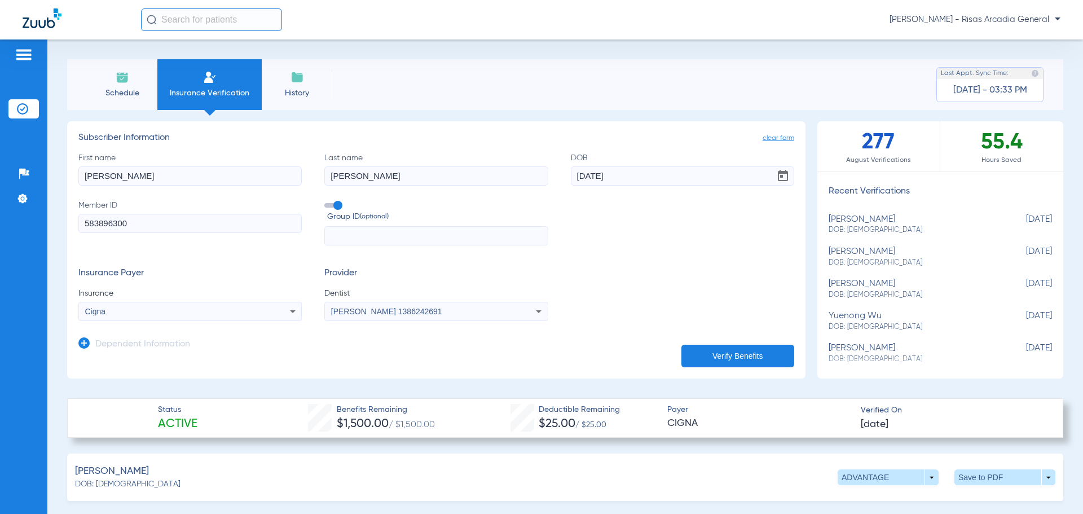
type input "583896300"
click at [169, 317] on div "Cigna" at bounding box center [190, 312] width 222 height 14
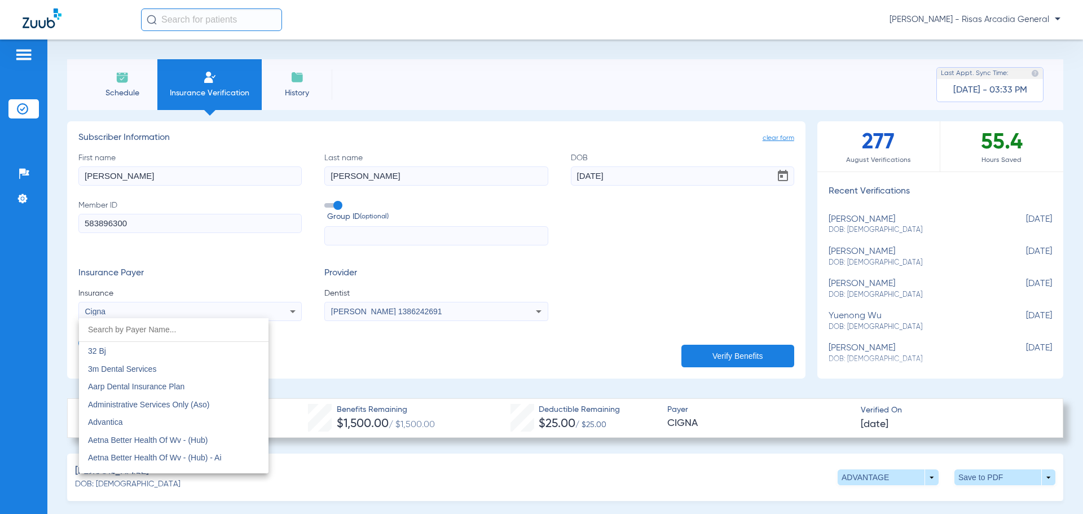
scroll to position [1540, 0]
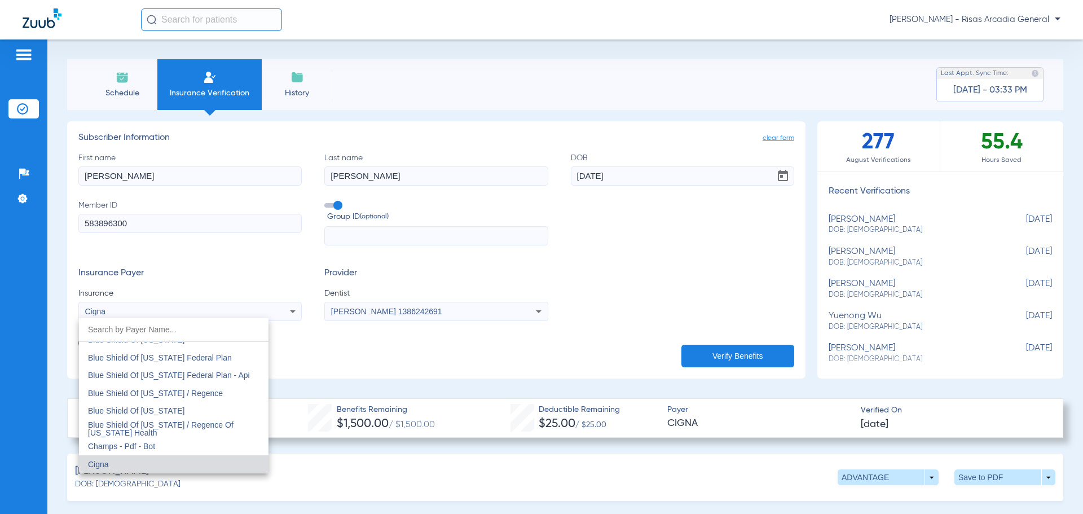
click at [169, 334] on input "dropdown search" at bounding box center [174, 329] width 190 height 23
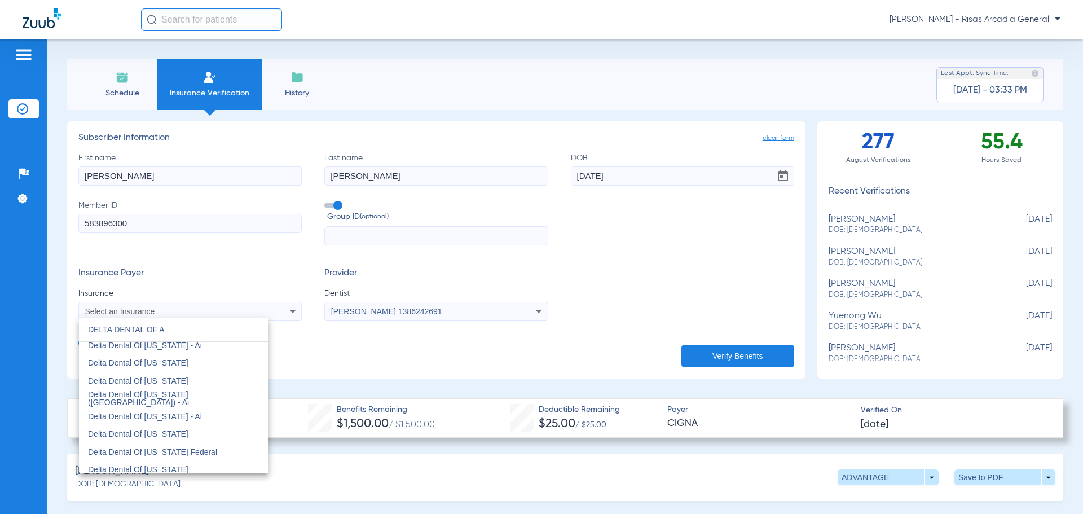
scroll to position [0, 0]
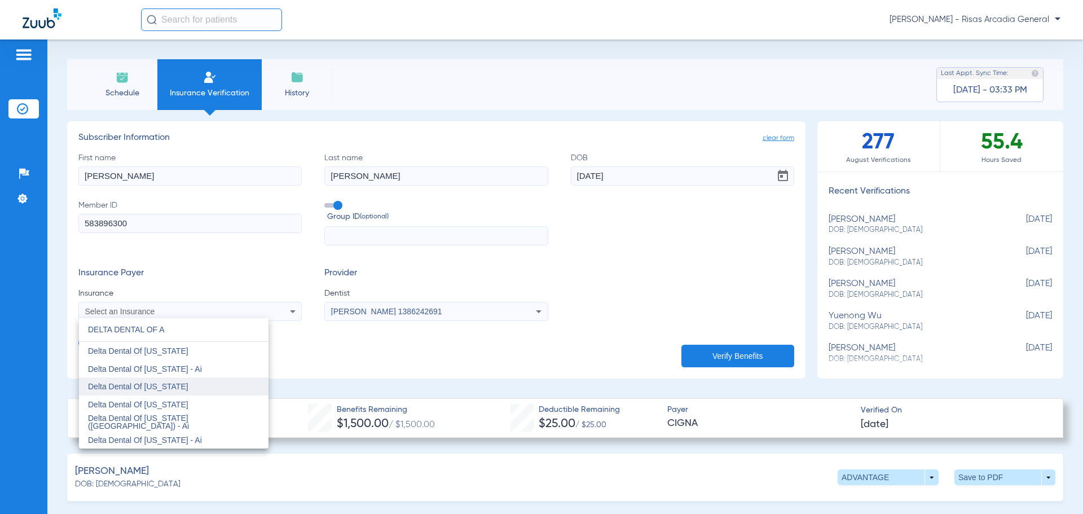
type input "DELTA DENTAL OF A"
click at [171, 379] on mat-option "Delta Dental Of [US_STATE]" at bounding box center [174, 386] width 190 height 18
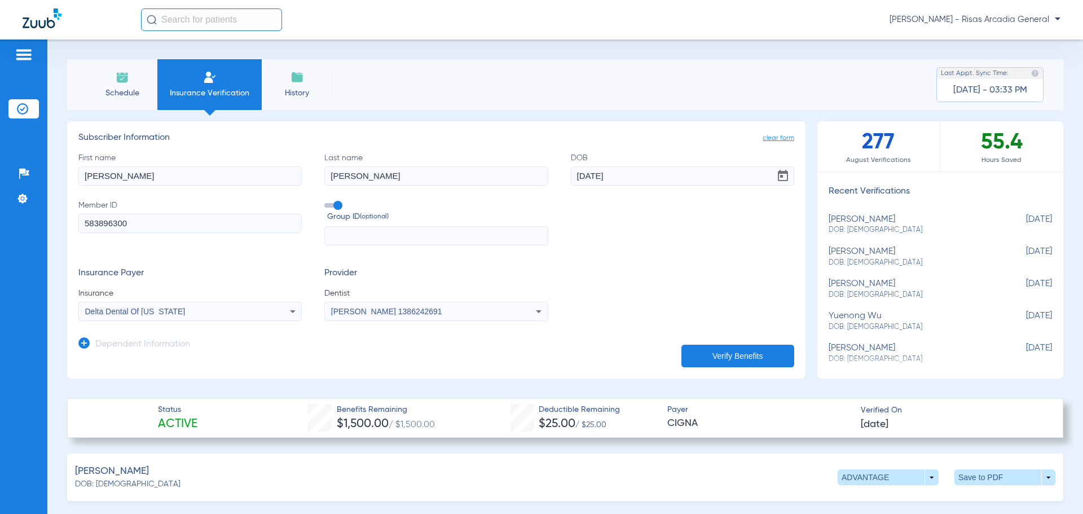
click at [748, 358] on button "Verify Benefits" at bounding box center [737, 356] width 113 height 23
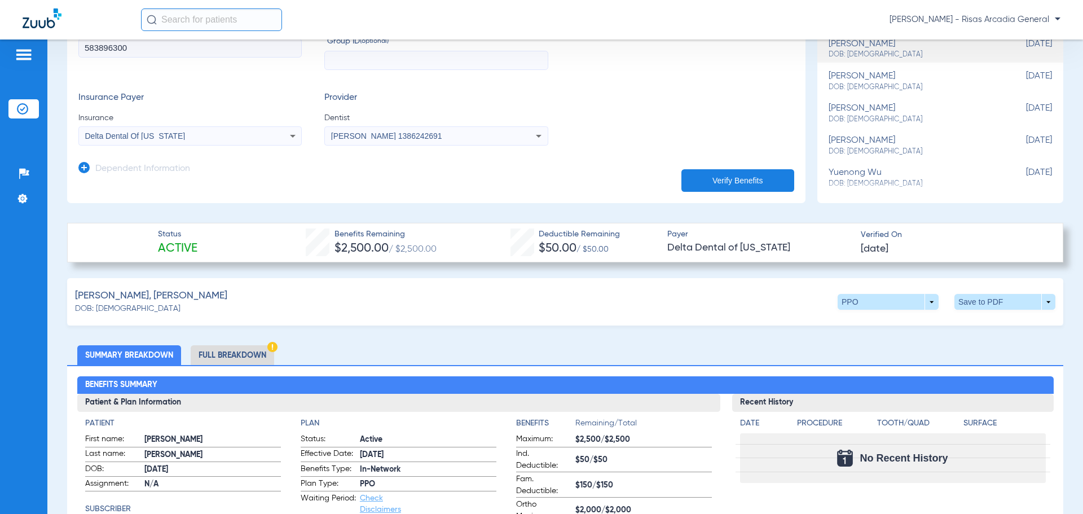
scroll to position [282, 0]
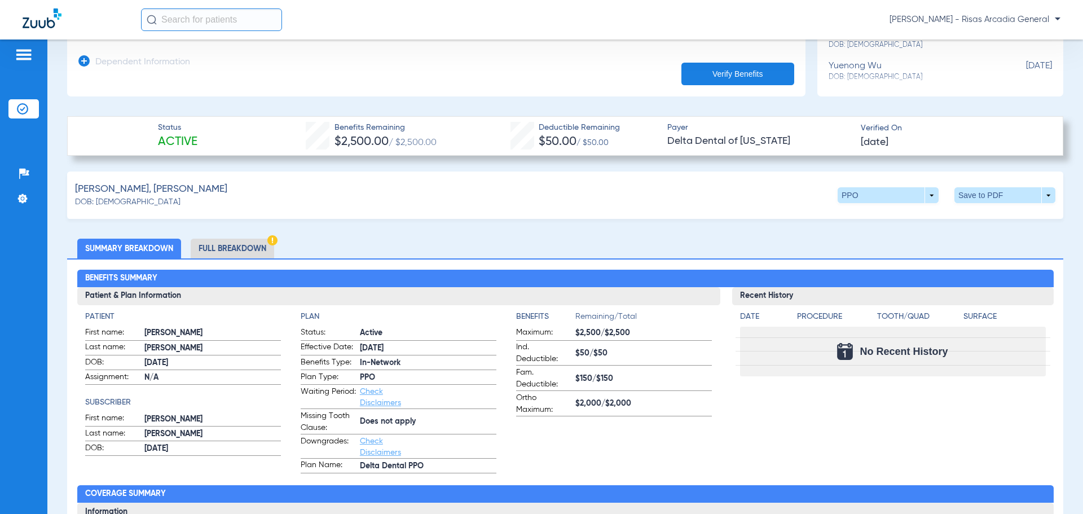
click at [245, 251] on li "Full Breakdown" at bounding box center [232, 249] width 83 height 20
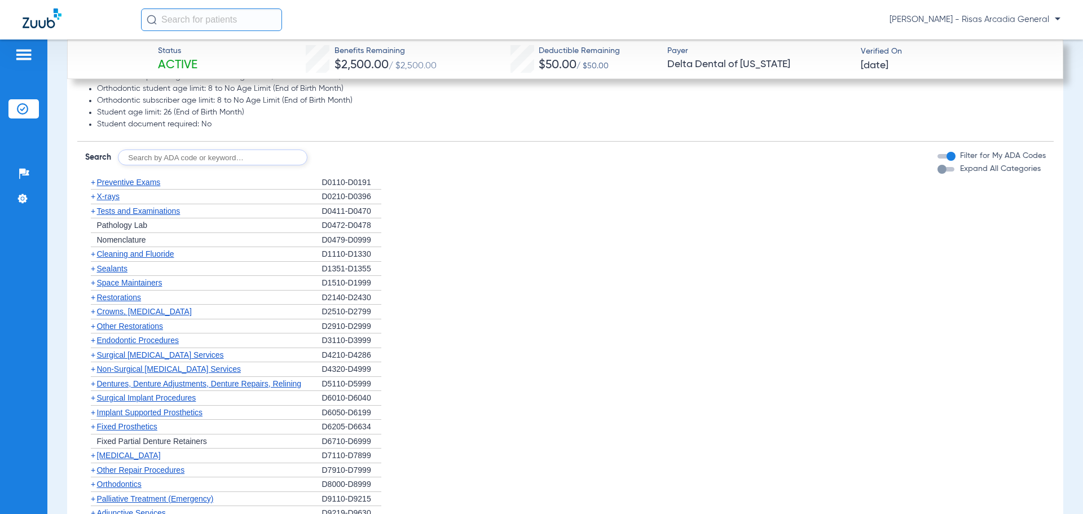
scroll to position [1241, 0]
click at [111, 179] on span "Preventive Exams" at bounding box center [129, 180] width 64 height 9
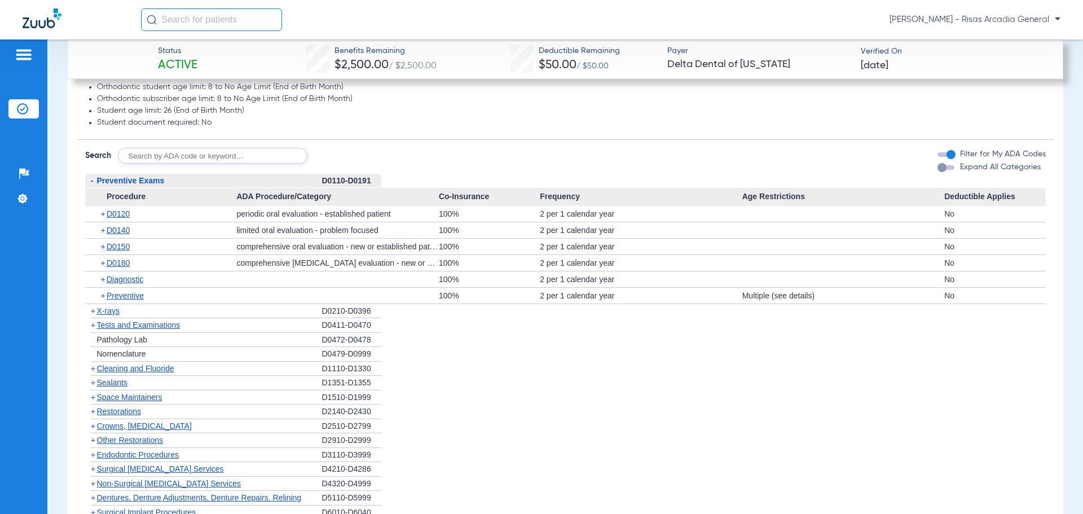
drag, startPoint x: 111, startPoint y: 179, endPoint x: 507, endPoint y: 174, distance: 396.1
click at [507, 174] on li "- Preventive Exams D0110-D0191 Procedure ADA Procedure/Category Co-Insurance Fr…" at bounding box center [565, 239] width 961 height 130
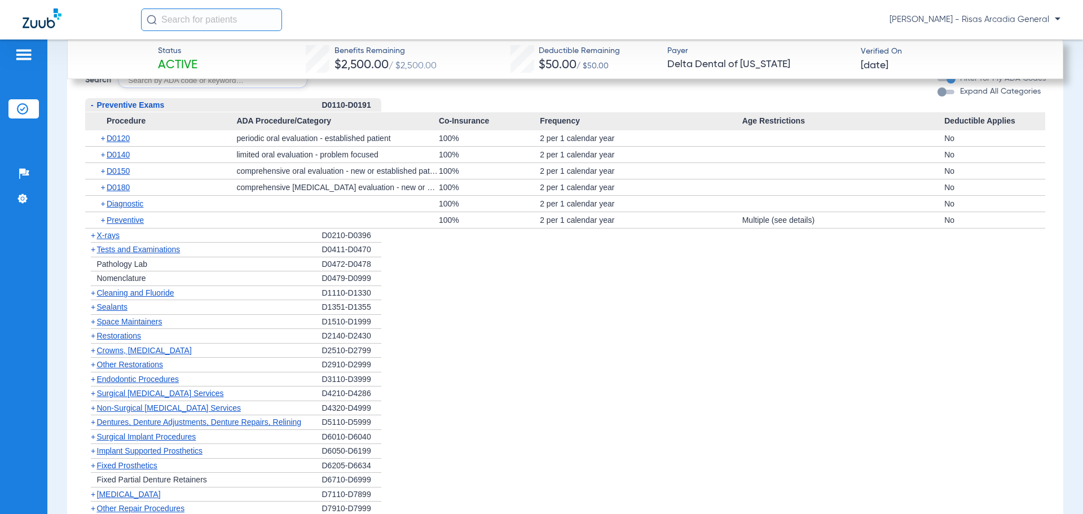
scroll to position [1297, 0]
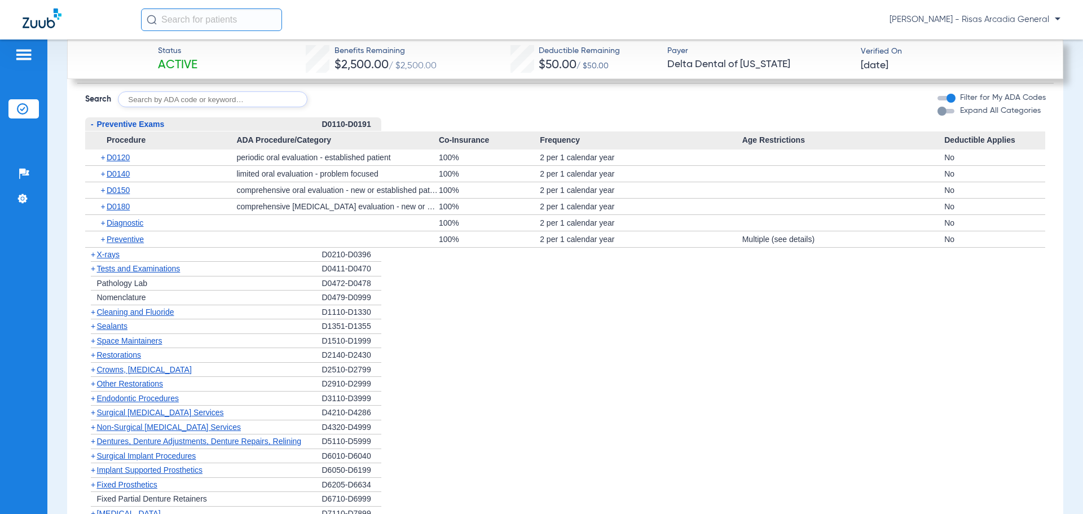
click at [108, 253] on span "X-rays" at bounding box center [108, 254] width 23 height 9
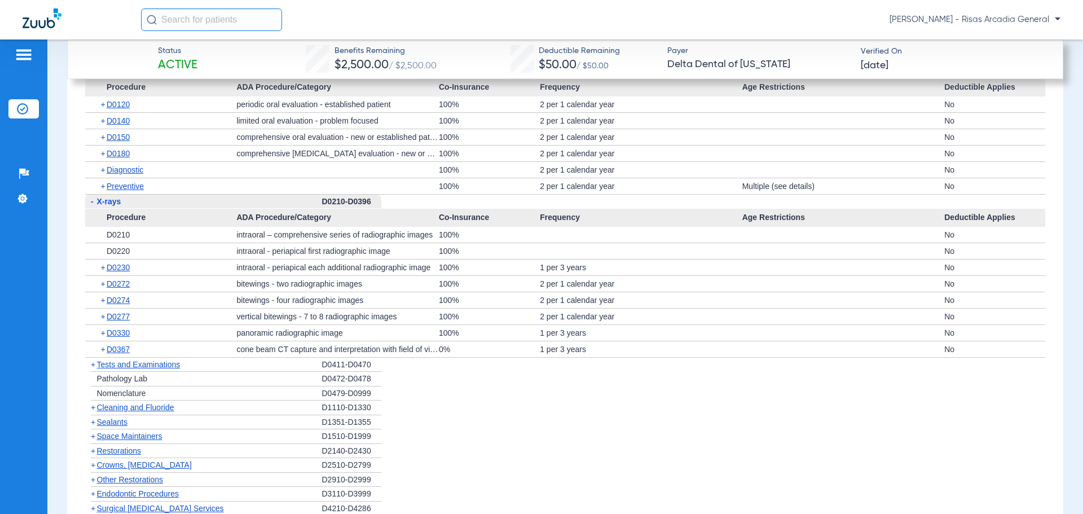
scroll to position [1410, 0]
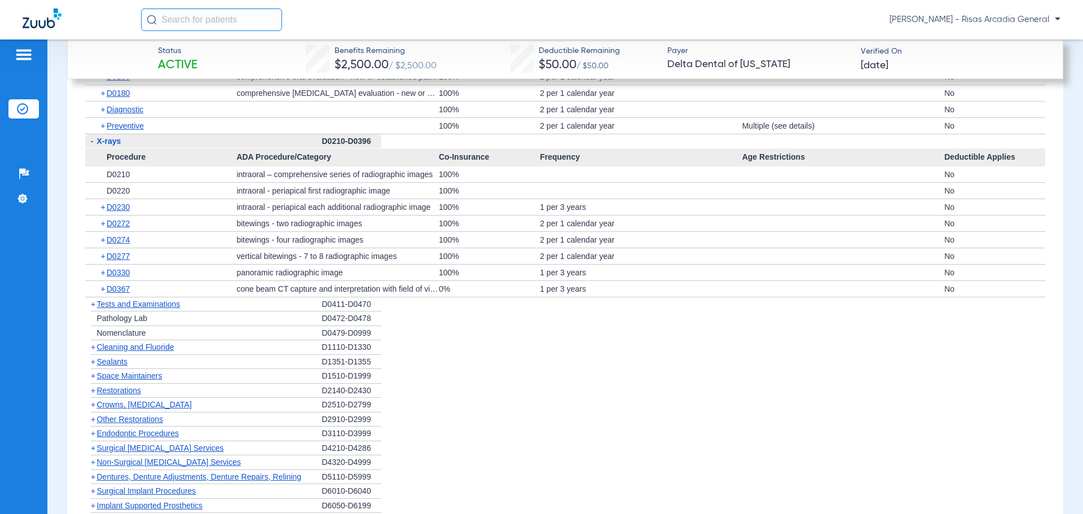
click at [148, 348] on span "Cleaning and Fluoride" at bounding box center [135, 346] width 77 height 9
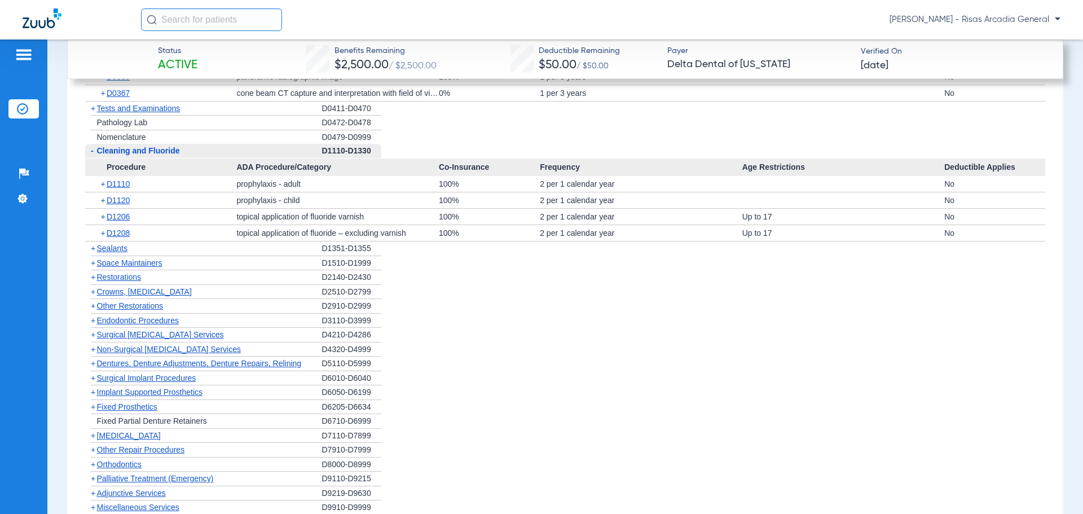
scroll to position [1636, 0]
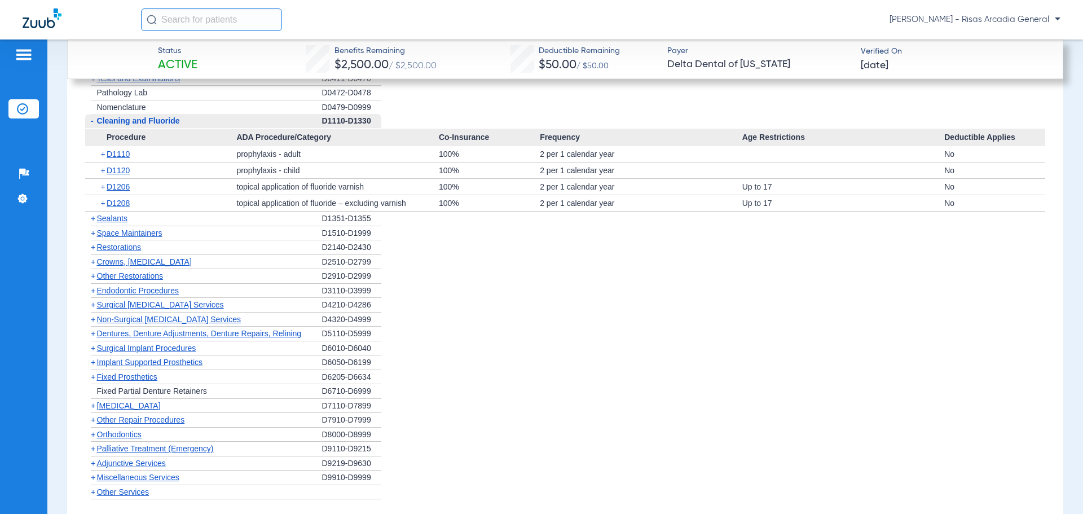
click at [125, 433] on span "Orthodontics" at bounding box center [119, 434] width 45 height 9
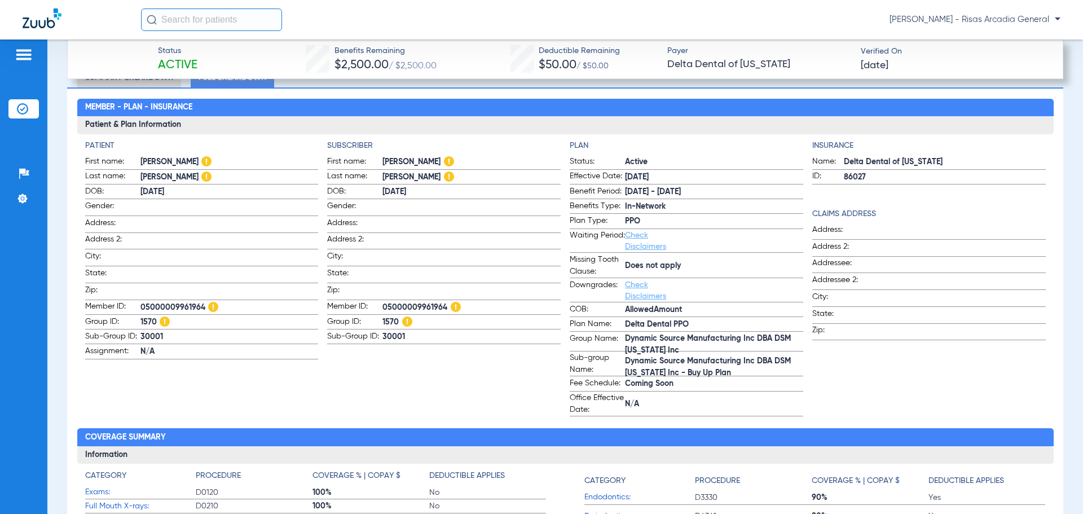
scroll to position [452, 0]
